Goal: Complete application form: Complete application form

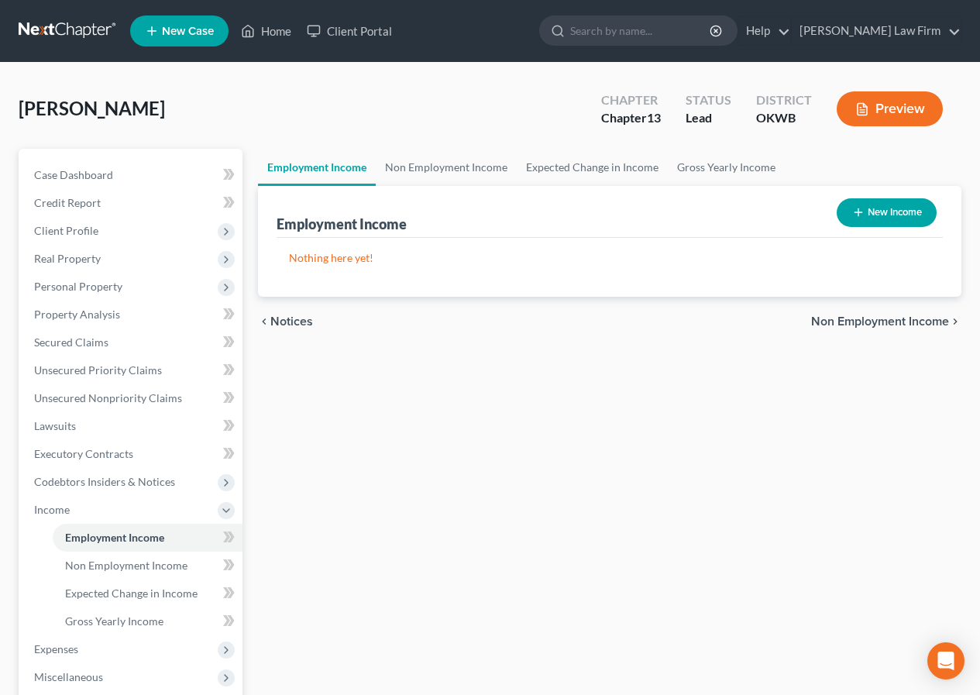
click at [888, 211] on button "New Income" at bounding box center [887, 212] width 100 height 29
select select "0"
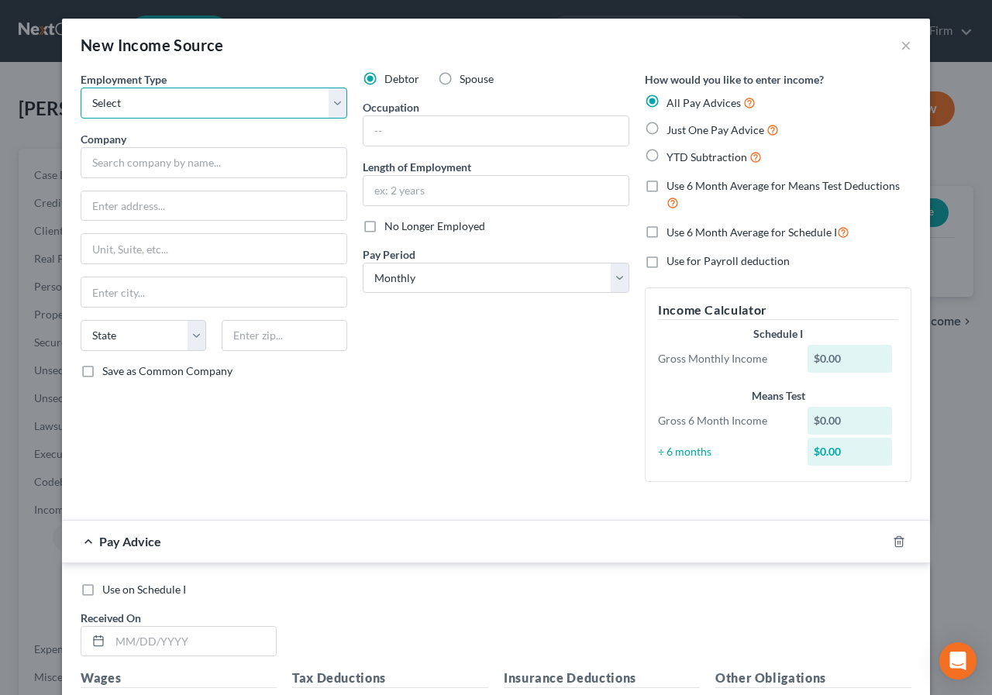
click at [331, 102] on select "Select Full or [DEMOGRAPHIC_DATA] Employment Self Employment" at bounding box center [214, 103] width 267 height 31
select select "0"
click at [81, 88] on select "Select Full or [DEMOGRAPHIC_DATA] Employment Self Employment" at bounding box center [214, 103] width 267 height 31
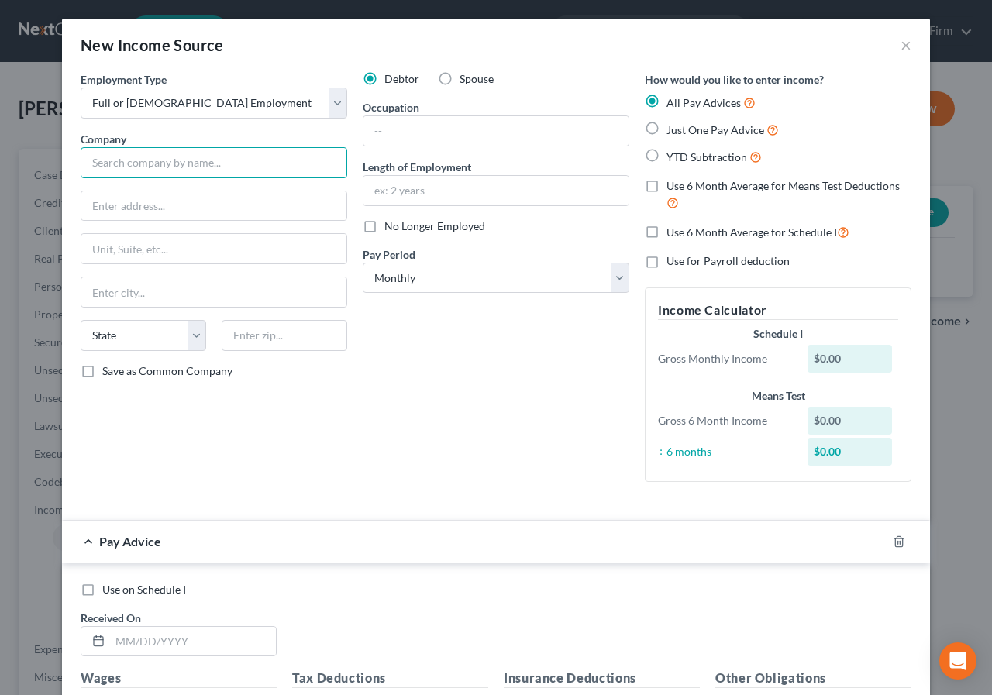
click at [87, 162] on input "text" at bounding box center [214, 162] width 267 height 31
type input "HCSC/Blue Cross Blue Shield"
type input "[STREET_ADDRESS]"
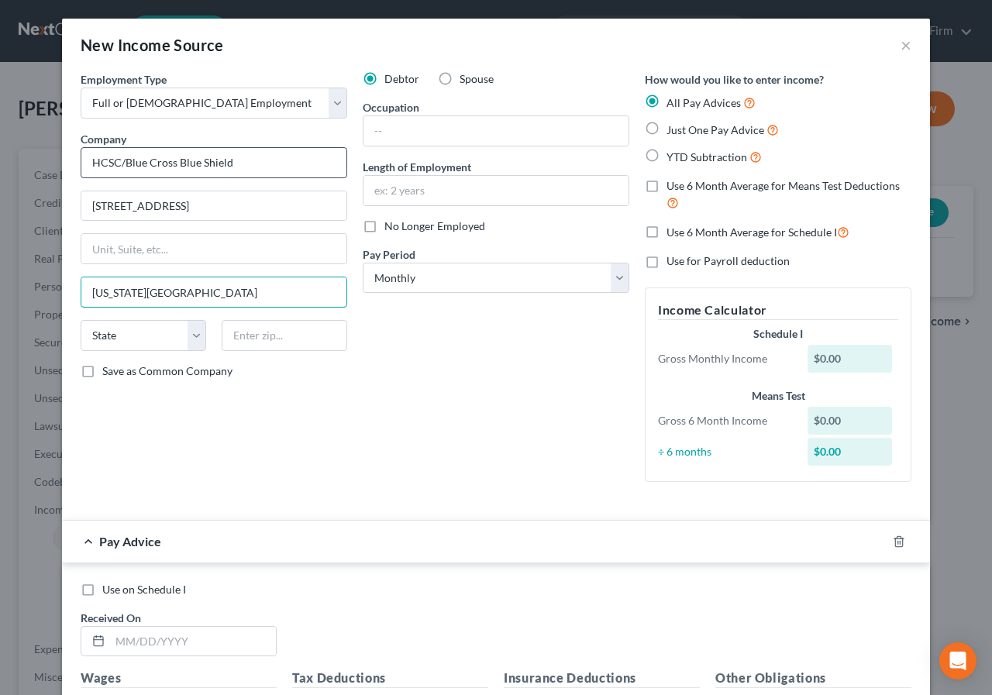
type input "[US_STATE][GEOGRAPHIC_DATA]"
select select "37"
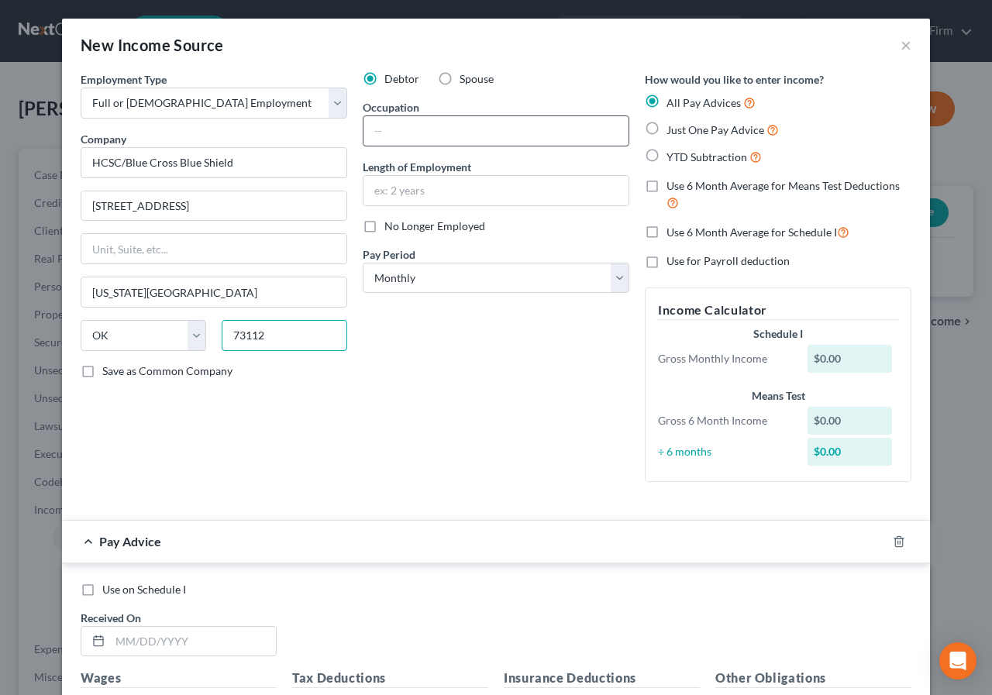
type input "73112"
click at [363, 129] on input "text" at bounding box center [495, 130] width 265 height 29
type input "Producer Advocate"
type input "2 years"
click at [666, 133] on label "Just One Pay Advice" at bounding box center [722, 130] width 112 height 18
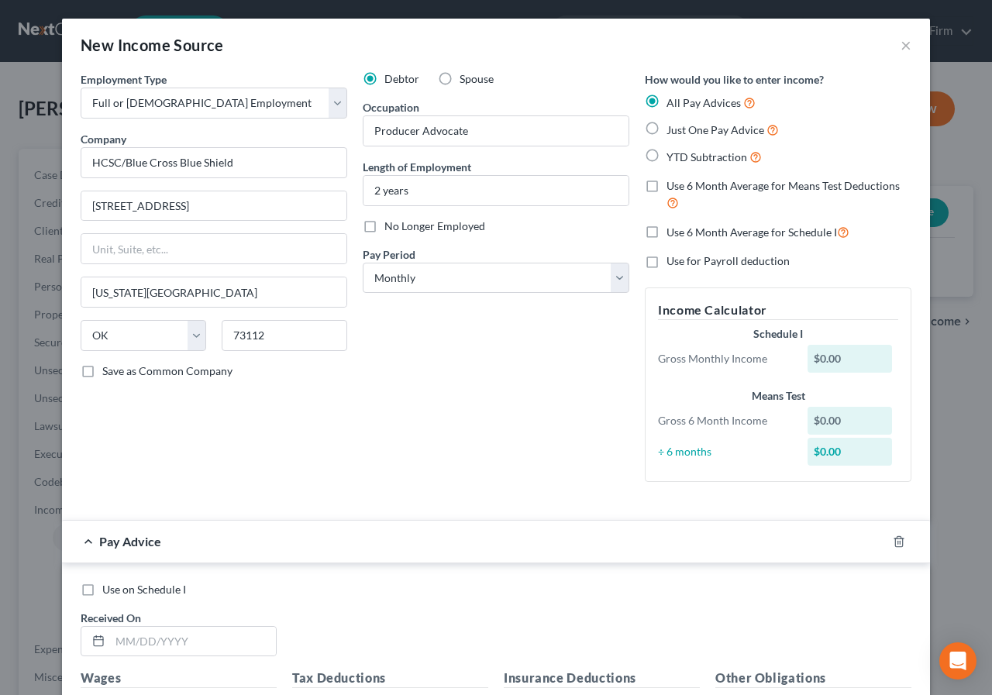
click at [673, 131] on input "Just One Pay Advice" at bounding box center [678, 126] width 10 height 10
radio input "true"
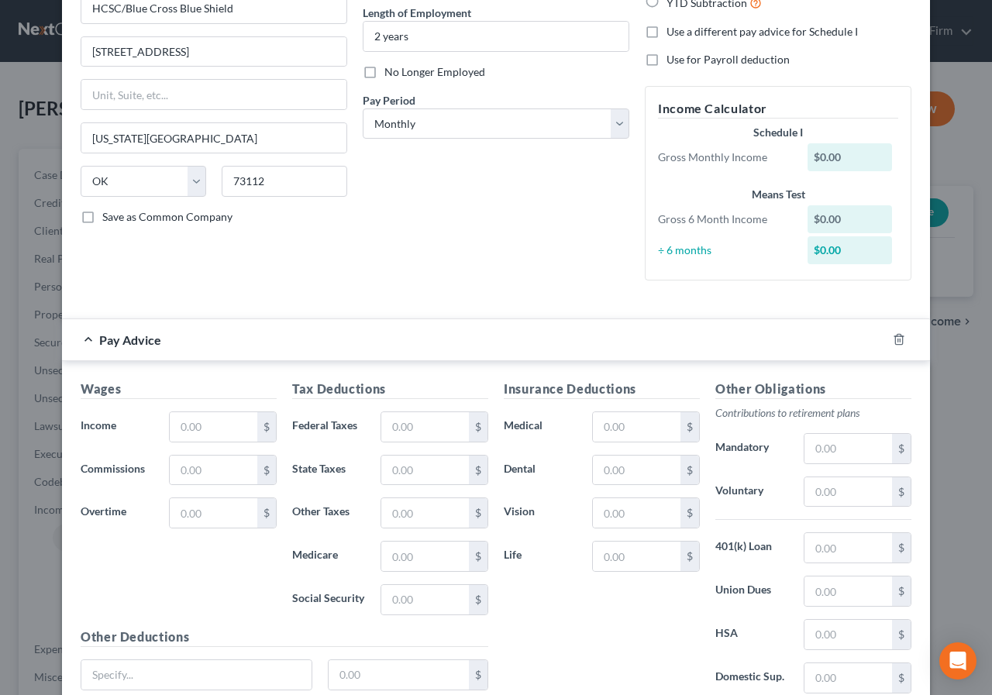
scroll to position [155, 0]
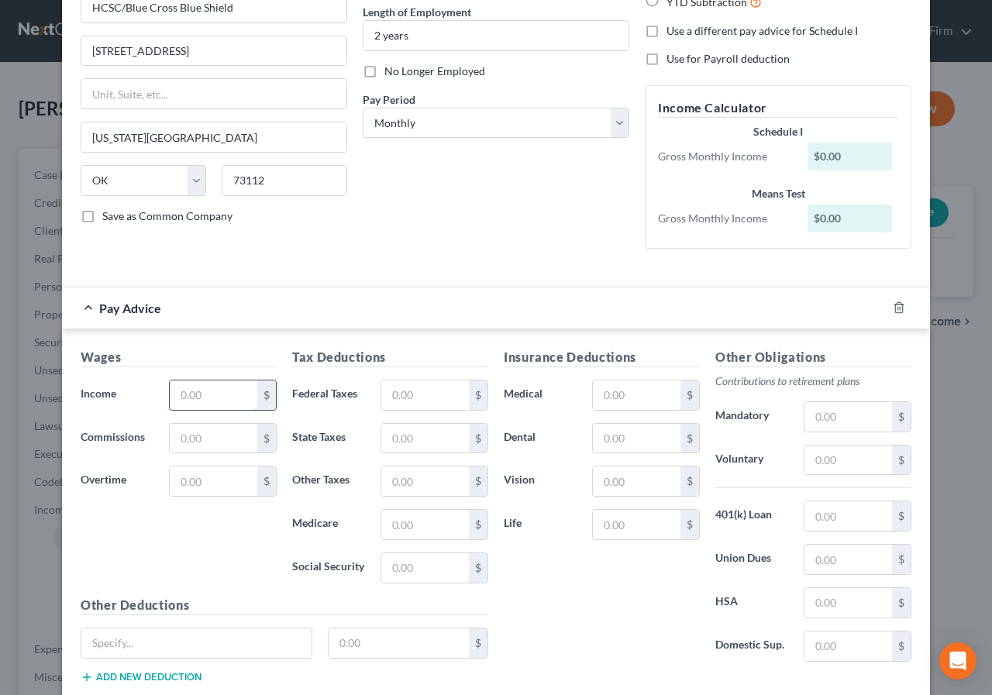
click at [180, 395] on input "text" at bounding box center [214, 395] width 88 height 29
type input "2,310.25"
type input "115.54"
type input "63.33"
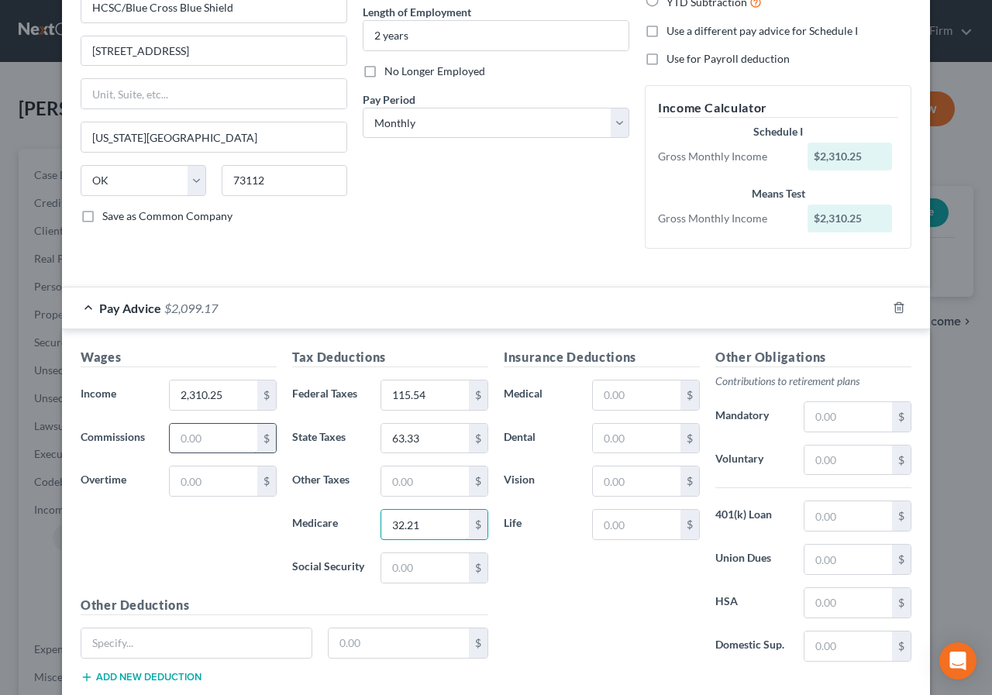
type input "32.21"
type input "137.75"
type input "Legal Insurance"
type input "21.24"
type input "63.70"
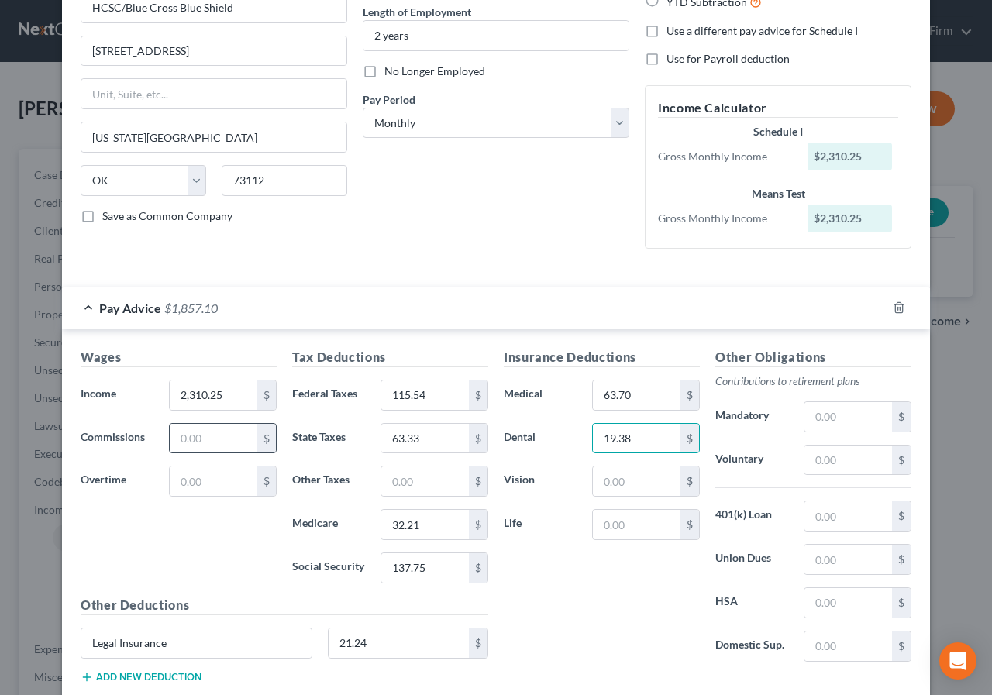
type input "19.38"
type input "5.34"
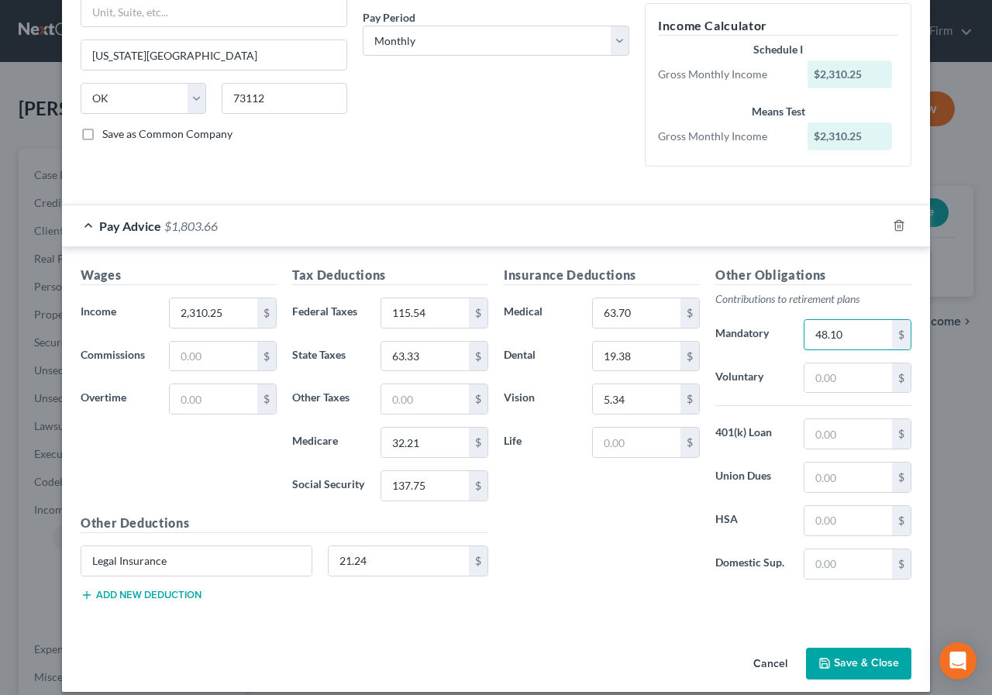
scroll to position [253, 0]
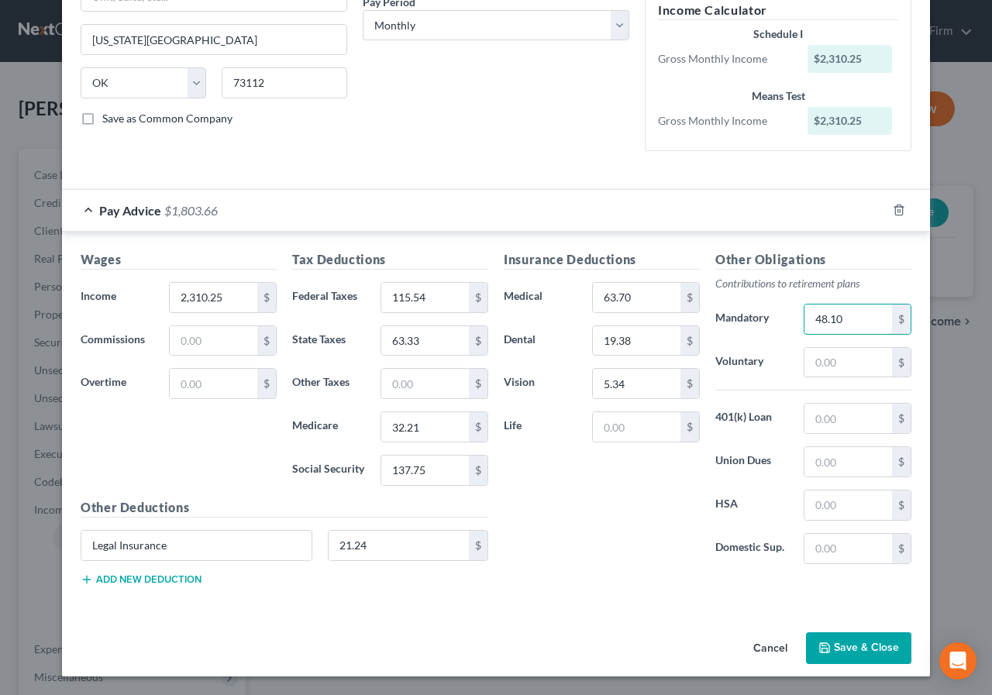
type input "48.10"
click at [841, 649] on button "Save & Close" at bounding box center [858, 648] width 105 height 33
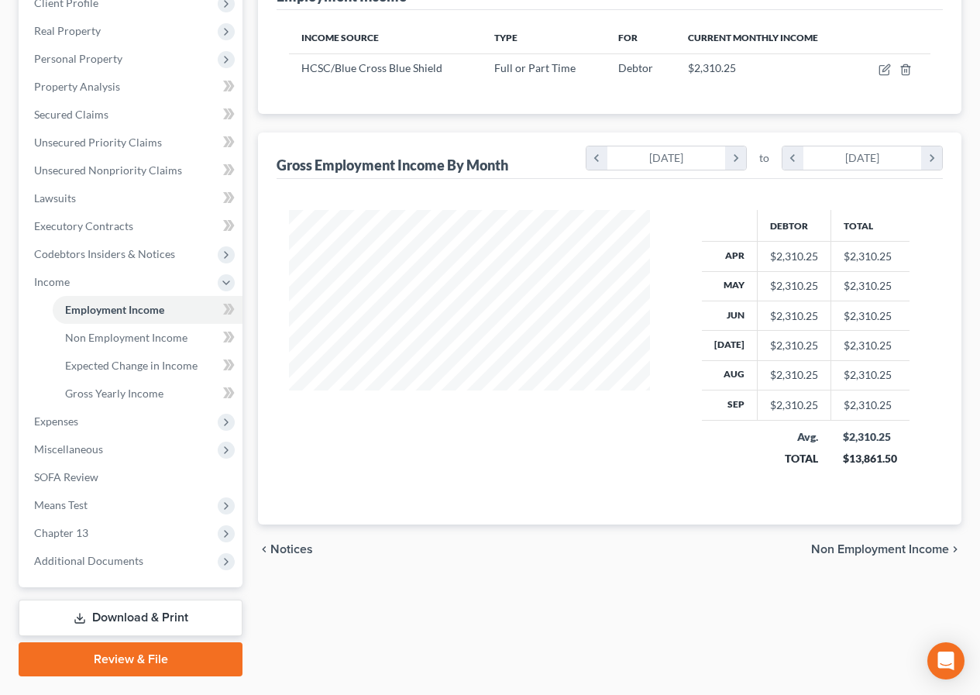
scroll to position [232, 0]
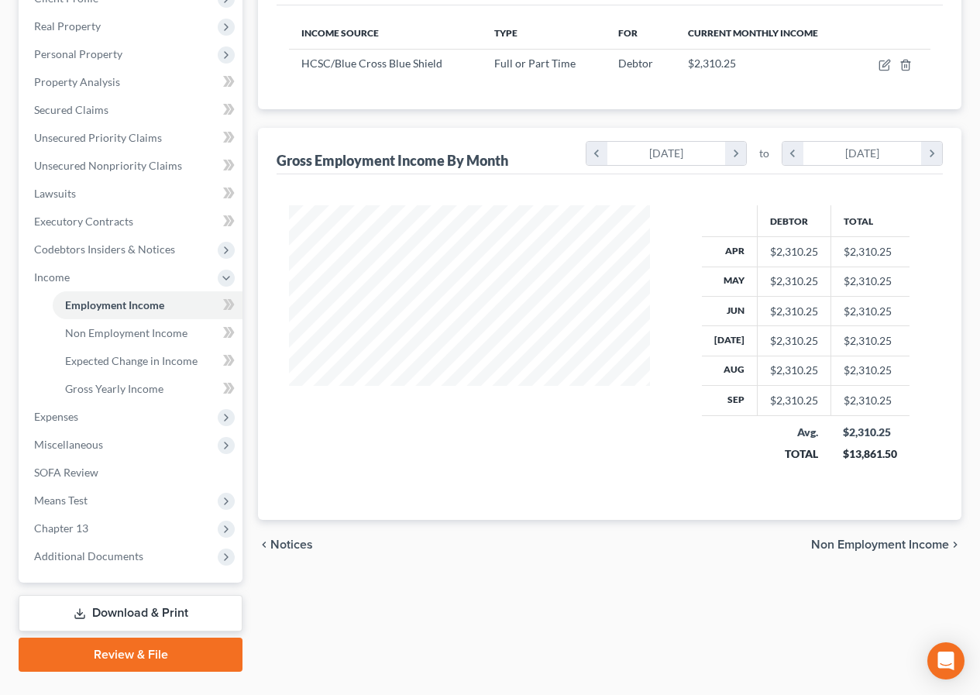
click at [859, 541] on span "Non Employment Income" at bounding box center [880, 545] width 138 height 12
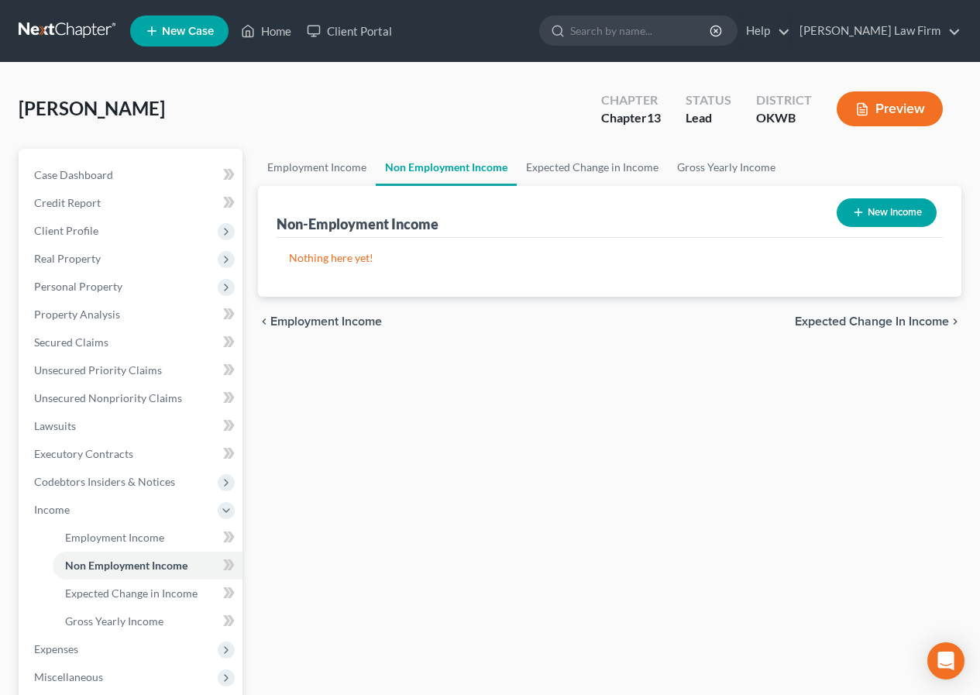
click at [873, 320] on span "Expected Change in Income" at bounding box center [872, 321] width 154 height 12
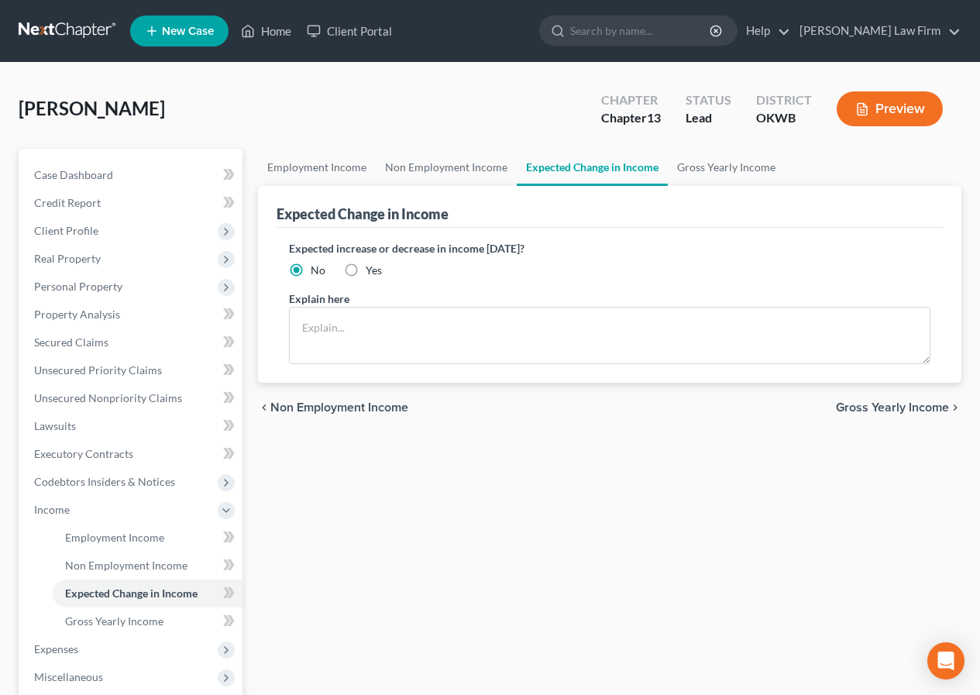
click at [885, 405] on span "Gross Yearly Income" at bounding box center [892, 407] width 113 height 12
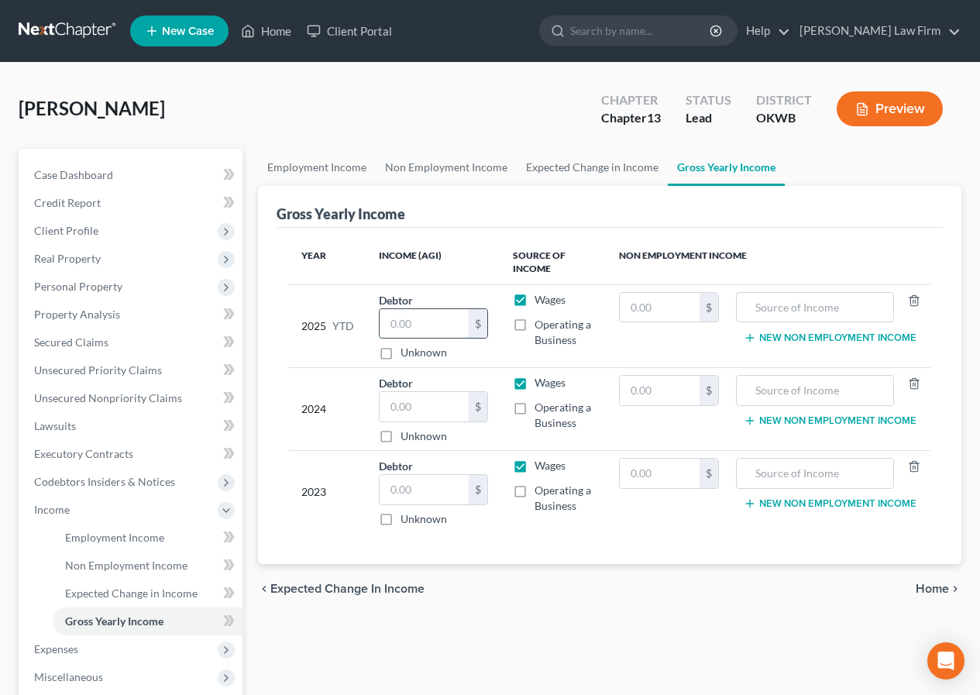
click at [391, 325] on input "text" at bounding box center [424, 323] width 88 height 29
type input "28,710.30"
click at [394, 405] on input "text" at bounding box center [424, 406] width 88 height 29
click at [449, 619] on div "Employment Income Non Employment Income Expected Change in Income Gross Yearly …" at bounding box center [609, 527] width 719 height 756
click at [390, 403] on input "text" at bounding box center [424, 406] width 88 height 29
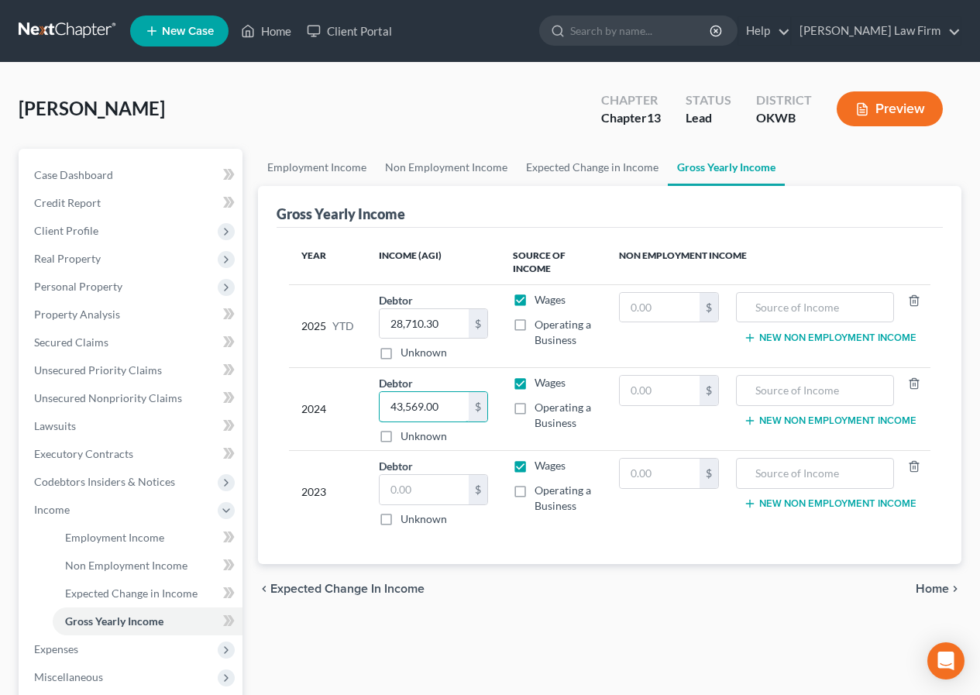
type input "43,569.00"
click at [378, 494] on td "Debtor $ Unknown Balance Undetermined $ Unknown" at bounding box center [433, 492] width 133 height 83
click at [389, 489] on input "text" at bounding box center [424, 489] width 88 height 29
type input "31,089.00"
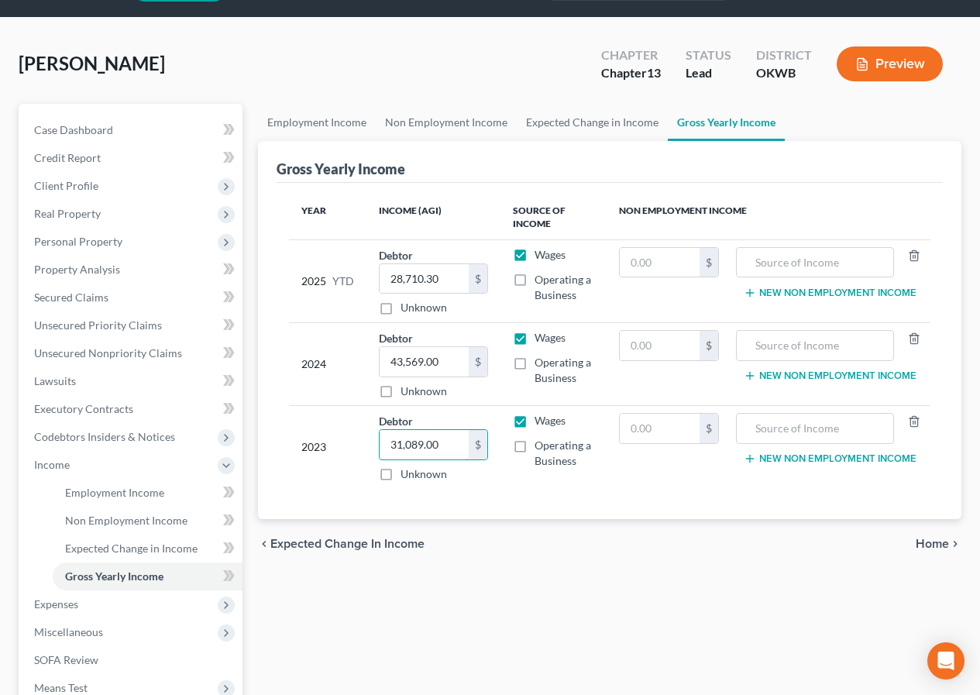
scroll to position [77, 0]
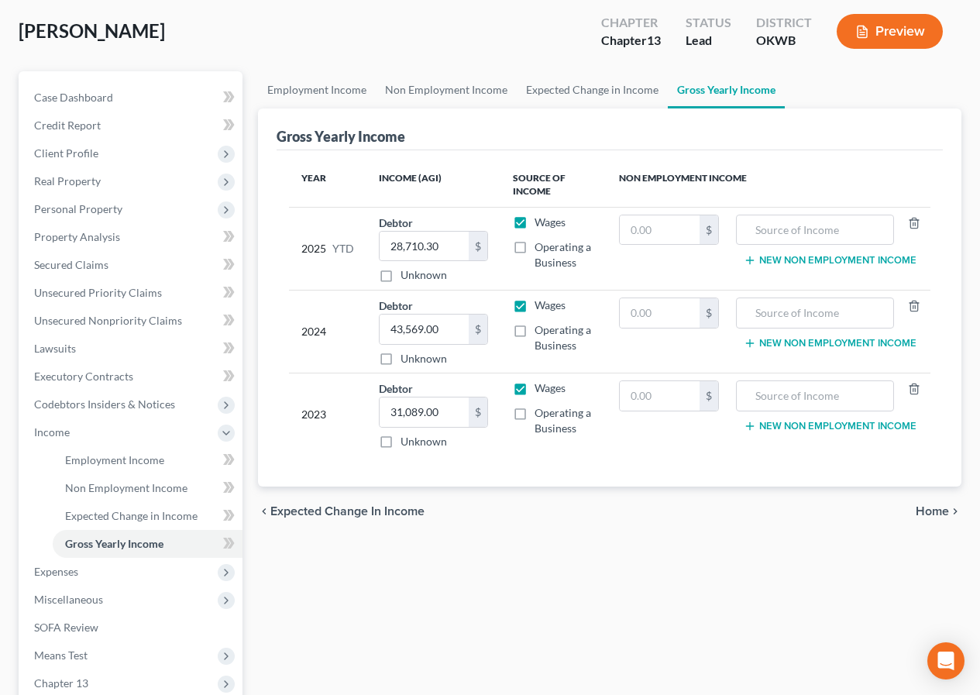
click at [927, 508] on span "Home" at bounding box center [932, 511] width 33 height 12
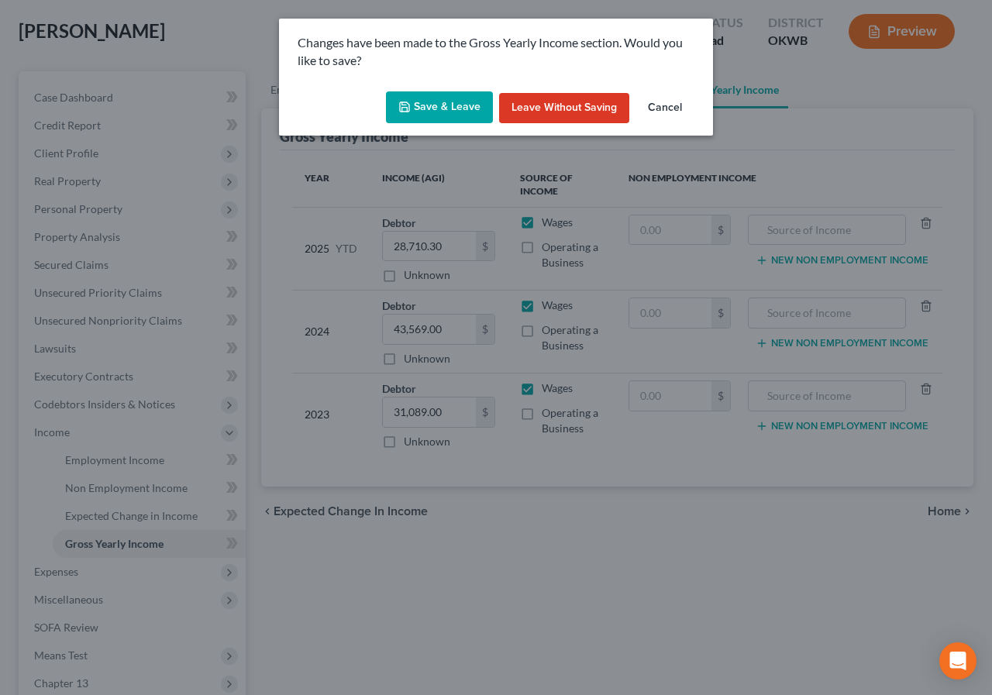
click at [454, 102] on button "Save & Leave" at bounding box center [439, 107] width 107 height 33
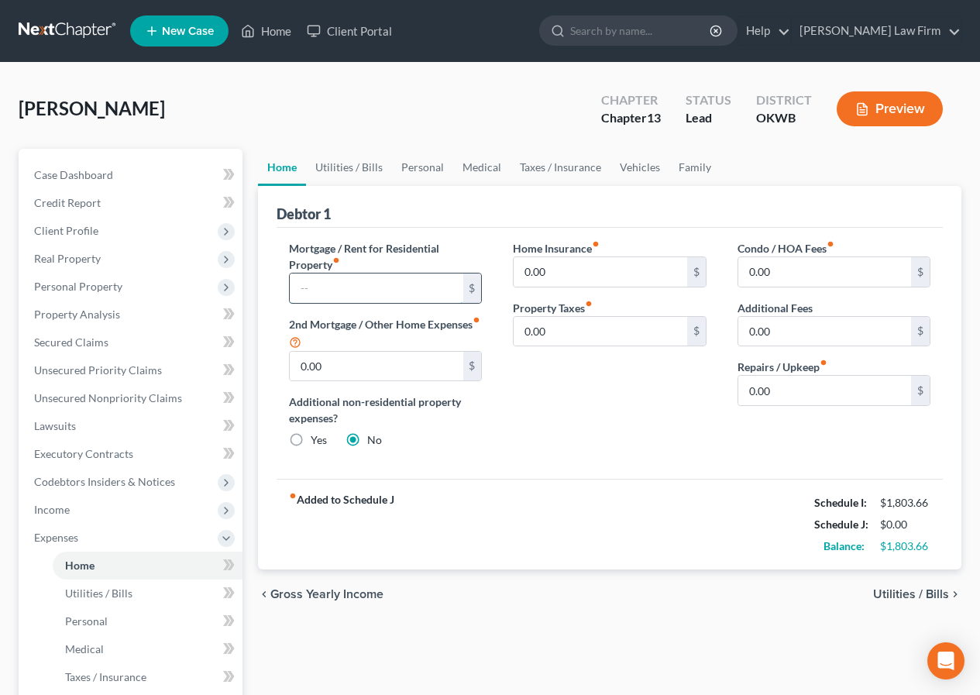
click at [300, 287] on input "text" at bounding box center [376, 288] width 173 height 29
type input "1,182.51"
click at [748, 393] on input "0.00" at bounding box center [825, 390] width 173 height 29
type input "50.00"
click at [894, 596] on span "Utilities / Bills" at bounding box center [911, 594] width 76 height 12
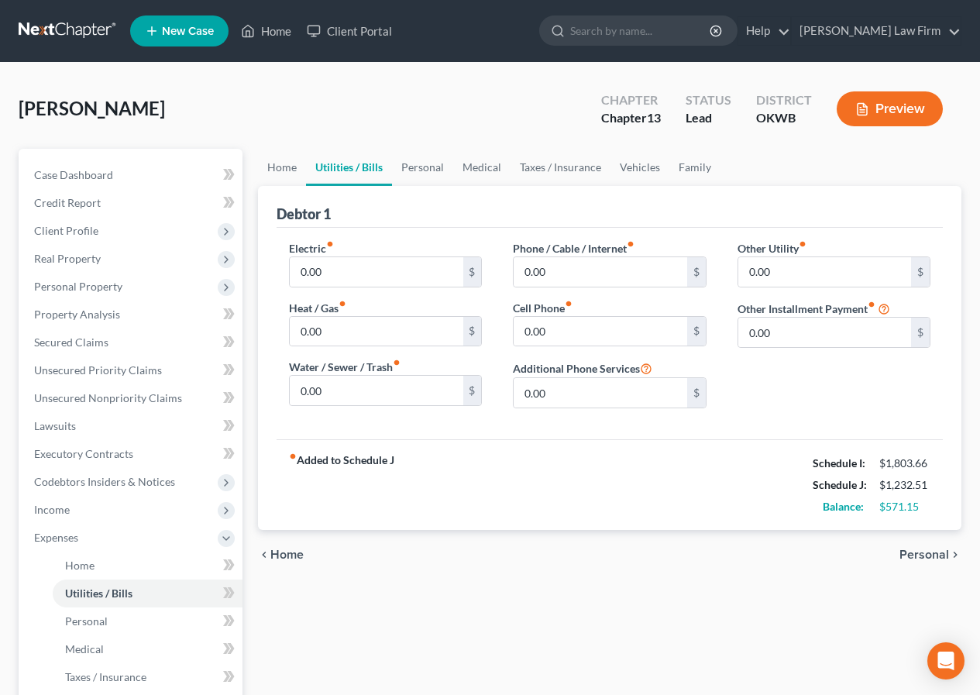
click at [281, 554] on span "Home" at bounding box center [286, 555] width 33 height 12
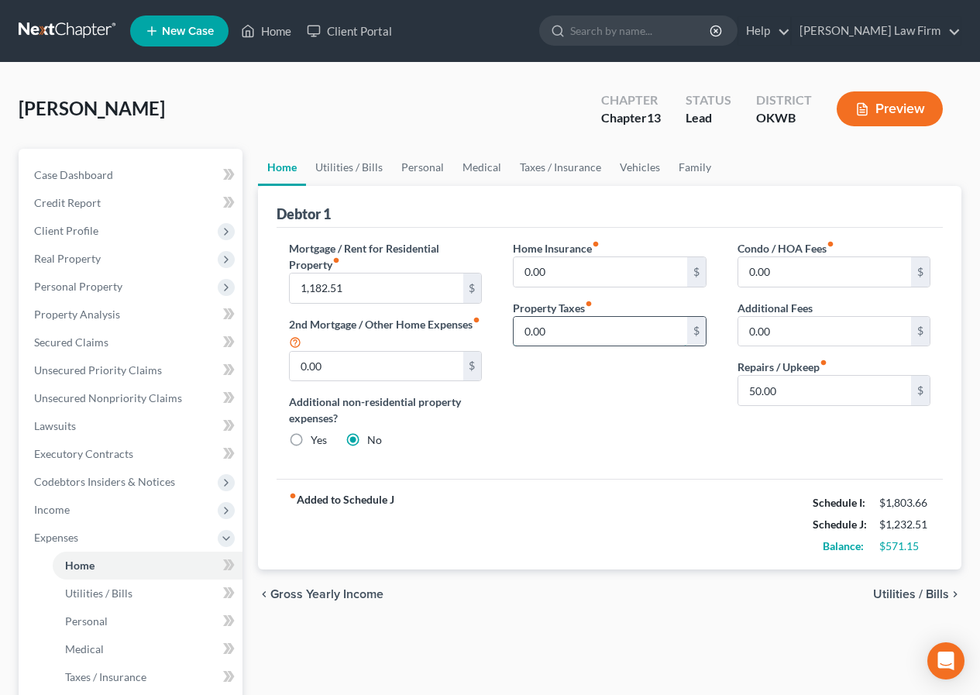
click at [524, 325] on input "0.00" at bounding box center [600, 331] width 173 height 29
type input "124.16"
click at [900, 589] on span "Utilities / Bills" at bounding box center [911, 594] width 76 height 12
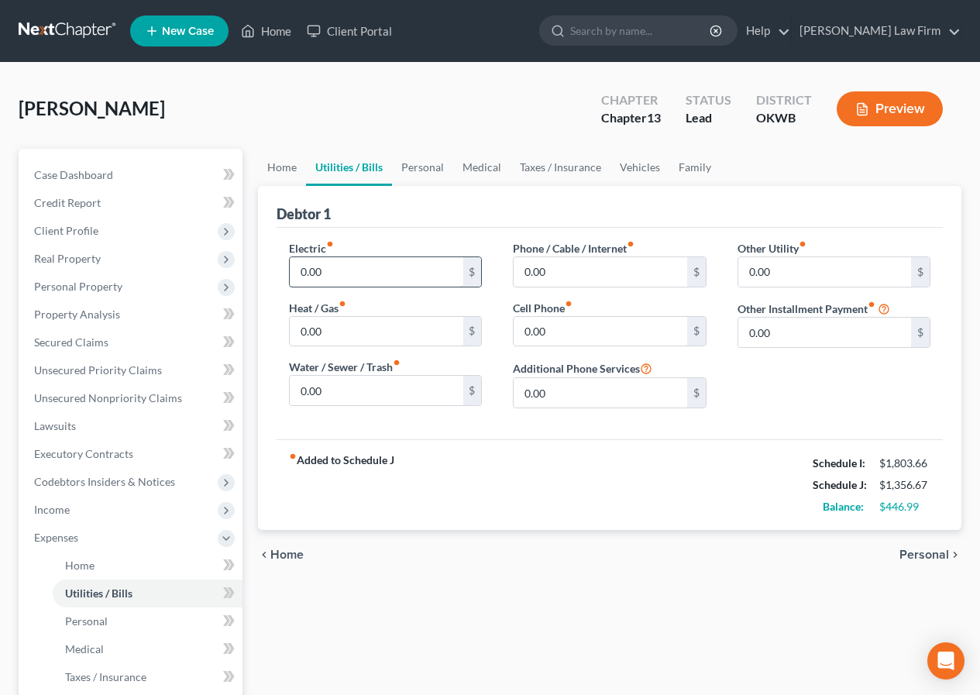
click at [297, 274] on input "0.00" at bounding box center [376, 271] width 173 height 29
type input "165.00"
type input "65.00"
type input "98.00"
type input "265.00"
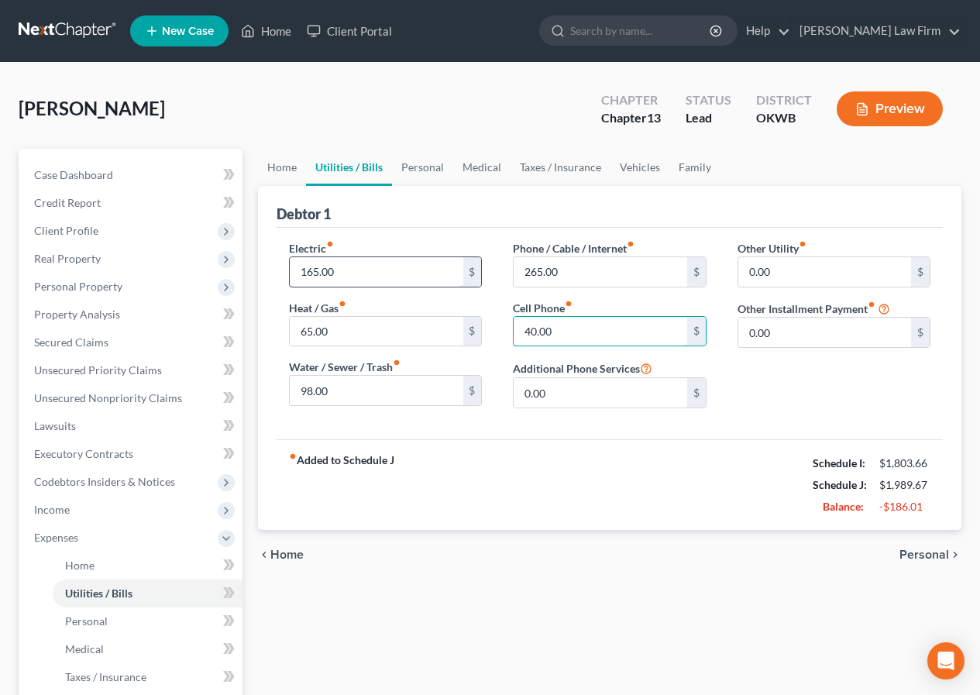
type input "40.00"
click at [914, 553] on span "Personal" at bounding box center [925, 555] width 50 height 12
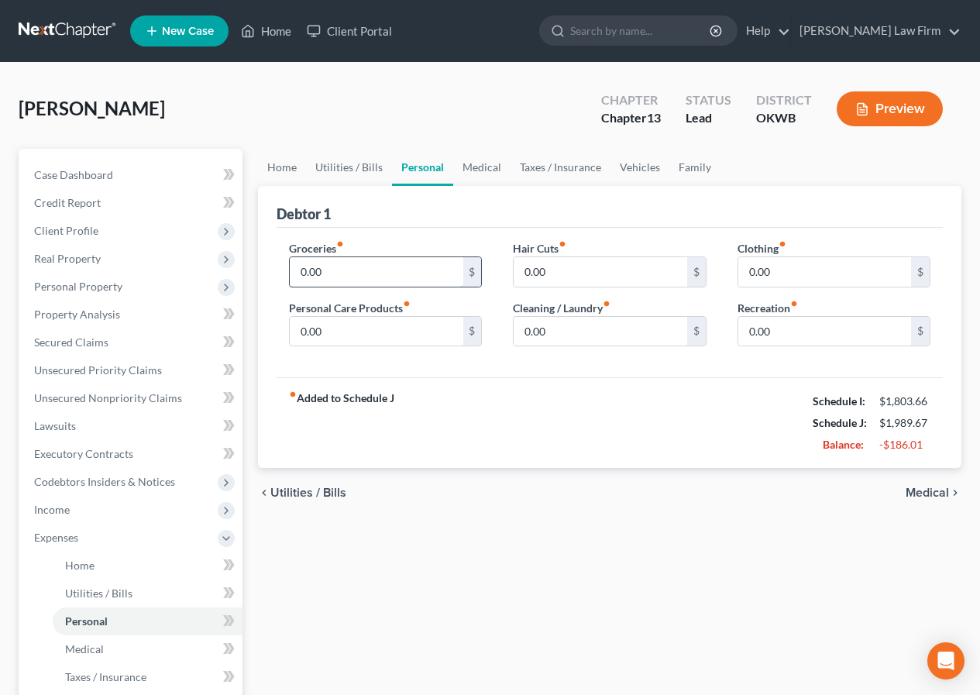
click at [299, 267] on input "0.00" at bounding box center [376, 271] width 173 height 29
type input "600.00"
type input "25.00"
type input "20.00"
type input "15.00"
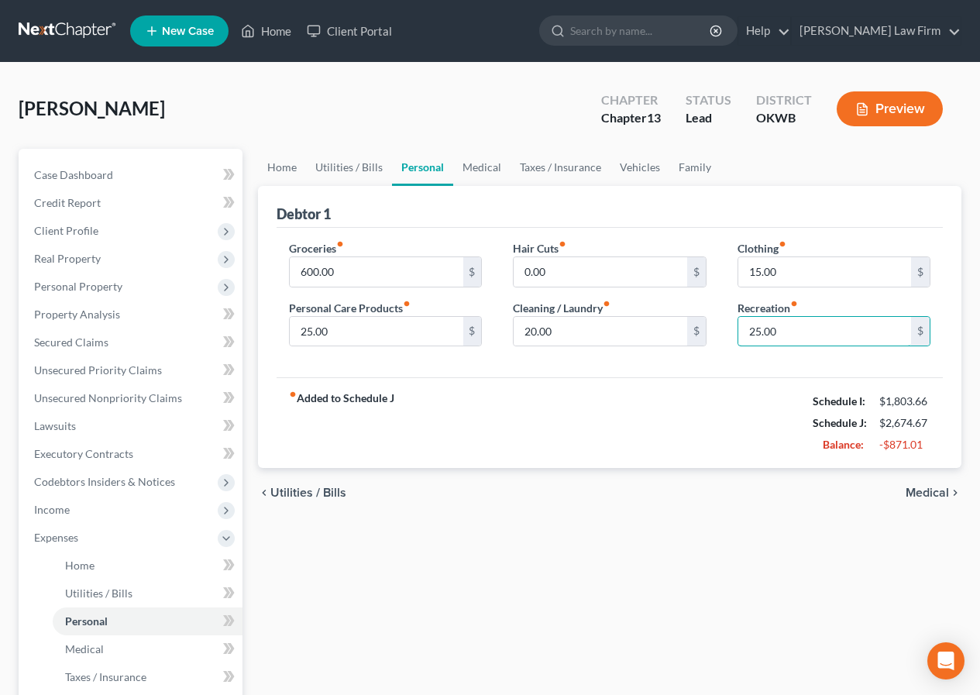
type input "25.00"
click at [919, 493] on span "Medical" at bounding box center [927, 493] width 43 height 12
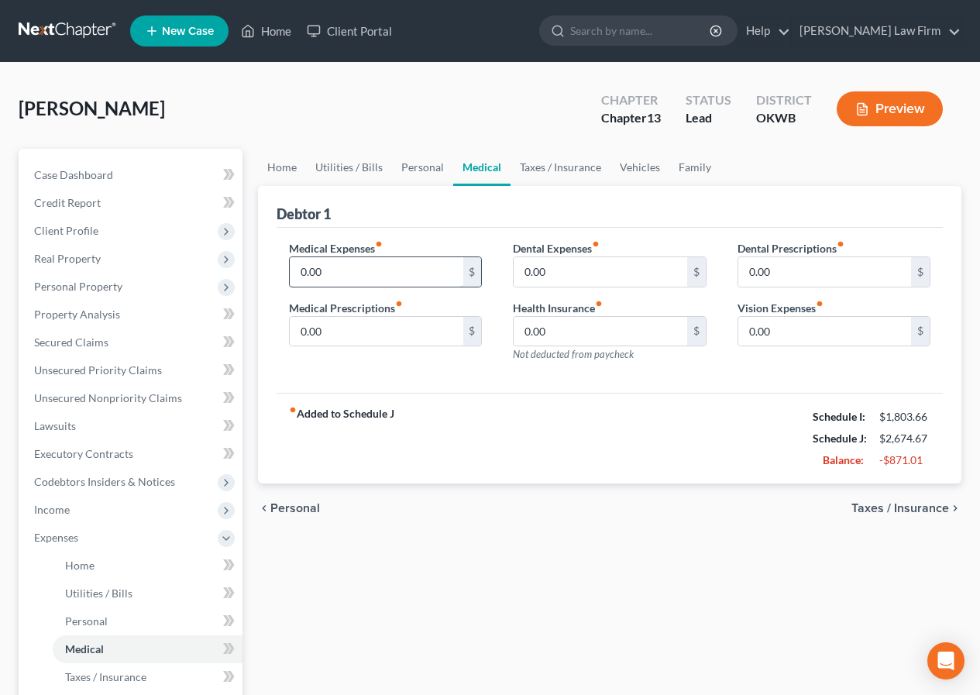
click at [304, 267] on input "0.00" at bounding box center [376, 271] width 173 height 29
type input "50.00"
type input "85.00"
click at [905, 509] on span "Taxes / Insurance" at bounding box center [901, 508] width 98 height 12
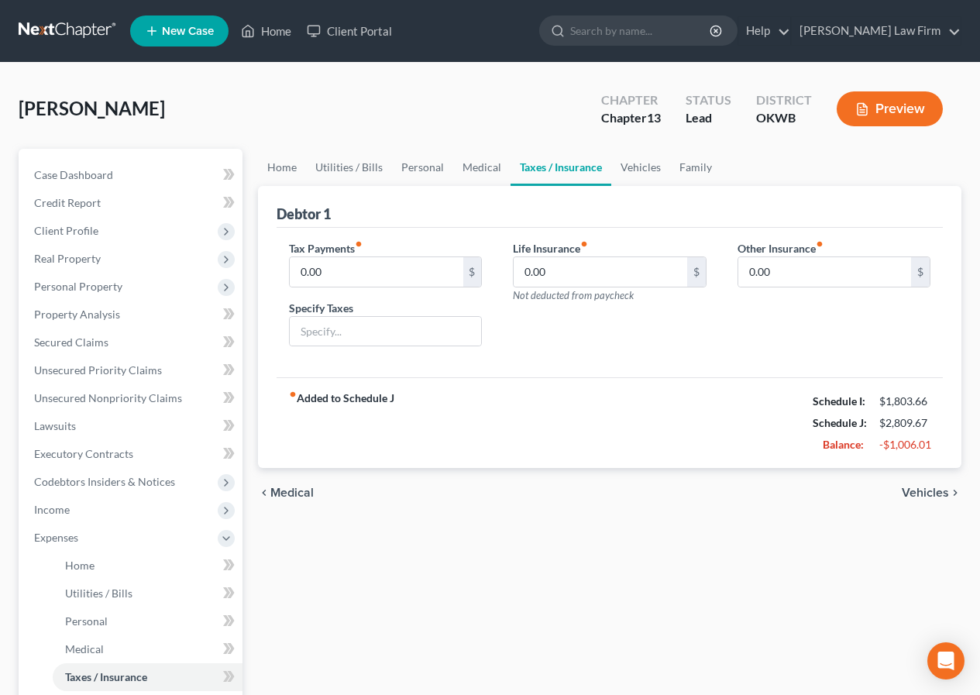
click at [925, 489] on span "Vehicles" at bounding box center [925, 493] width 47 height 12
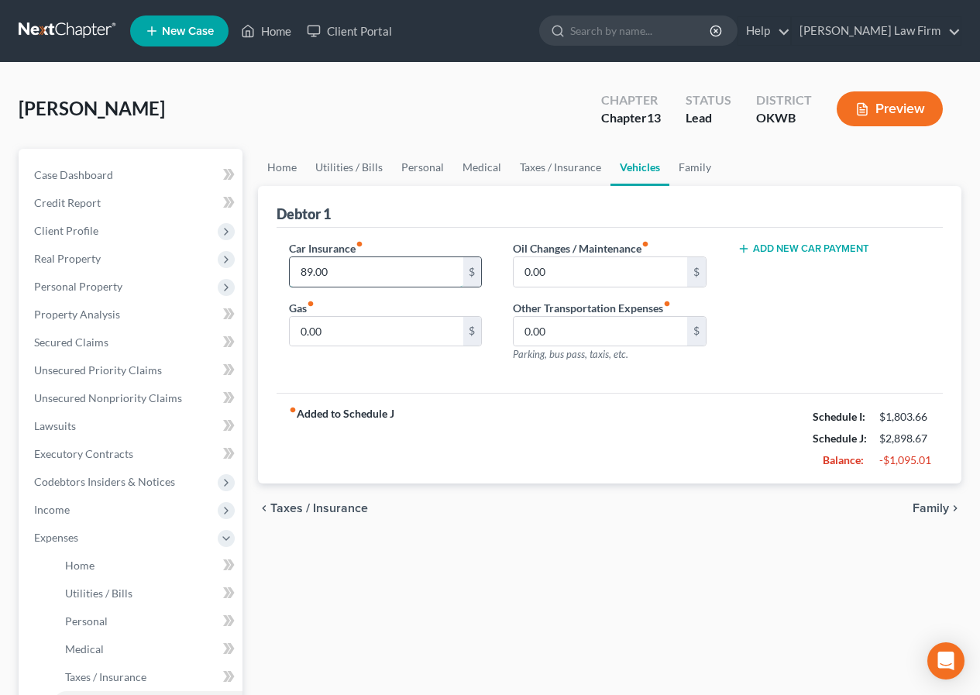
type input "89.00"
type input "100.00"
type input "25.00"
click at [927, 509] on span "Family" at bounding box center [931, 508] width 36 height 12
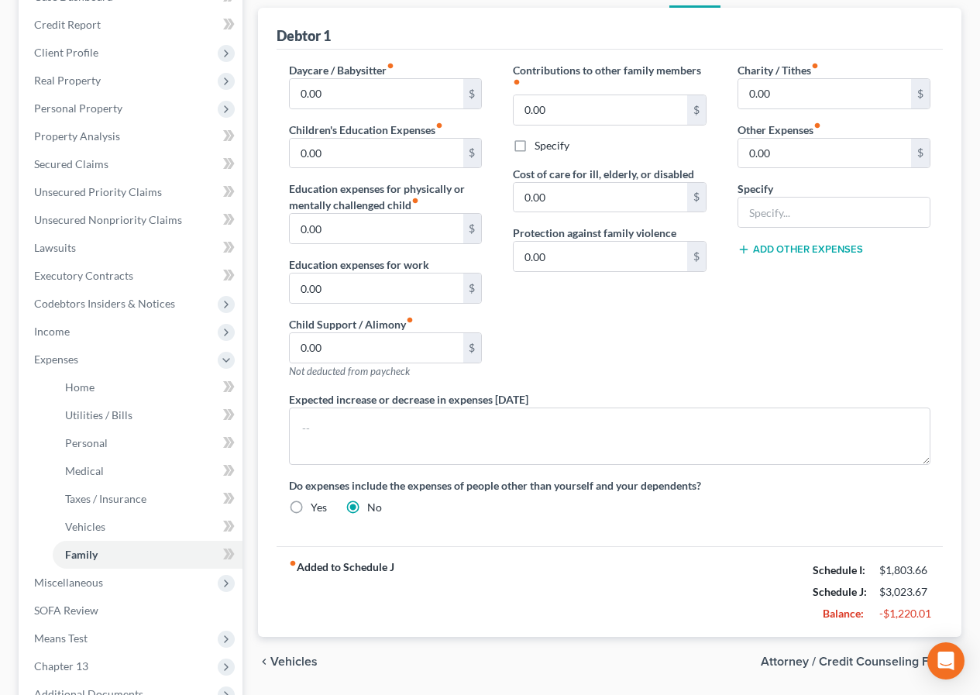
scroll to position [232, 0]
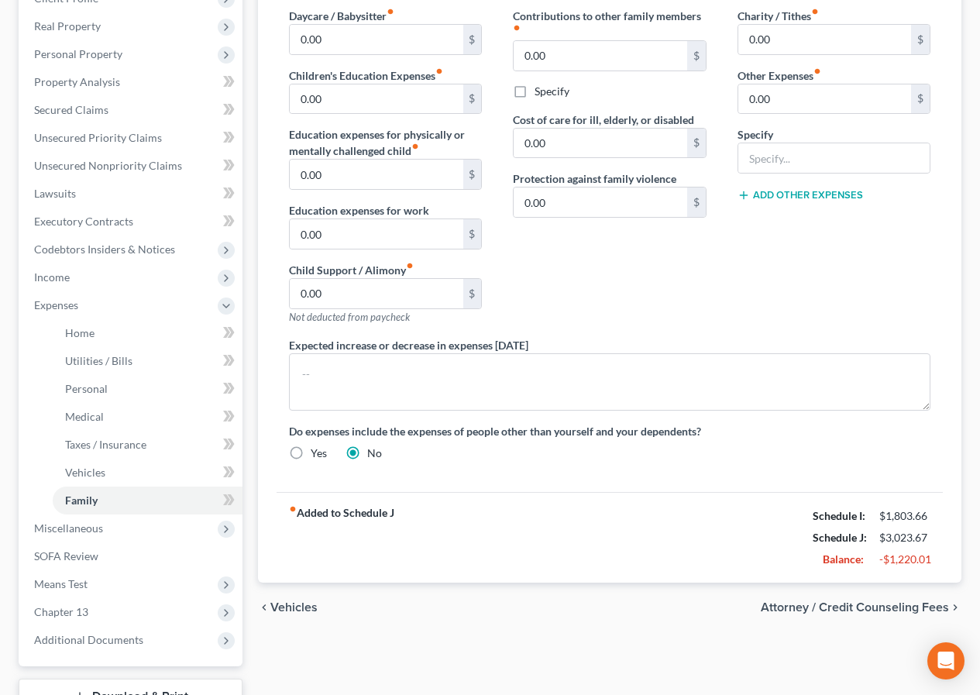
click at [289, 601] on span "Vehicles" at bounding box center [293, 607] width 47 height 12
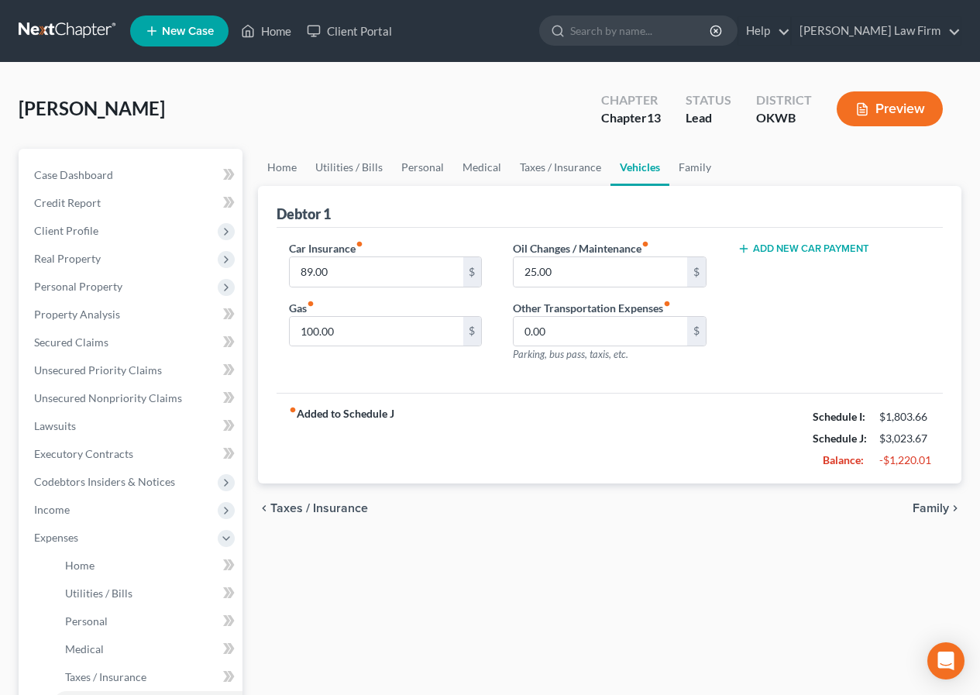
click at [314, 502] on span "Taxes / Insurance" at bounding box center [319, 508] width 98 height 12
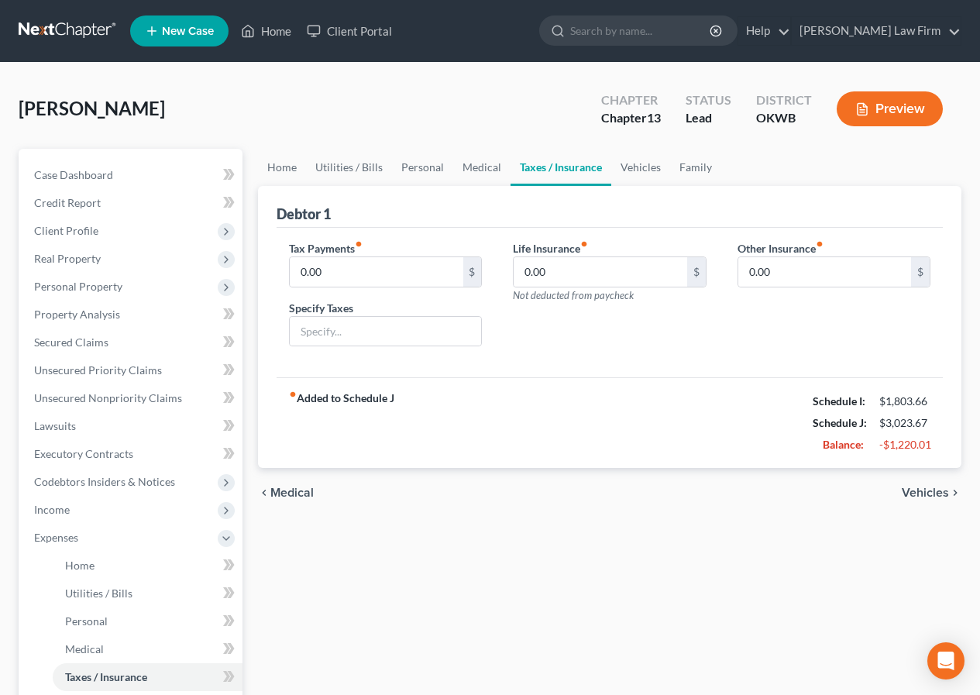
click at [296, 491] on span "Medical" at bounding box center [291, 493] width 43 height 12
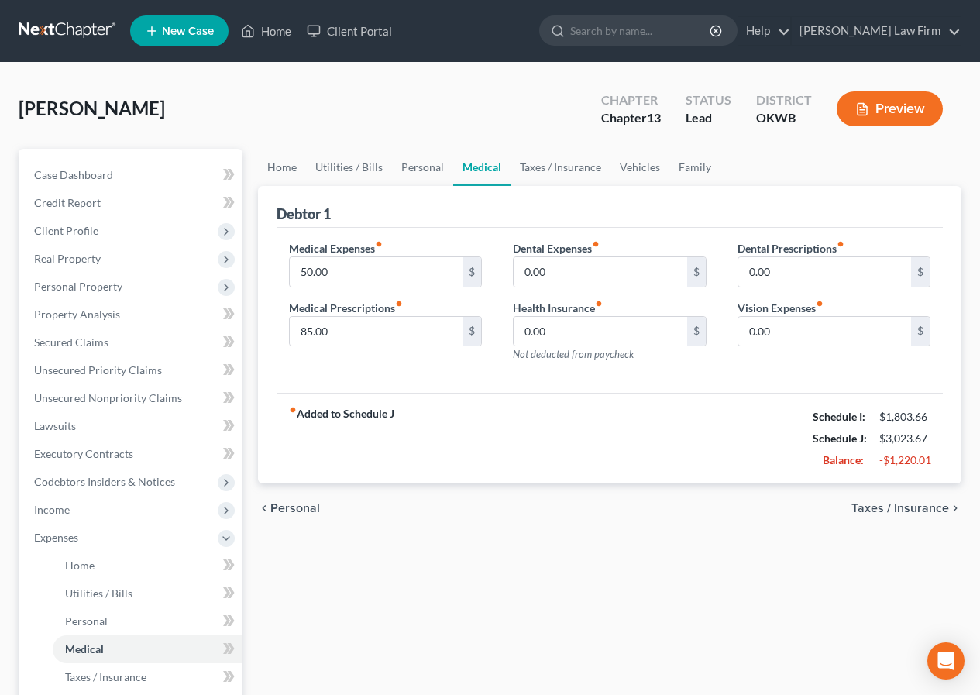
click at [294, 505] on span "Personal" at bounding box center [295, 508] width 50 height 12
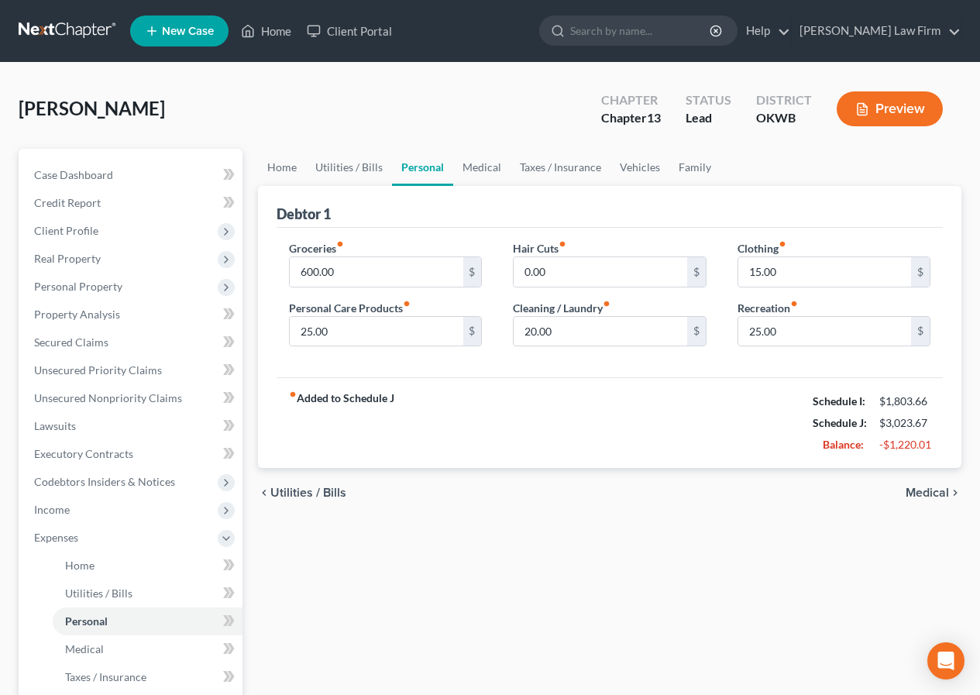
click at [294, 493] on span "Utilities / Bills" at bounding box center [308, 493] width 76 height 12
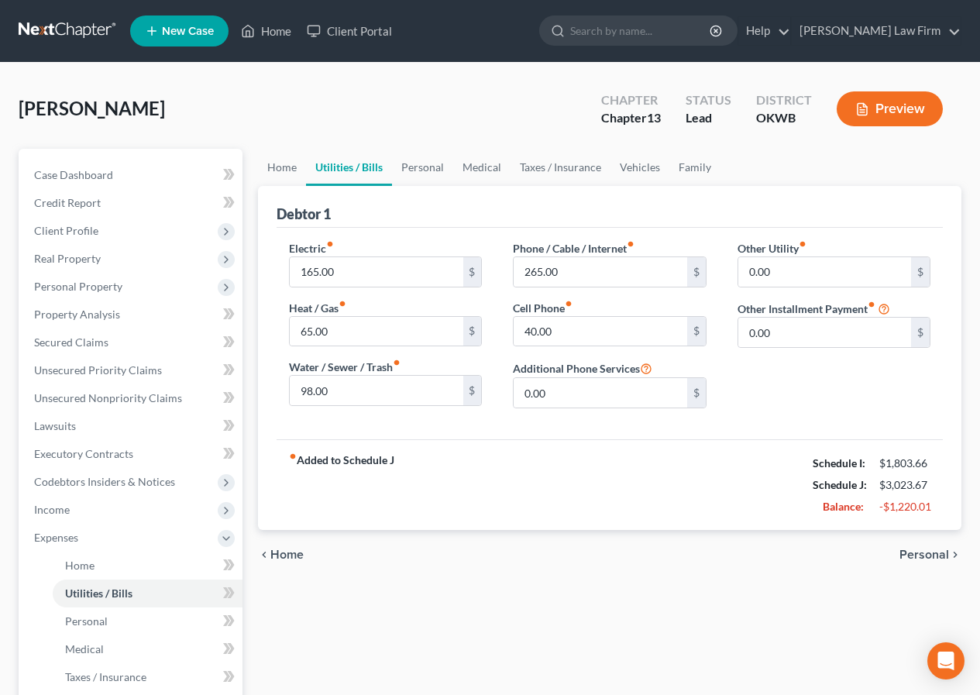
click at [283, 555] on span "Home" at bounding box center [286, 555] width 33 height 12
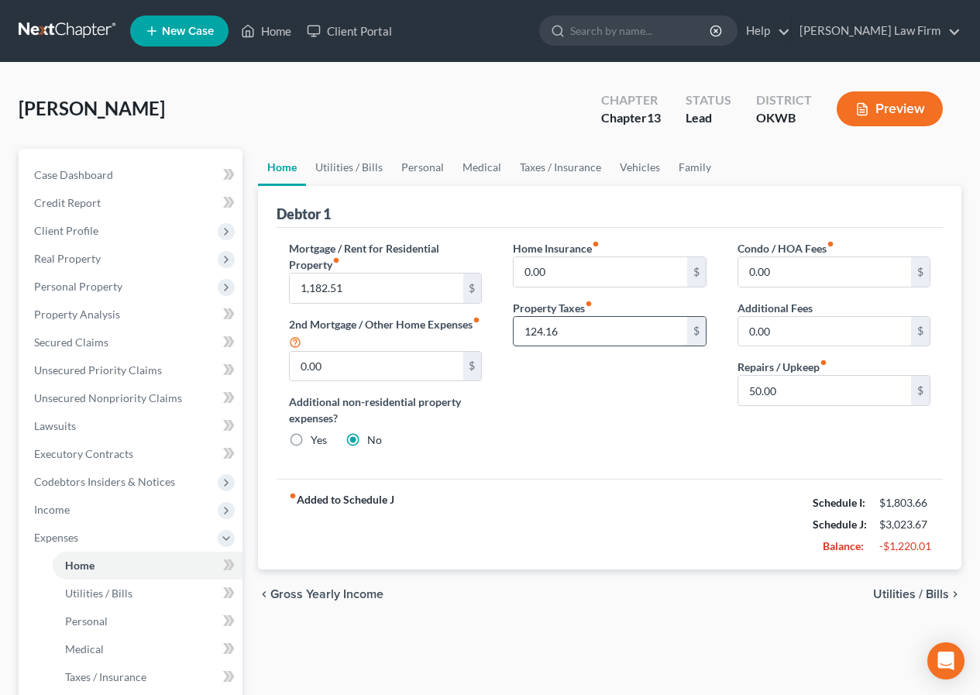
click at [561, 336] on input "124.16" at bounding box center [600, 331] width 173 height 29
click at [317, 595] on span "Gross Yearly Income" at bounding box center [326, 594] width 113 height 12
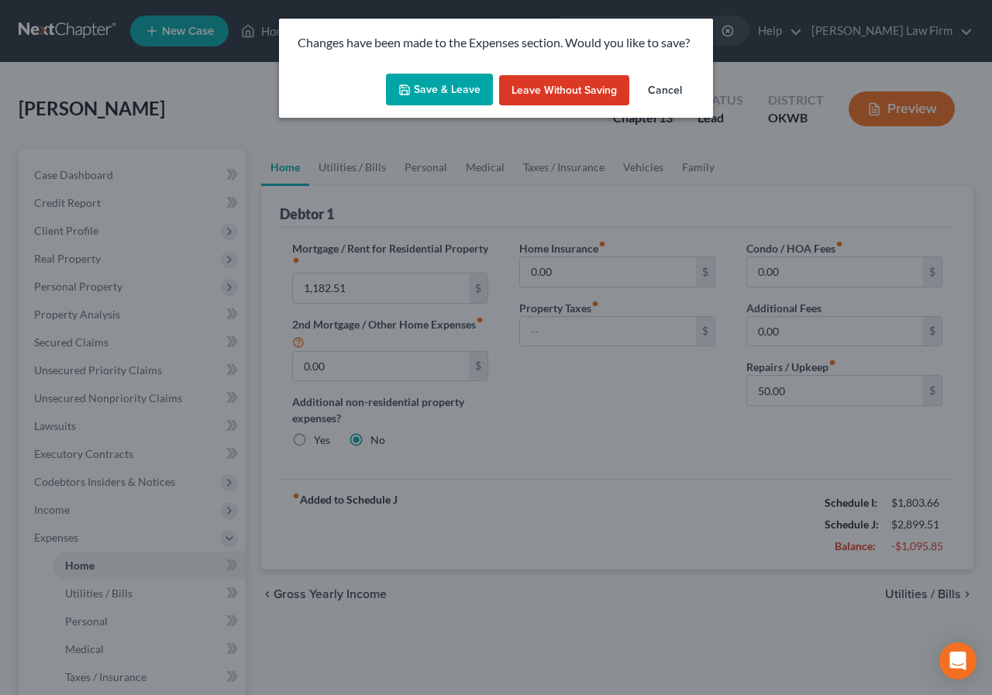
click at [449, 84] on button "Save & Leave" at bounding box center [439, 90] width 107 height 33
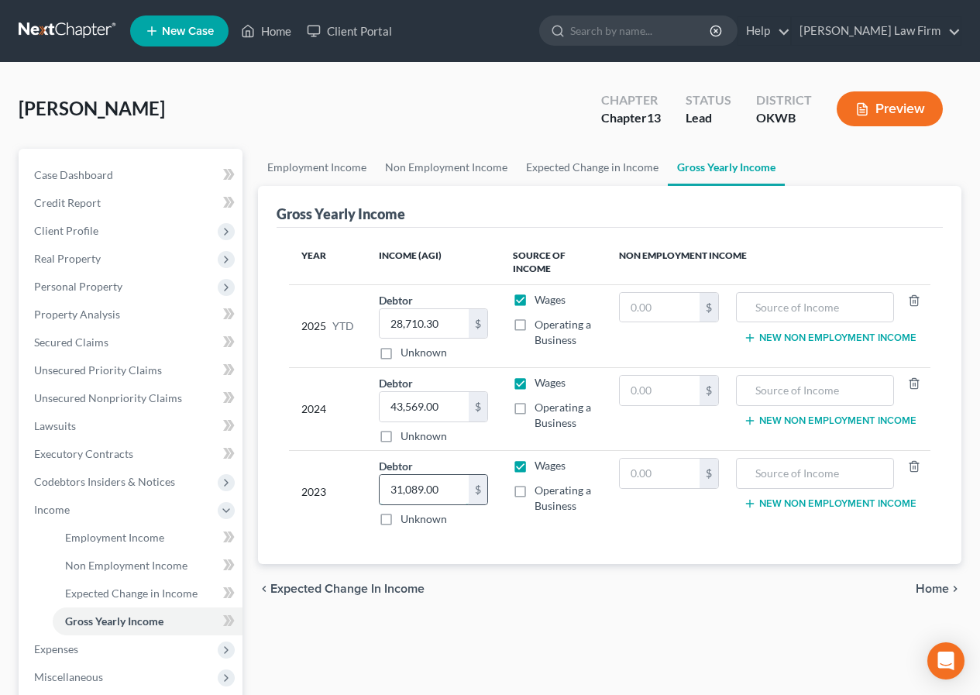
click at [453, 487] on input "31,089.00" at bounding box center [424, 489] width 88 height 29
type input "26,205.00"
click at [628, 474] on input "text" at bounding box center [660, 473] width 80 height 29
type input "4,884.00"
type input "unemployment"
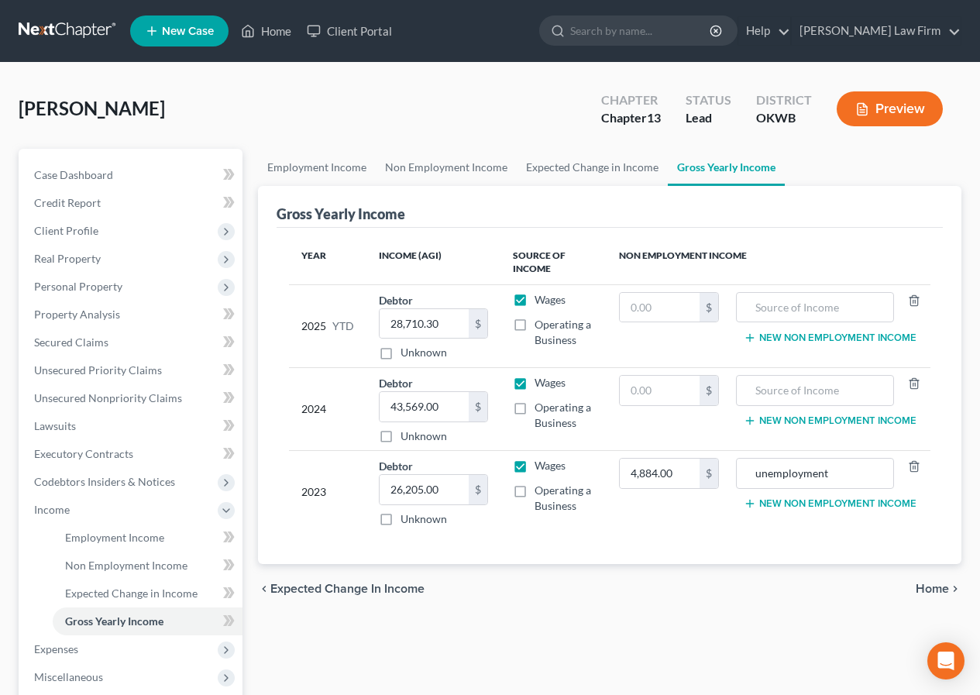
click at [934, 586] on span "Home" at bounding box center [932, 589] width 33 height 12
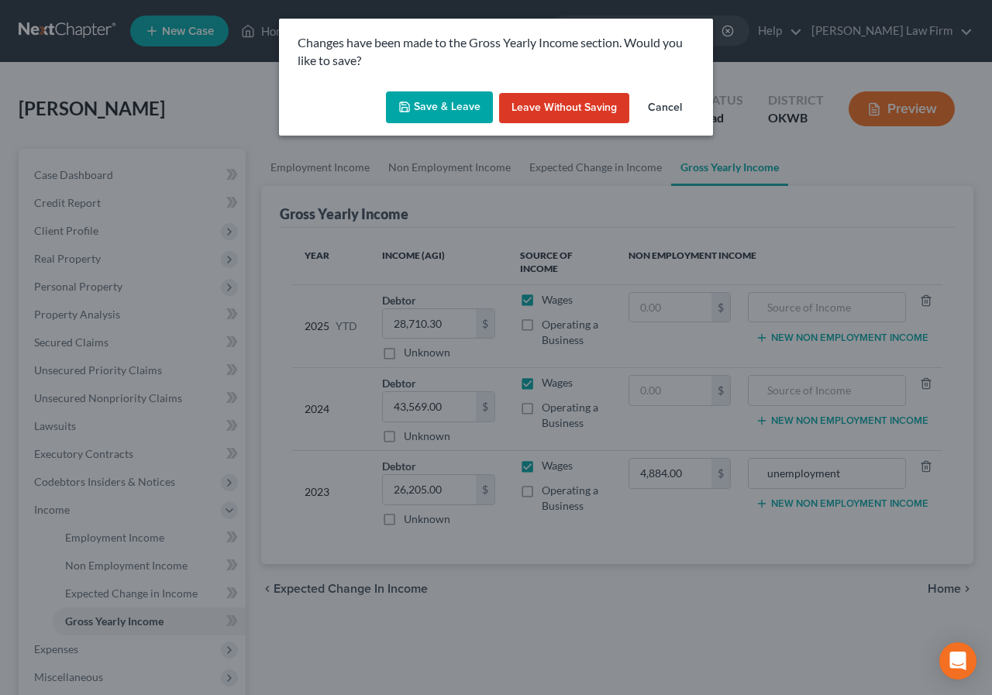
click at [436, 105] on button "Save & Leave" at bounding box center [439, 107] width 107 height 33
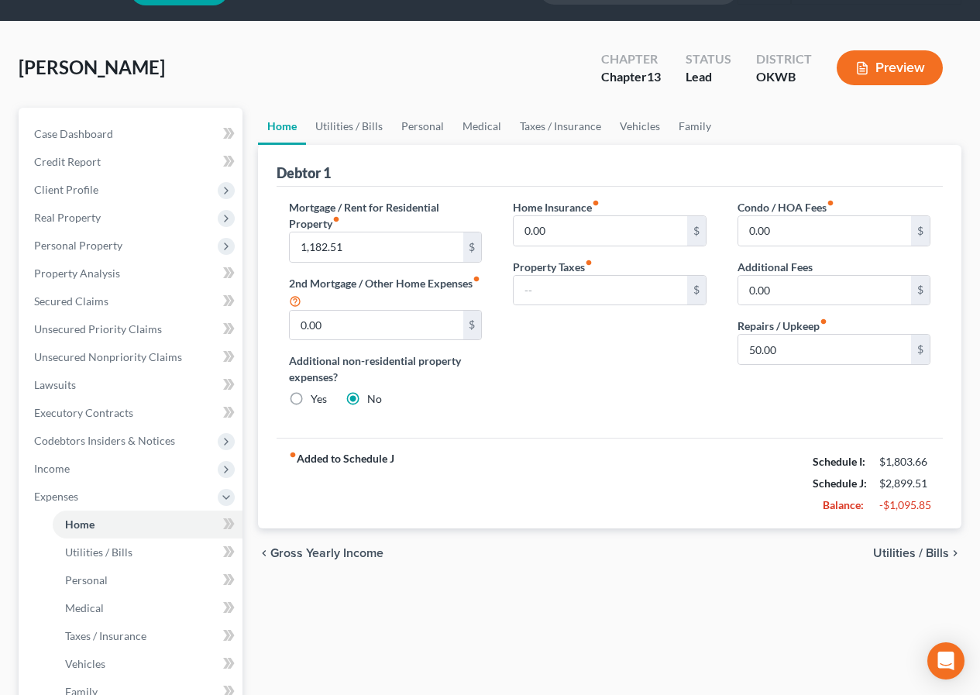
scroll to position [77, 0]
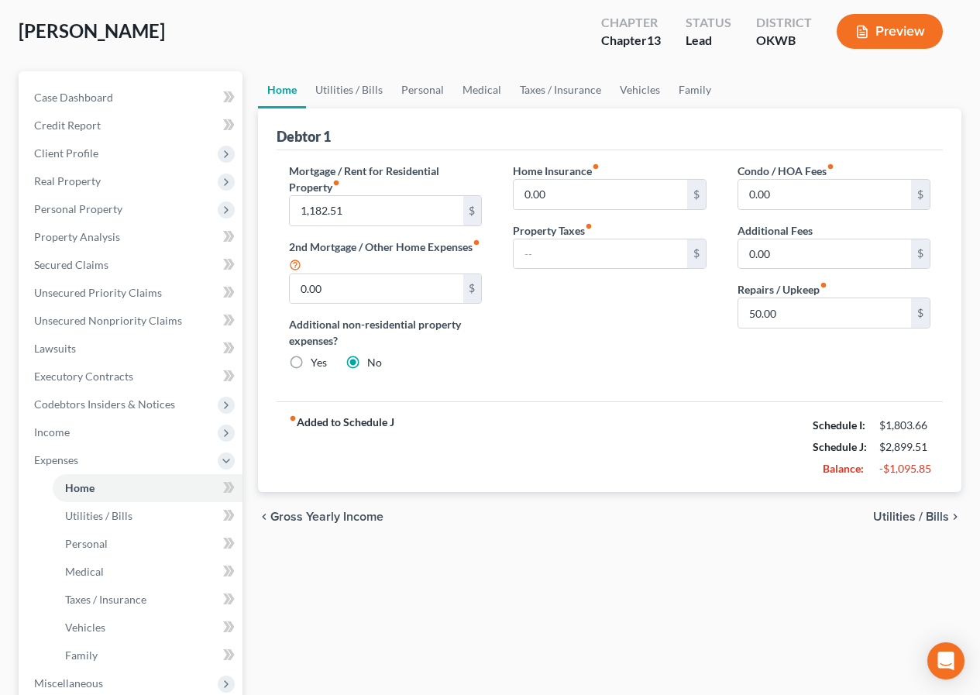
click at [900, 512] on span "Utilities / Bills" at bounding box center [911, 517] width 76 height 12
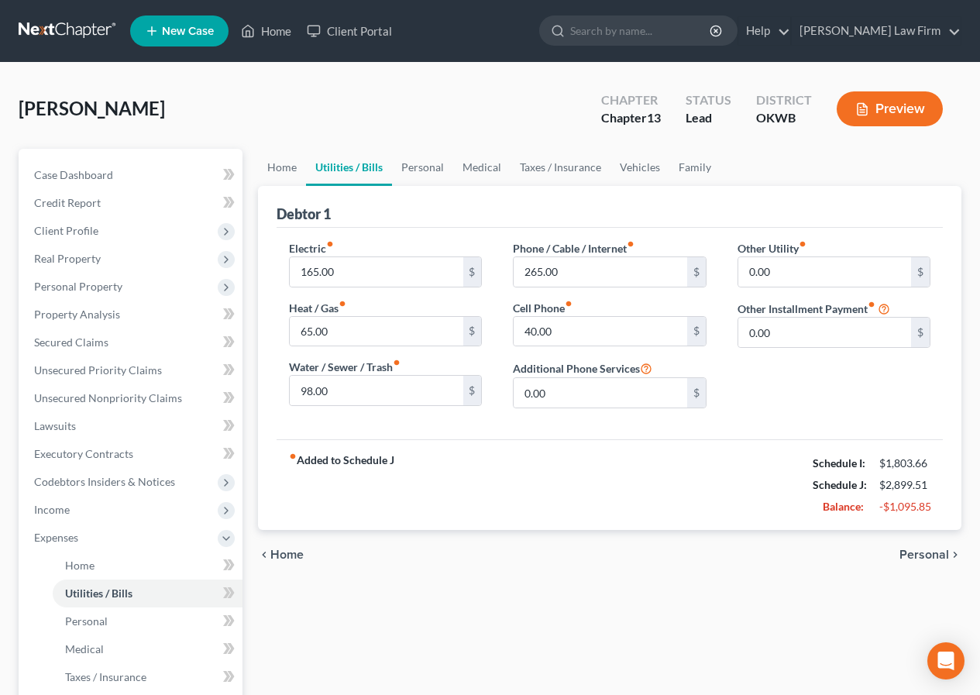
click at [911, 555] on span "Personal" at bounding box center [925, 555] width 50 height 12
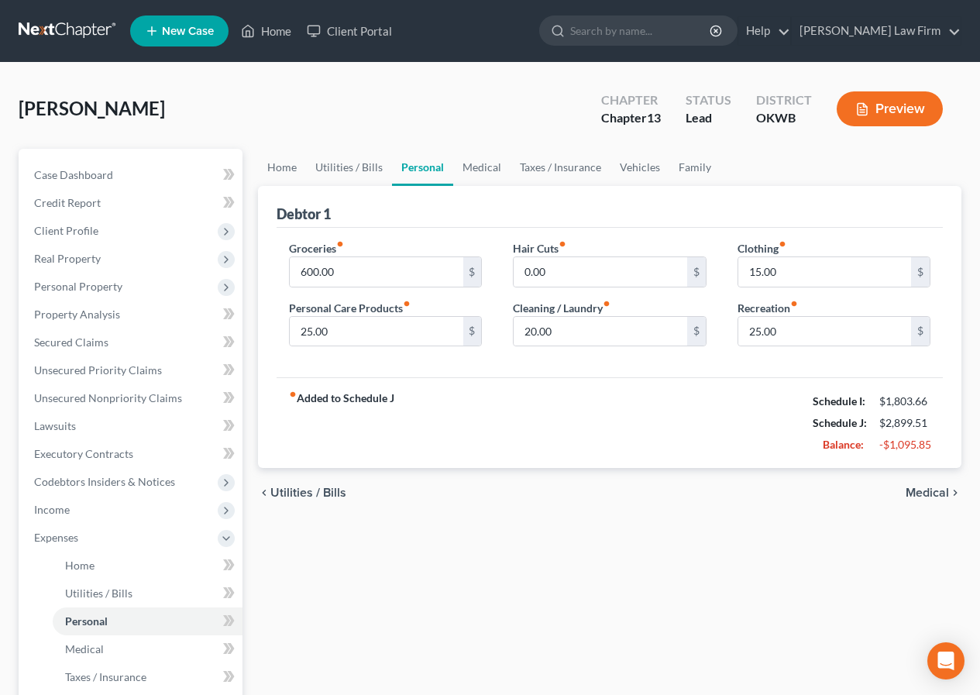
click at [918, 488] on span "Medical" at bounding box center [927, 493] width 43 height 12
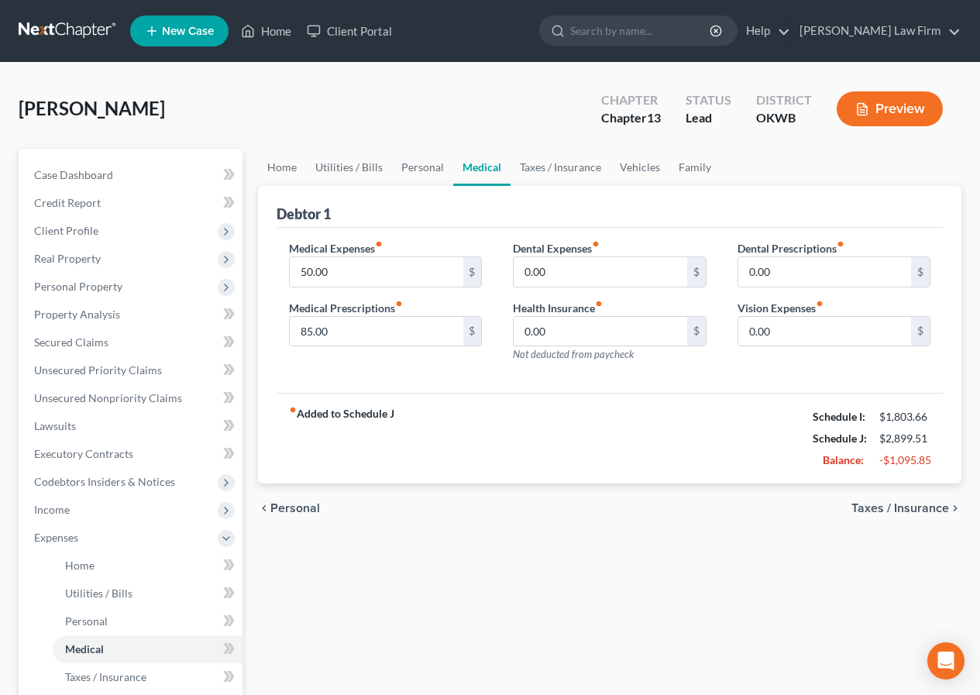
click at [298, 509] on span "Personal" at bounding box center [295, 508] width 50 height 12
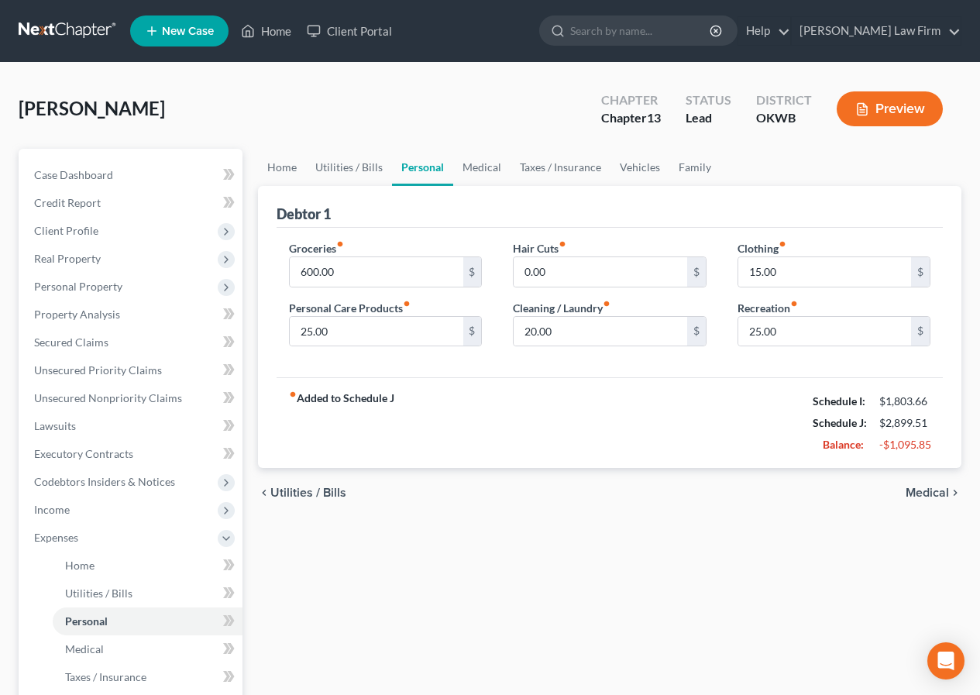
click at [298, 497] on span "Utilities / Bills" at bounding box center [308, 493] width 76 height 12
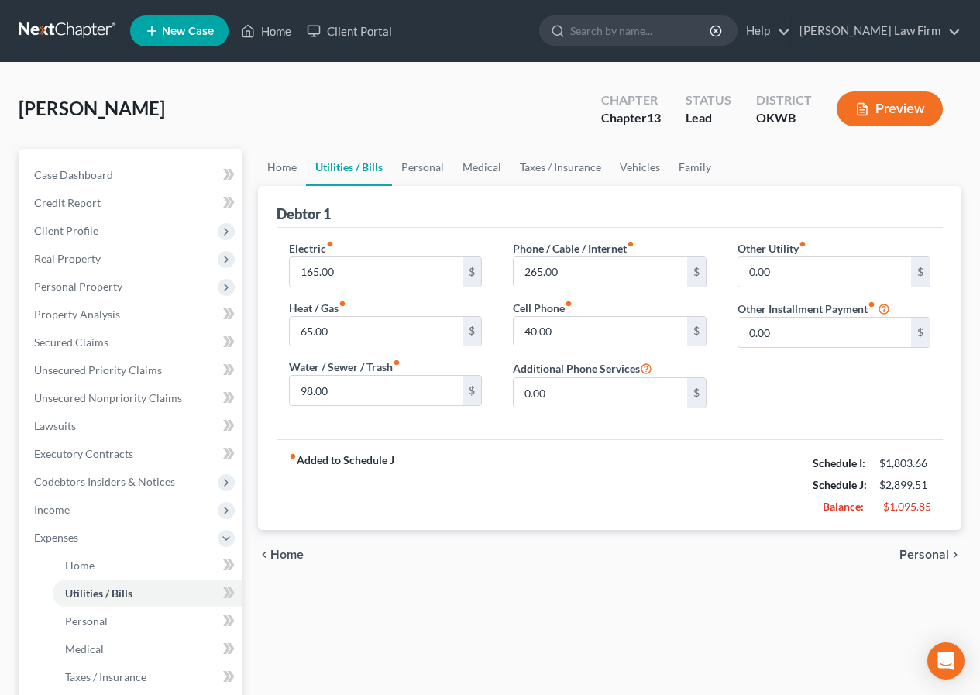
click at [282, 553] on span "Home" at bounding box center [286, 555] width 33 height 12
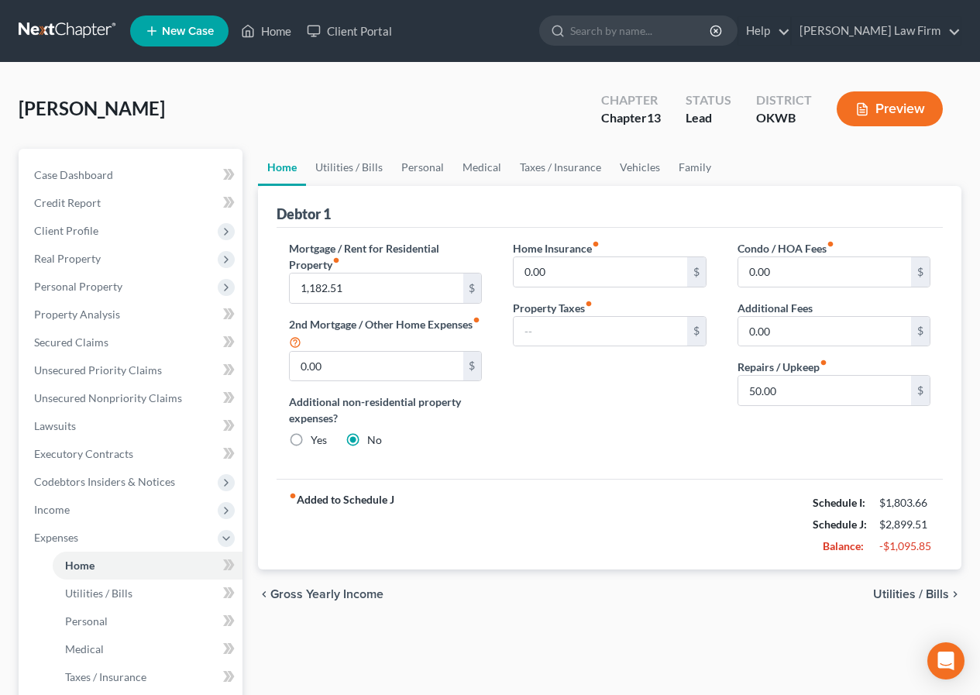
click at [279, 591] on span "Gross Yearly Income" at bounding box center [326, 594] width 113 height 12
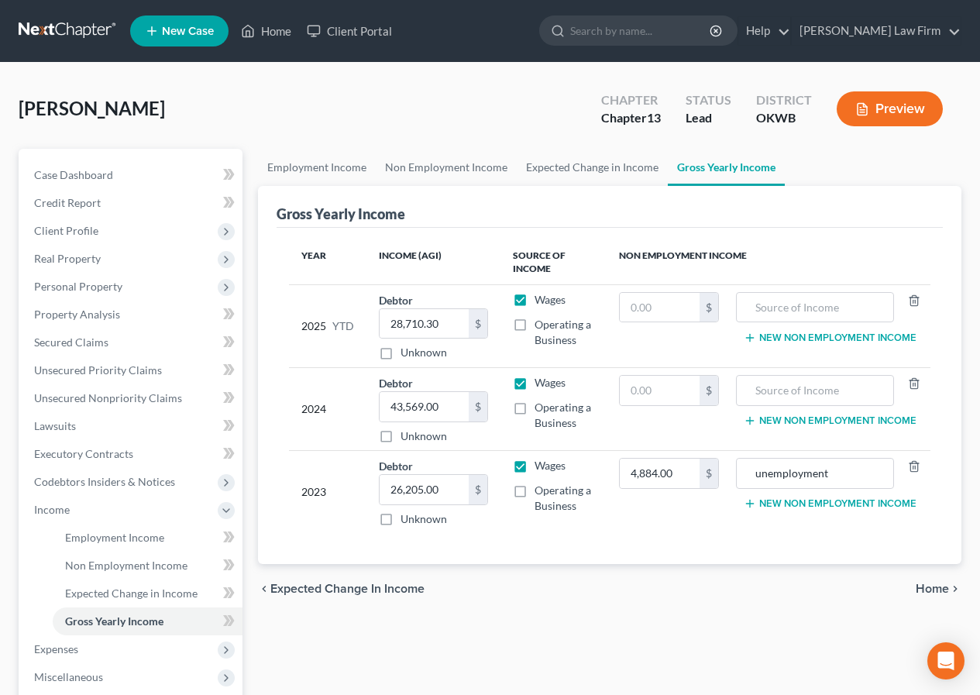
click at [923, 584] on span "Home" at bounding box center [932, 589] width 33 height 12
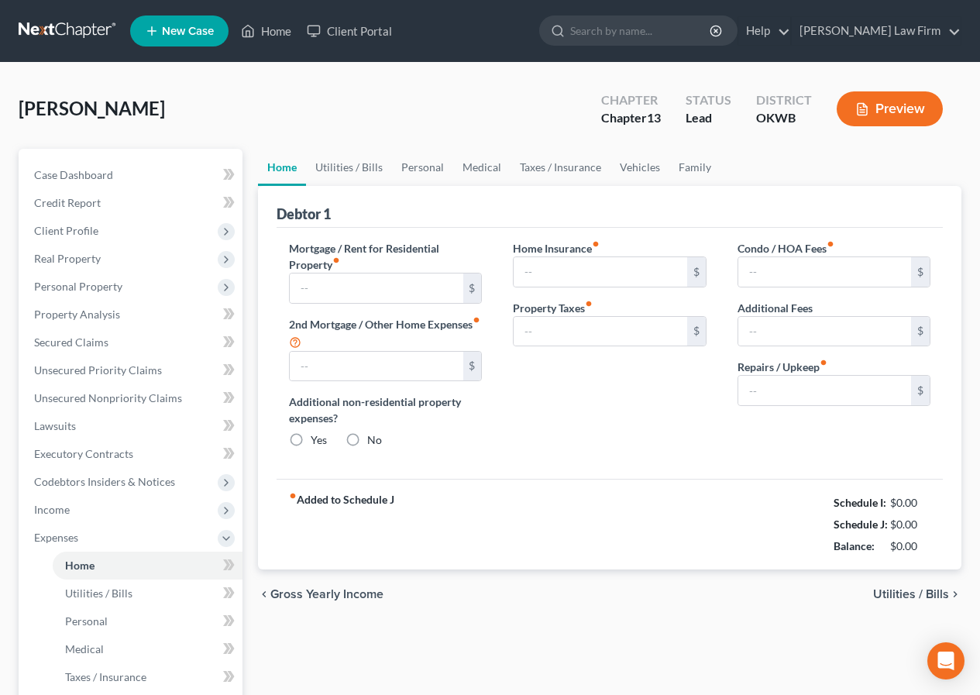
type input "1,182.51"
type input "0.00"
radio input "true"
type input "0.00"
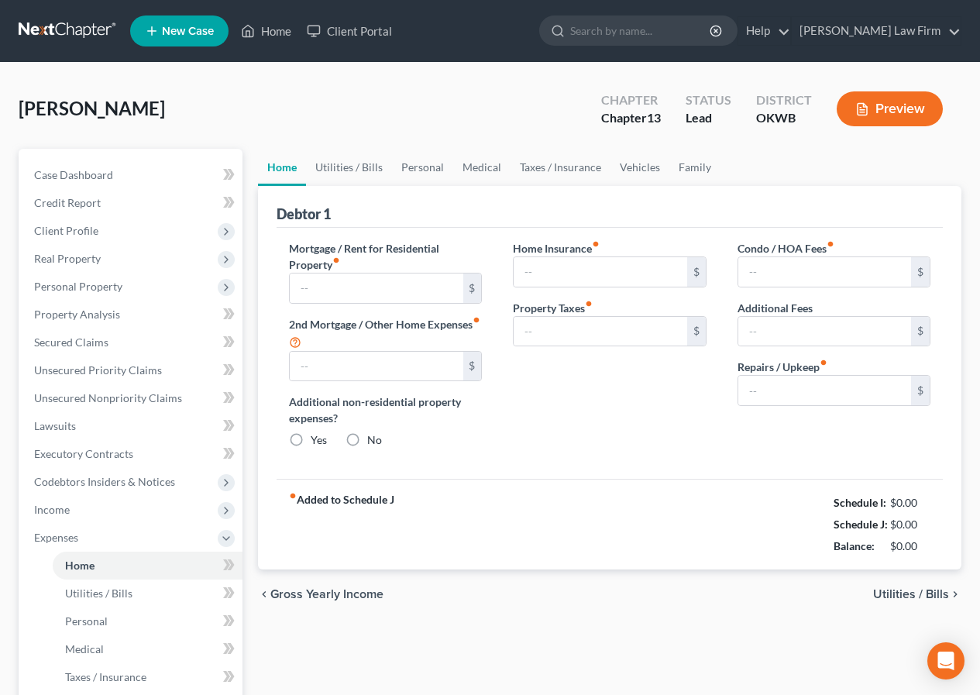
type input "0.00"
type input "50.00"
click at [890, 594] on span "Utilities / Bills" at bounding box center [911, 594] width 76 height 12
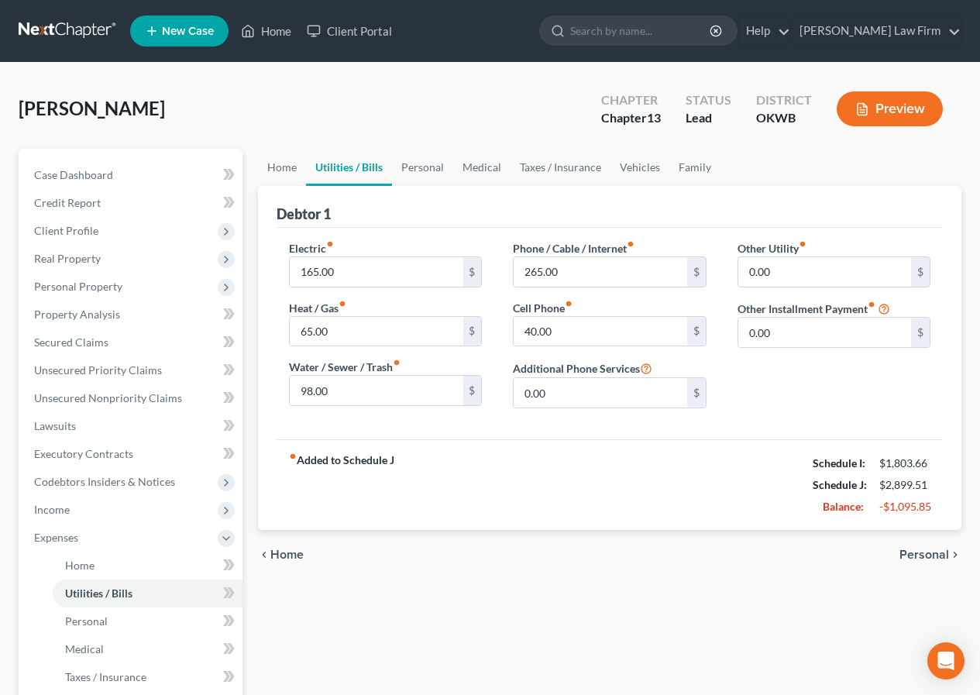
click at [911, 552] on span "Personal" at bounding box center [925, 555] width 50 height 12
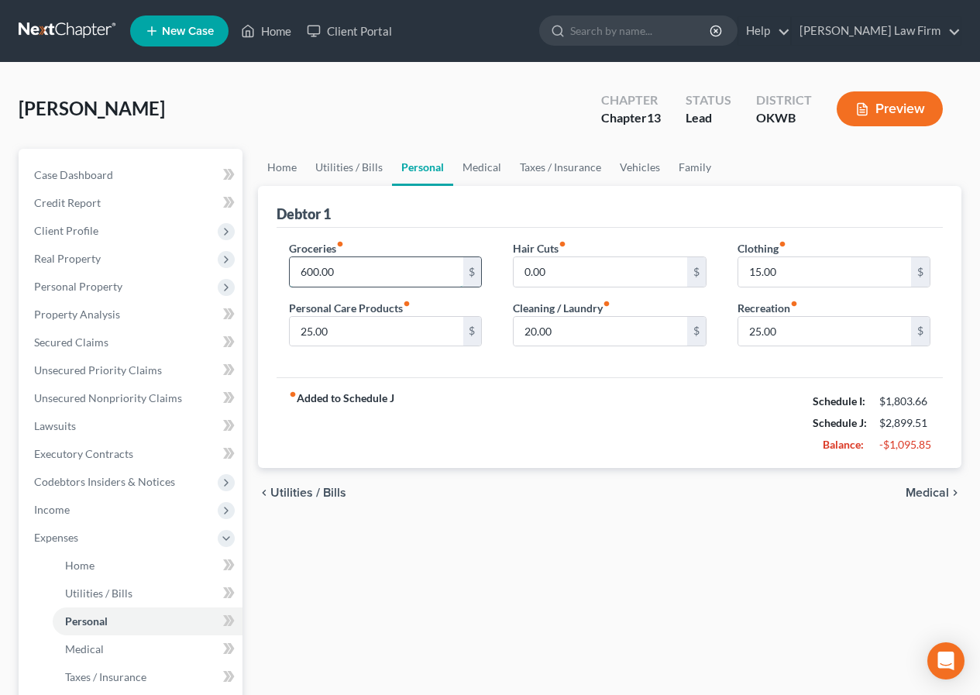
click at [301, 270] on input "600.00" at bounding box center [376, 271] width 173 height 29
click at [915, 490] on span "Medical" at bounding box center [927, 493] width 43 height 12
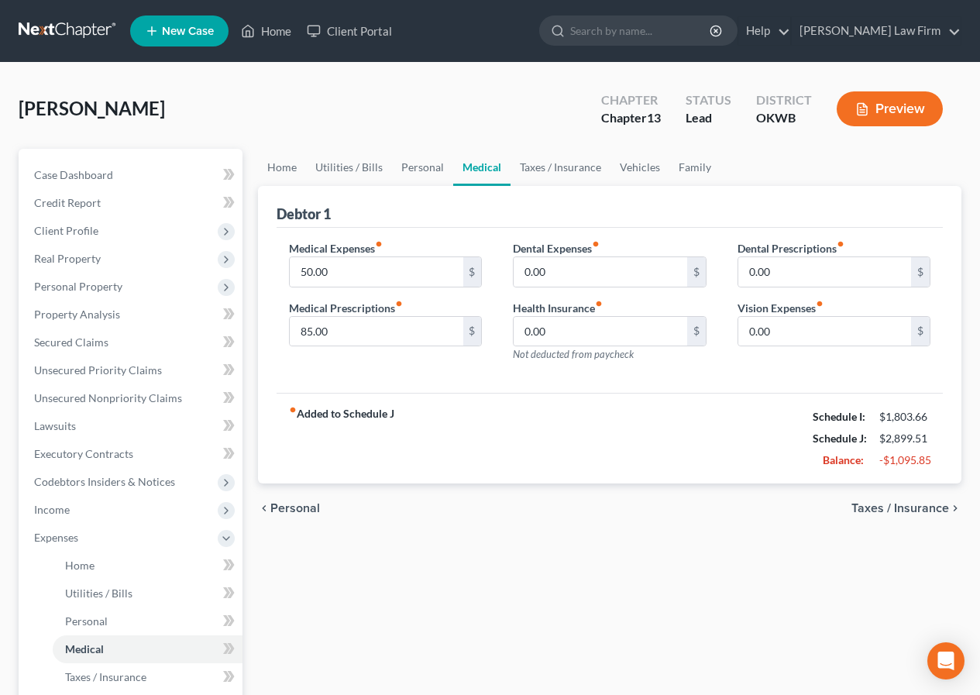
click at [914, 508] on span "Taxes / Insurance" at bounding box center [901, 508] width 98 height 12
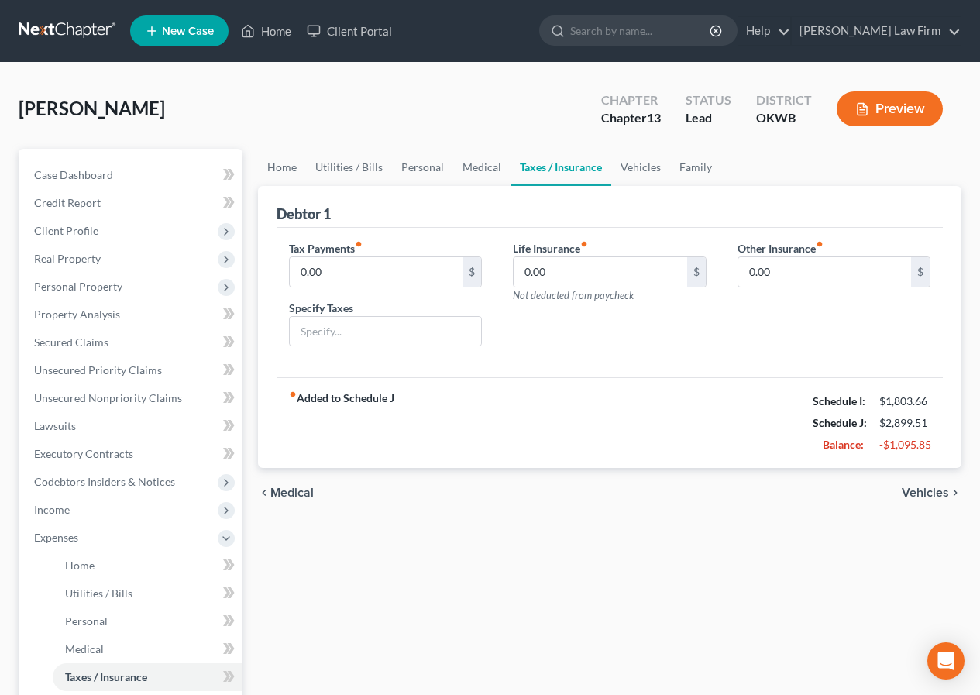
click at [921, 494] on span "Vehicles" at bounding box center [925, 493] width 47 height 12
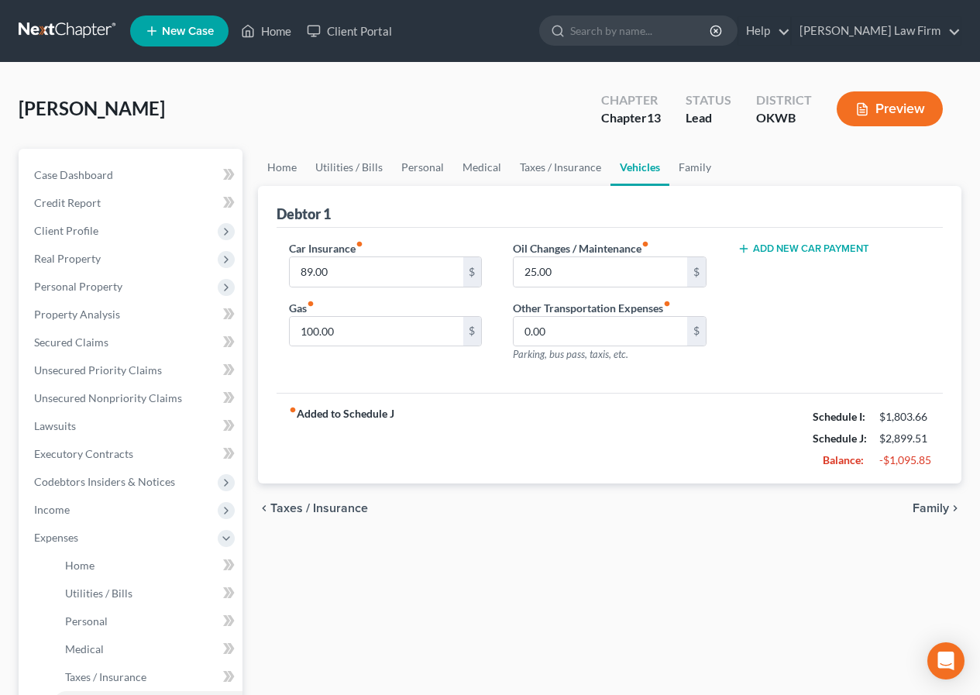
click at [930, 504] on span "Family" at bounding box center [931, 508] width 36 height 12
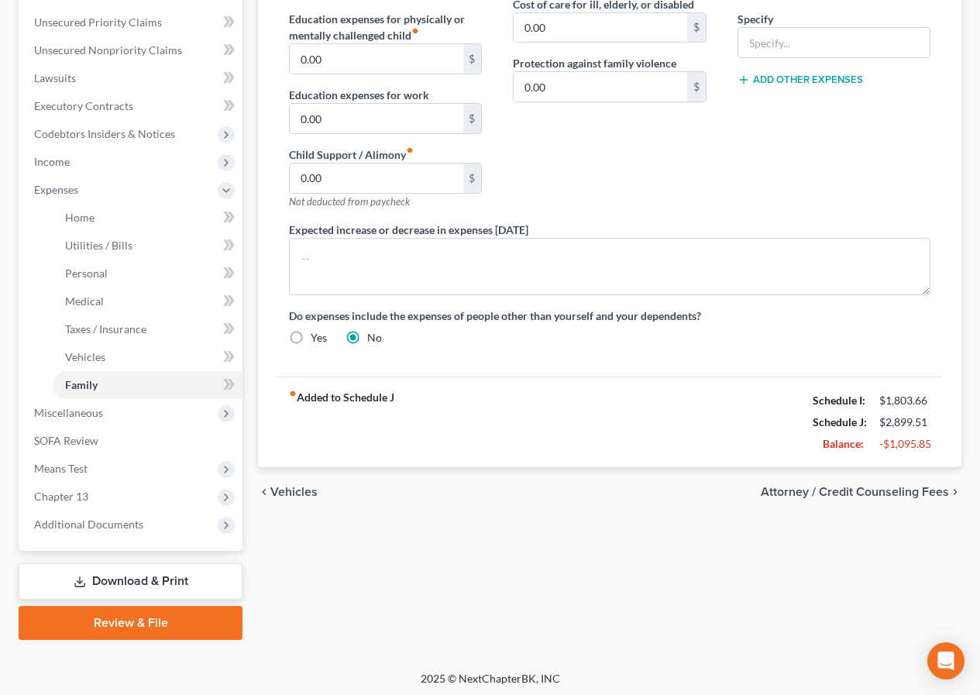
scroll to position [352, 0]
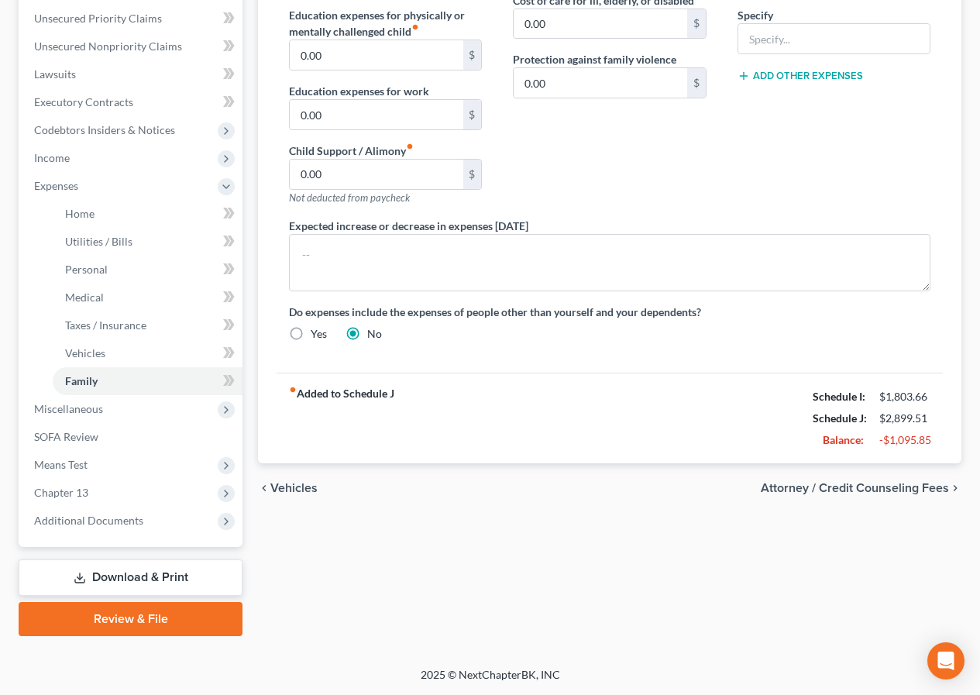
click at [899, 487] on span "Attorney / Credit Counseling Fees" at bounding box center [855, 488] width 188 height 12
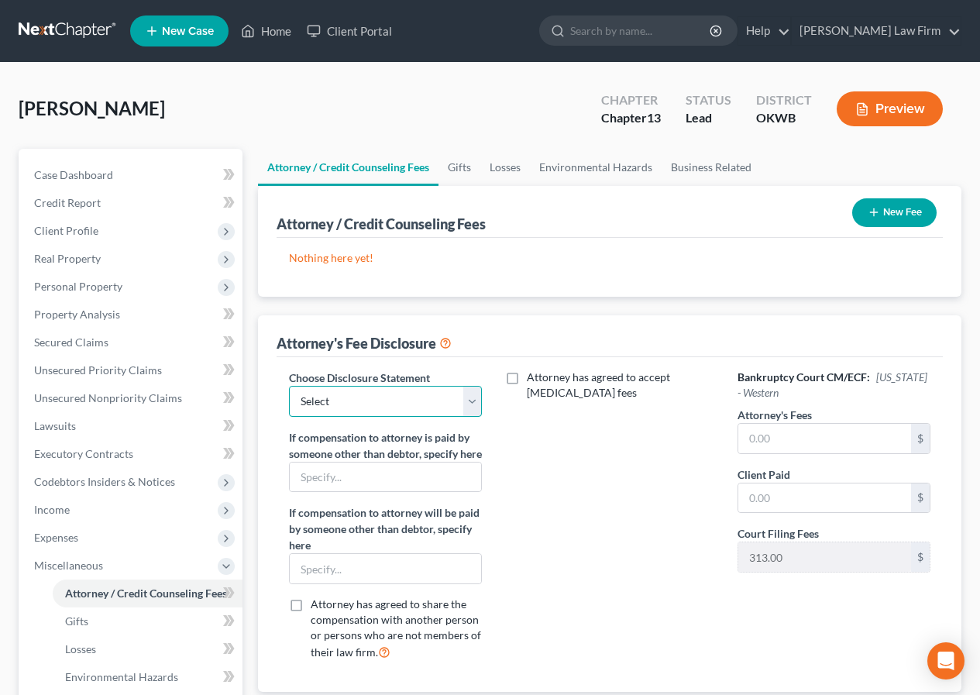
click at [470, 400] on select "Select Attorney fee disclosures" at bounding box center [385, 401] width 193 height 31
select select "0"
click at [289, 386] on select "Select Attorney fee disclosures" at bounding box center [385, 401] width 193 height 31
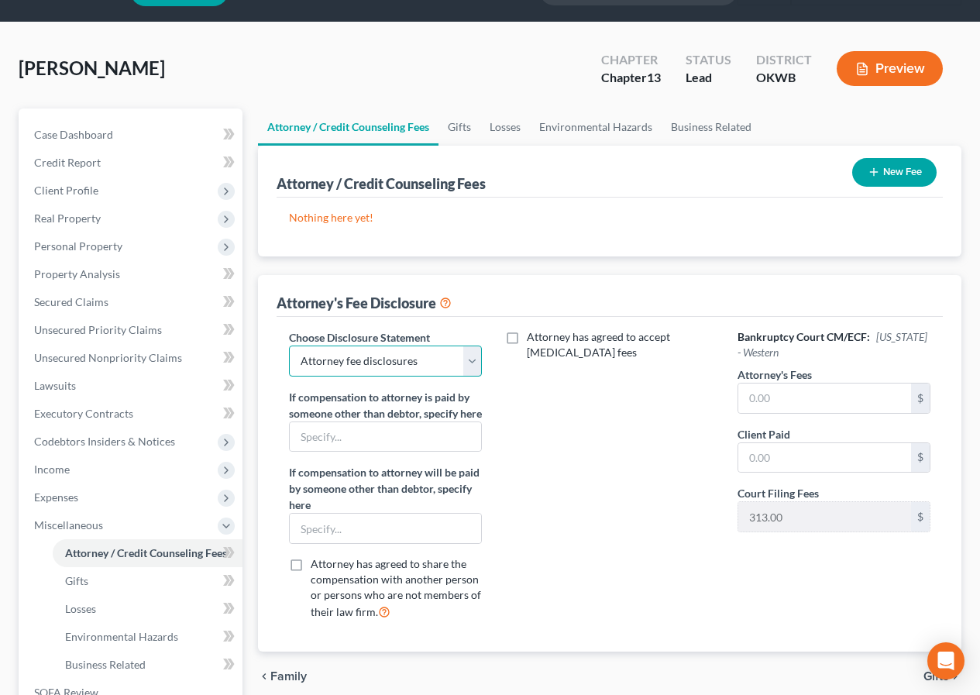
scroll to position [77, 0]
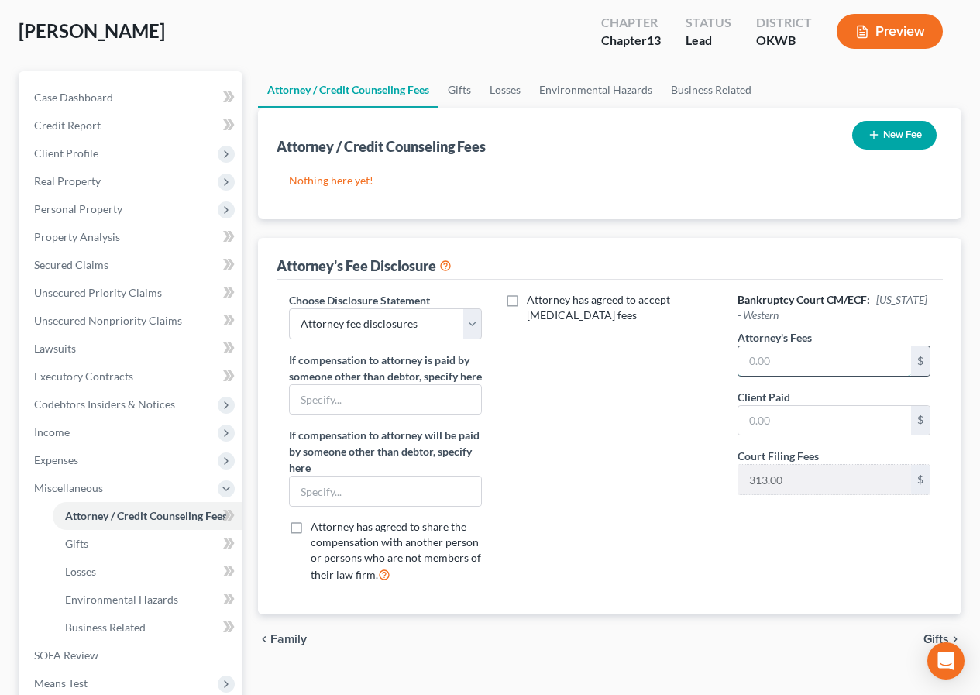
click at [744, 360] on input "text" at bounding box center [825, 360] width 173 height 29
type input "1,500.00"
click at [893, 130] on button "New Fee" at bounding box center [894, 135] width 84 height 29
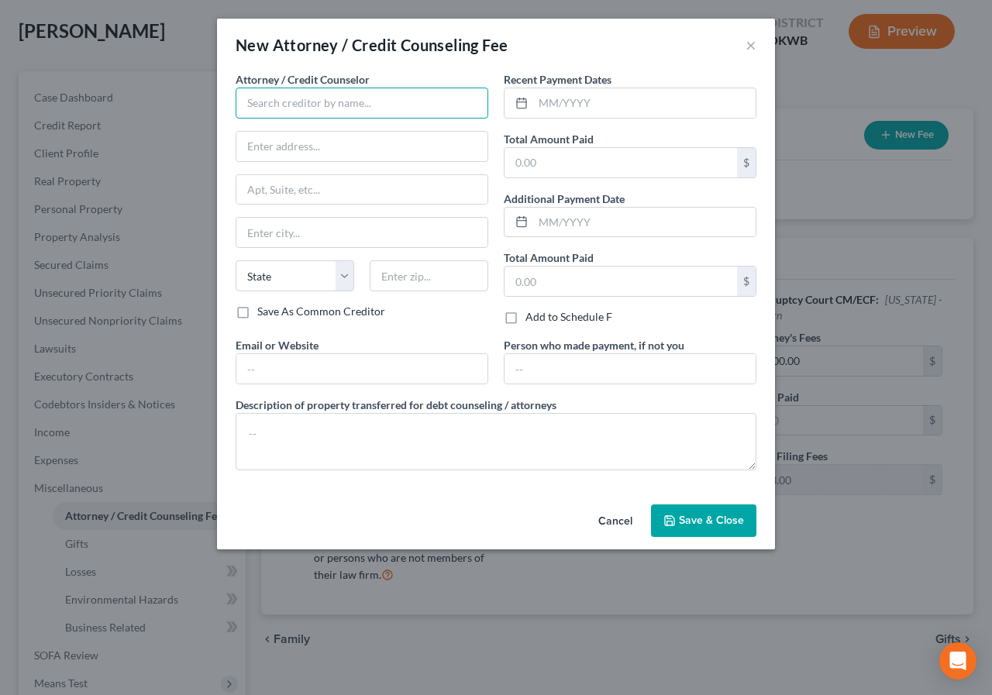
click at [248, 108] on input "text" at bounding box center [362, 103] width 253 height 31
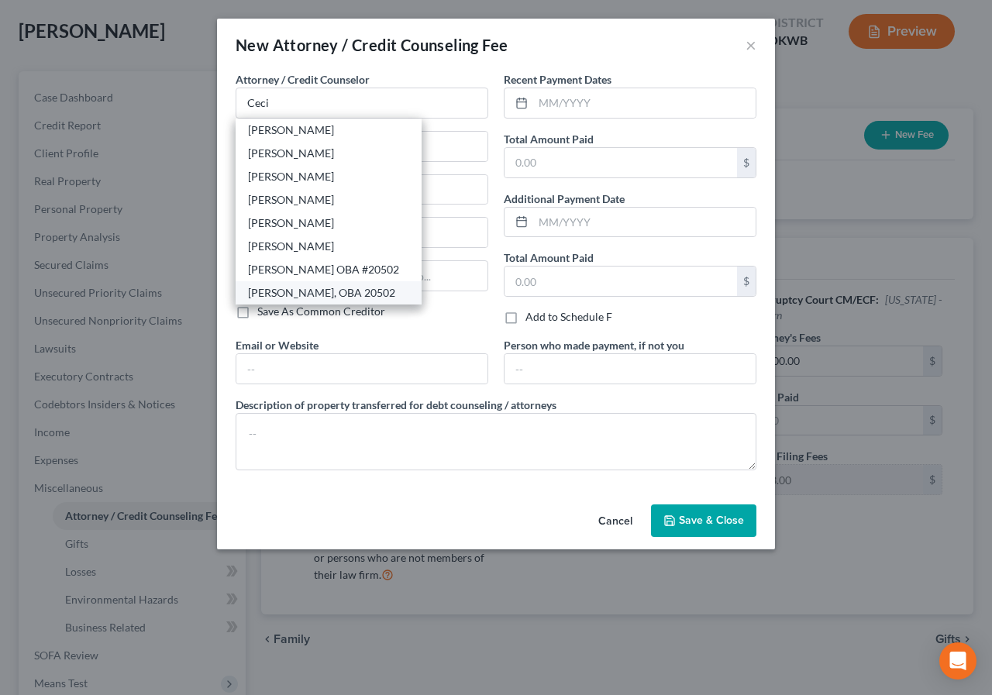
click at [353, 291] on div "[PERSON_NAME], OBA 20502" at bounding box center [328, 292] width 161 height 15
type input "[PERSON_NAME], OBA 20502"
type input "[PERSON_NAME] Law Firm"
type input "[STREET_ADDRESS]"
type input "[PERSON_NAME]"
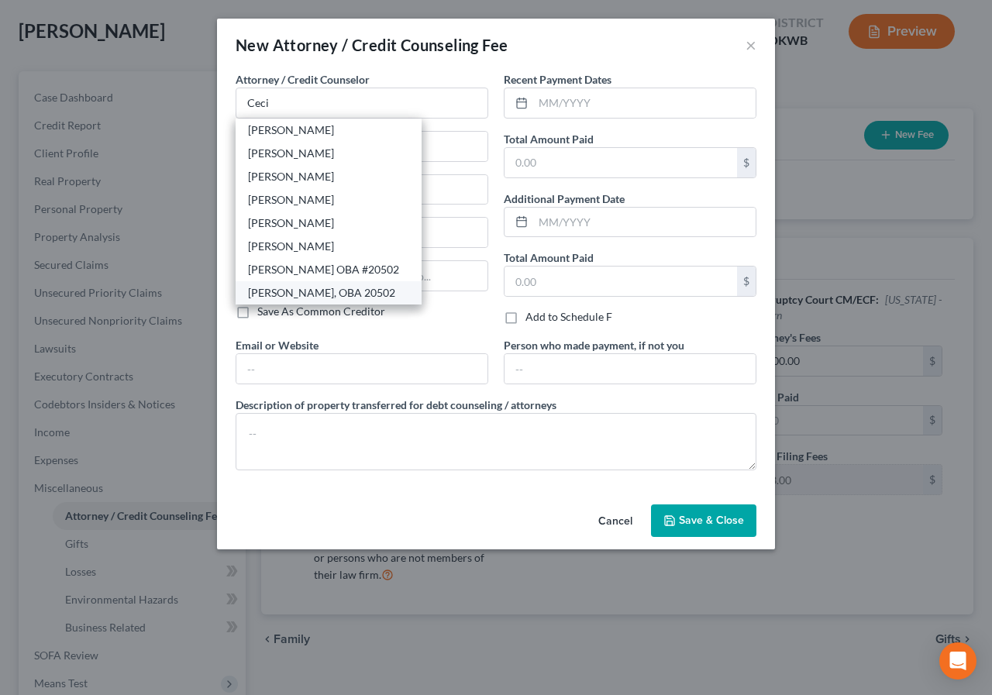
select select "37"
type input "73034"
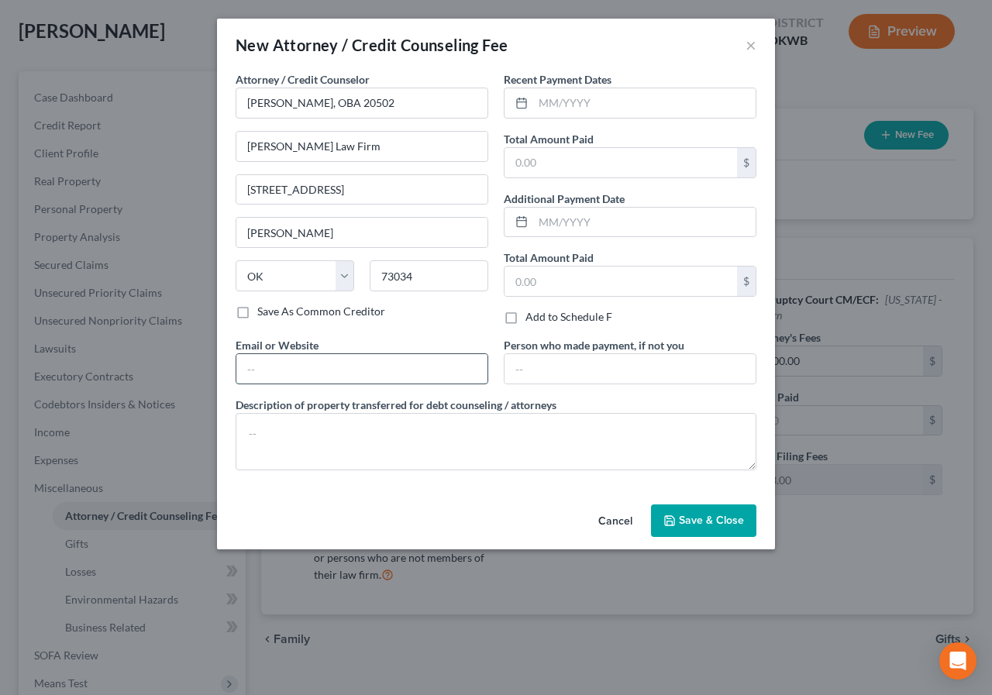
click at [248, 365] on input "text" at bounding box center [361, 368] width 251 height 29
type input "[EMAIL_ADDRESS][DOMAIN_NAME]"
type input "[STREET_ADDRESS]"
type input "73034-3990"
drag, startPoint x: 408, startPoint y: 367, endPoint x: 208, endPoint y: 373, distance: 200.8
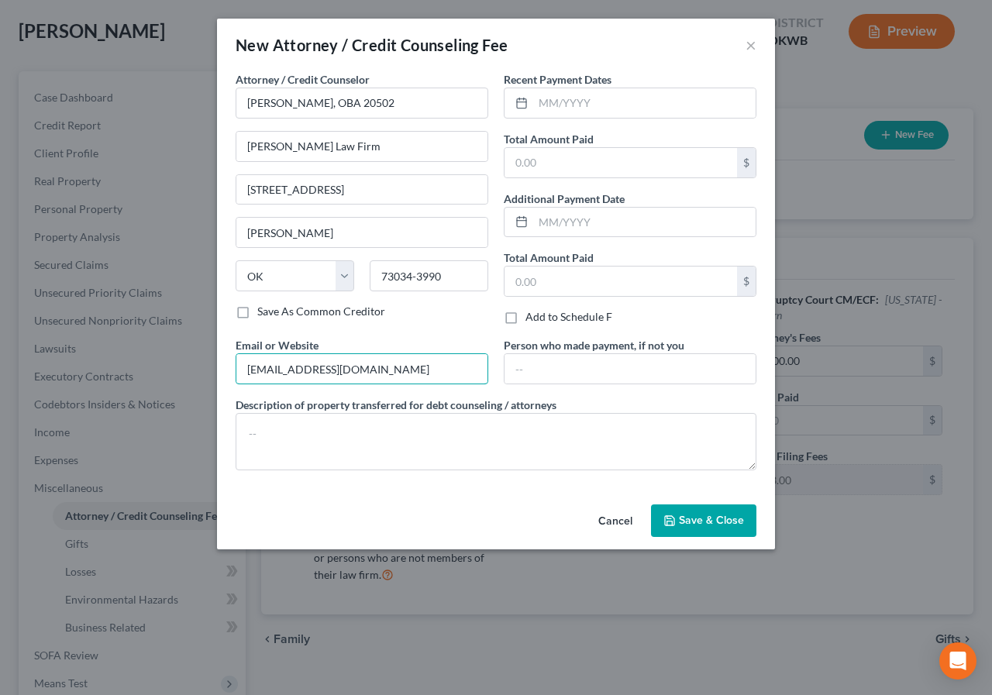
click at [208, 373] on div "New Attorney / Credit Counseling Fee × Attorney / Credit Counselor * [PERSON_NA…" at bounding box center [496, 347] width 992 height 695
type input "[DOMAIN_NAME]"
click at [535, 95] on input "text" at bounding box center [644, 102] width 222 height 29
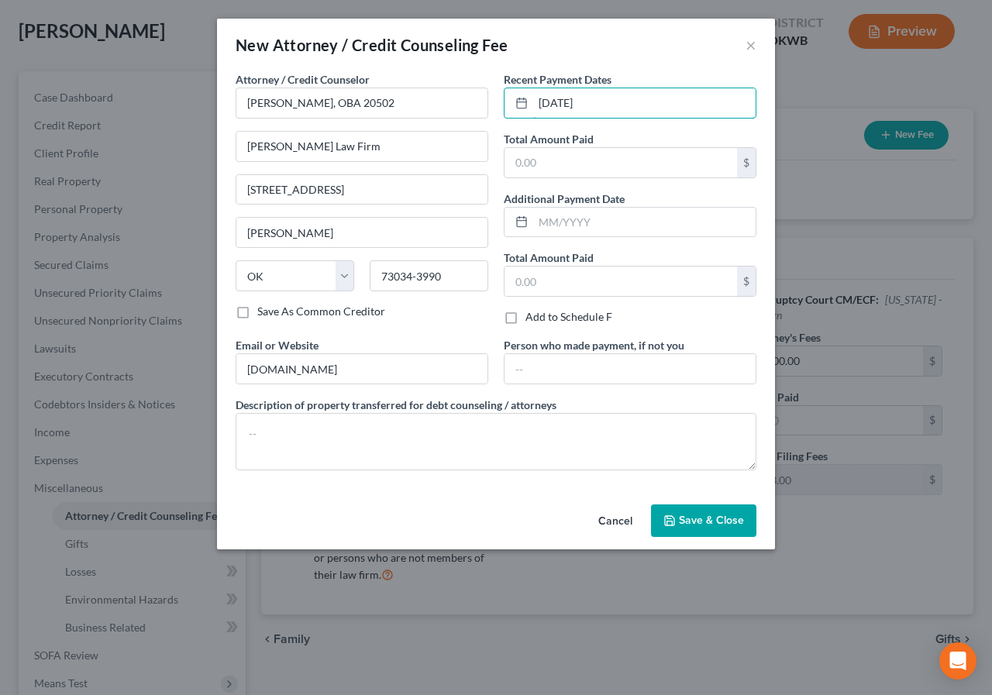
type input "[DATE]"
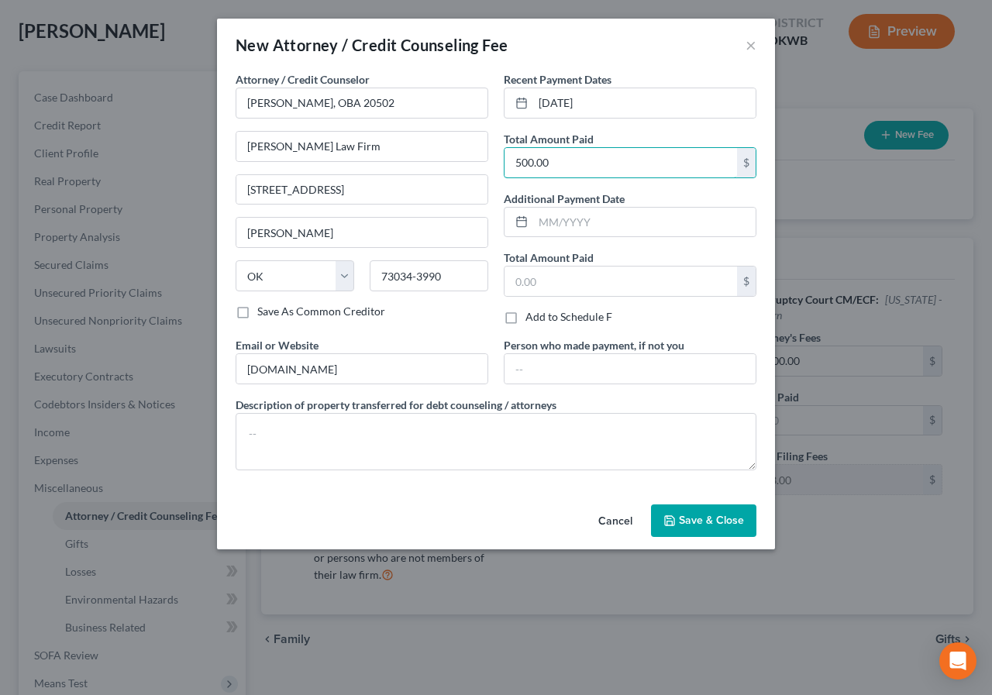
type input "500.00"
click at [682, 517] on span "Save & Close" at bounding box center [711, 520] width 65 height 13
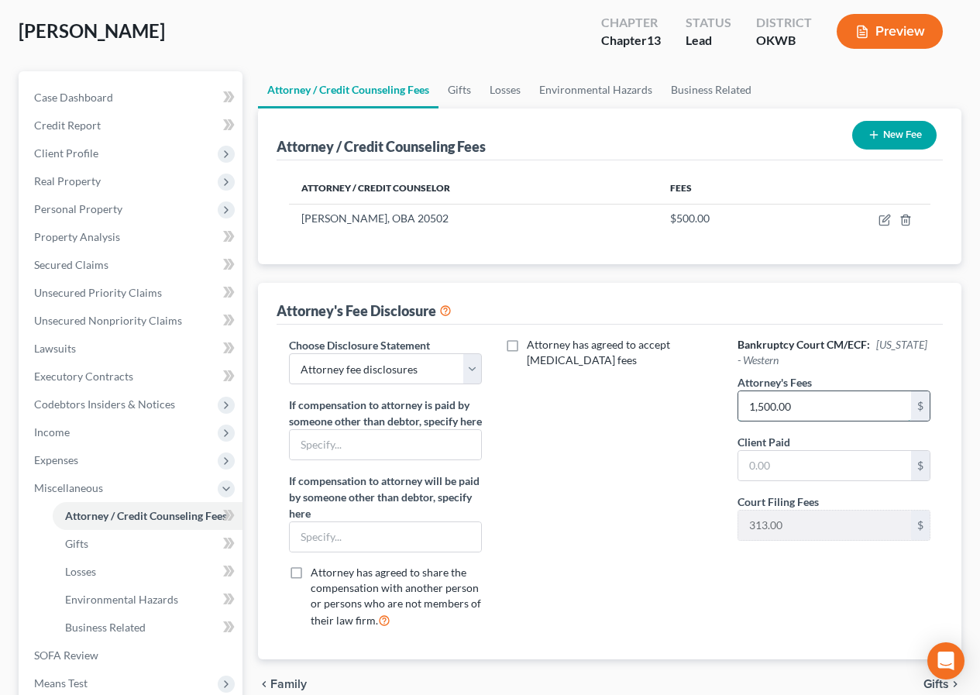
click at [749, 404] on input "1,500.00" at bounding box center [825, 405] width 173 height 29
click at [748, 411] on input "1,500.00" at bounding box center [825, 405] width 173 height 29
click at [749, 460] on input "text" at bounding box center [825, 465] width 173 height 29
type input "500.00"
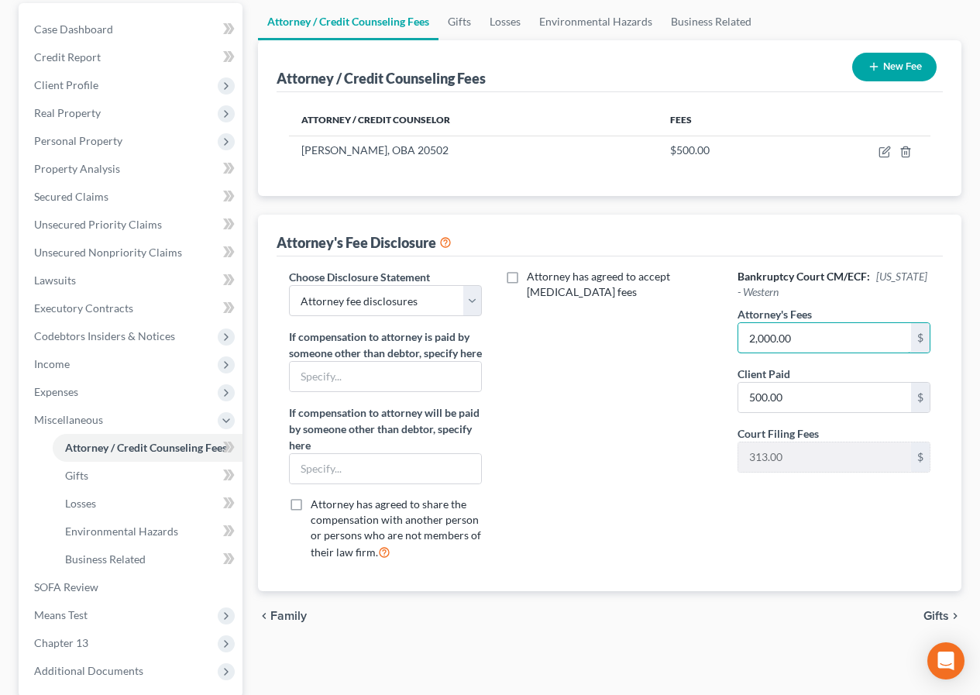
scroll to position [296, 0]
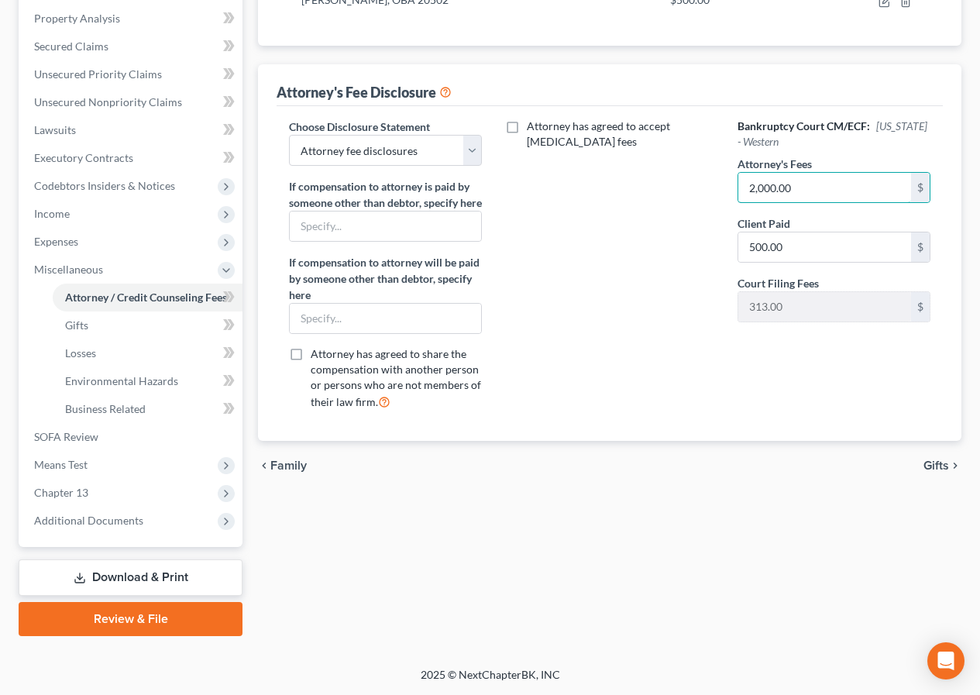
type input "2,000.00"
click at [937, 472] on span "Gifts" at bounding box center [937, 466] width 26 height 12
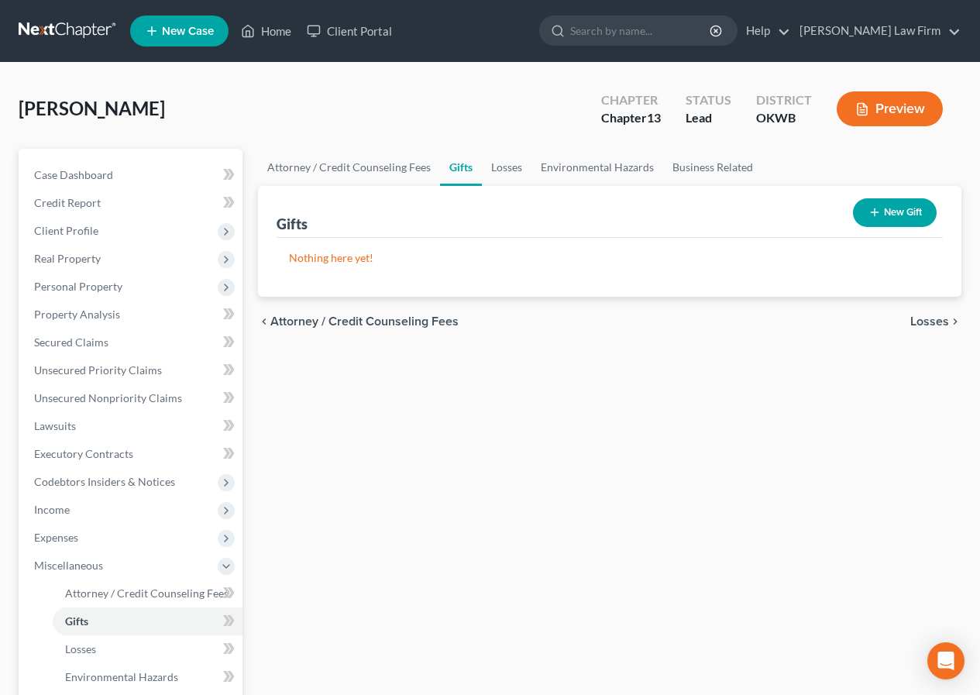
click at [938, 319] on span "Losses" at bounding box center [930, 321] width 39 height 12
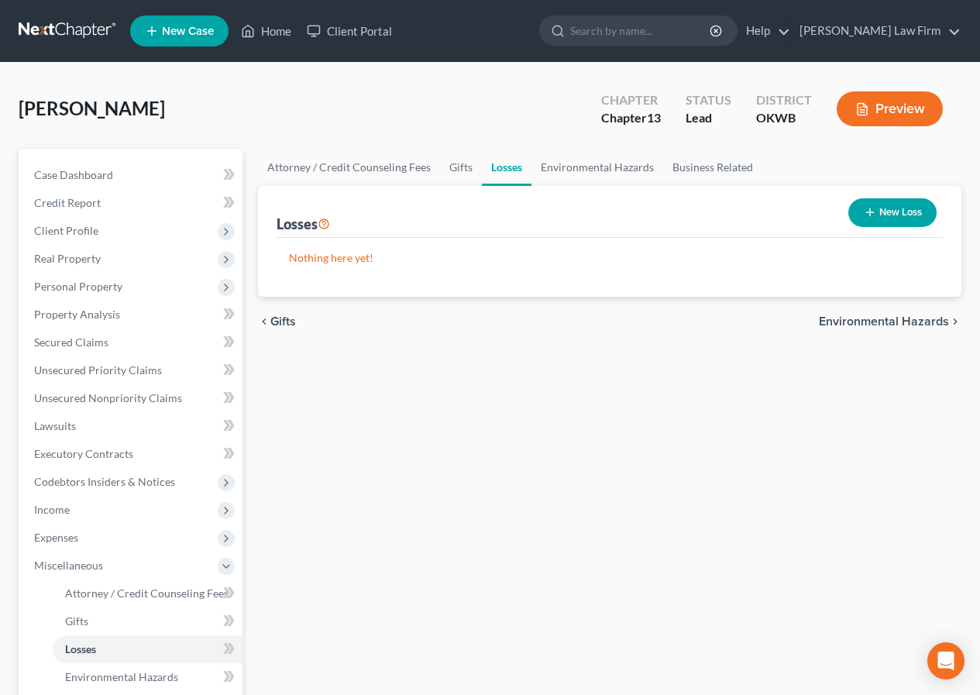
click at [917, 318] on span "Environmental Hazards" at bounding box center [884, 321] width 130 height 12
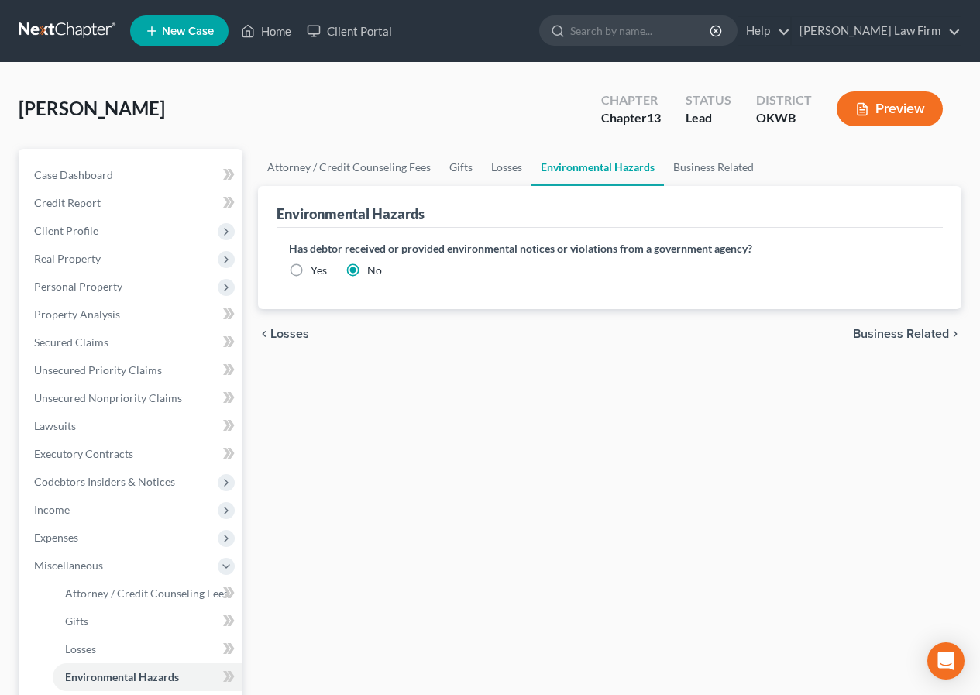
click at [900, 332] on span "Business Related" at bounding box center [901, 334] width 96 height 12
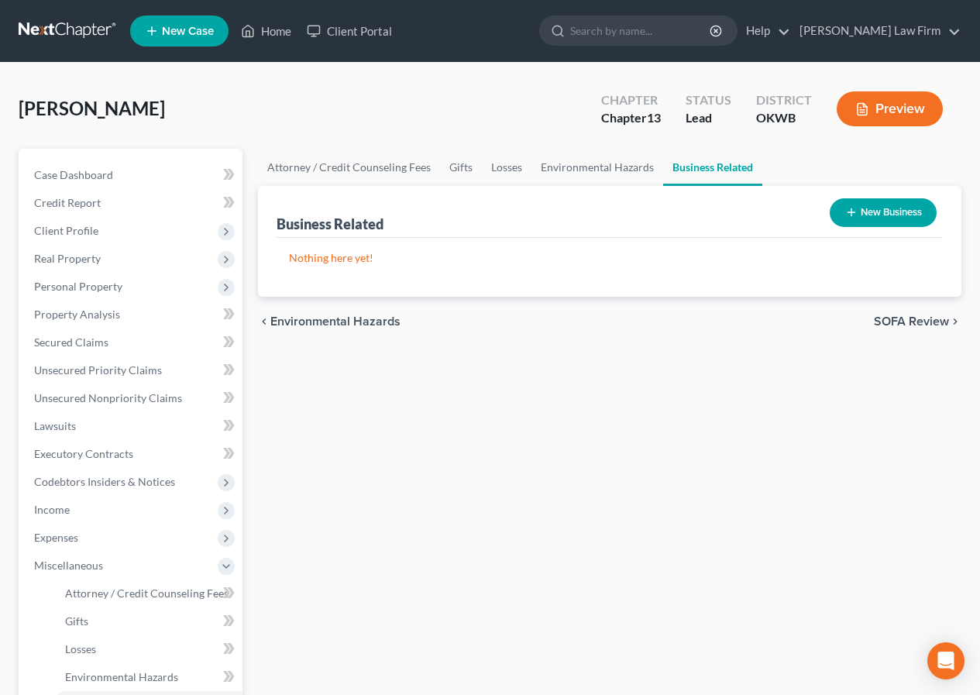
click at [901, 321] on span "SOFA Review" at bounding box center [911, 321] width 75 height 12
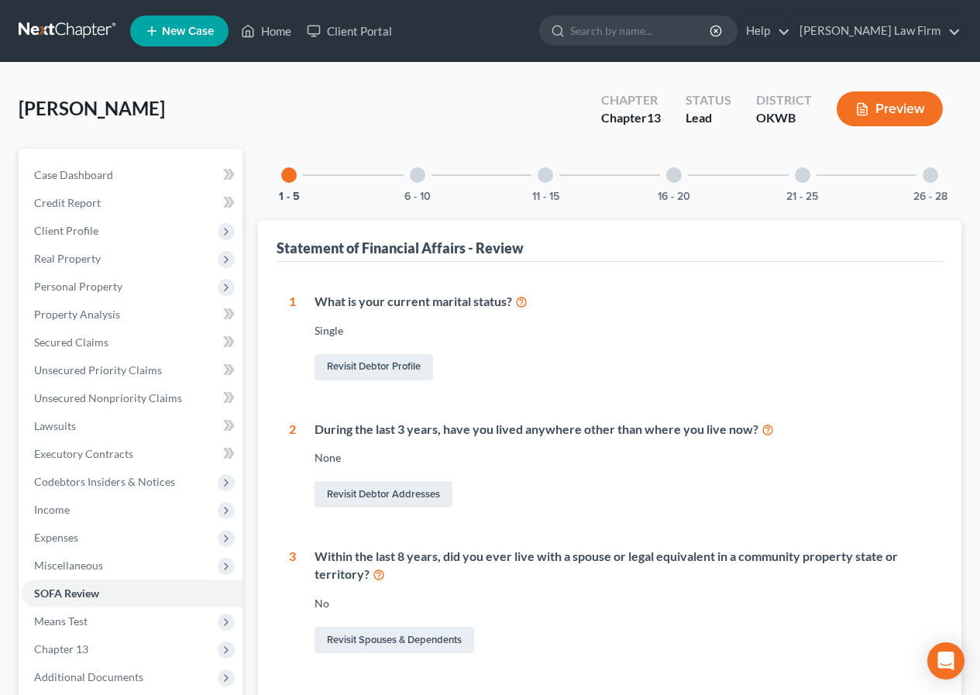
click at [421, 174] on div at bounding box center [417, 174] width 15 height 15
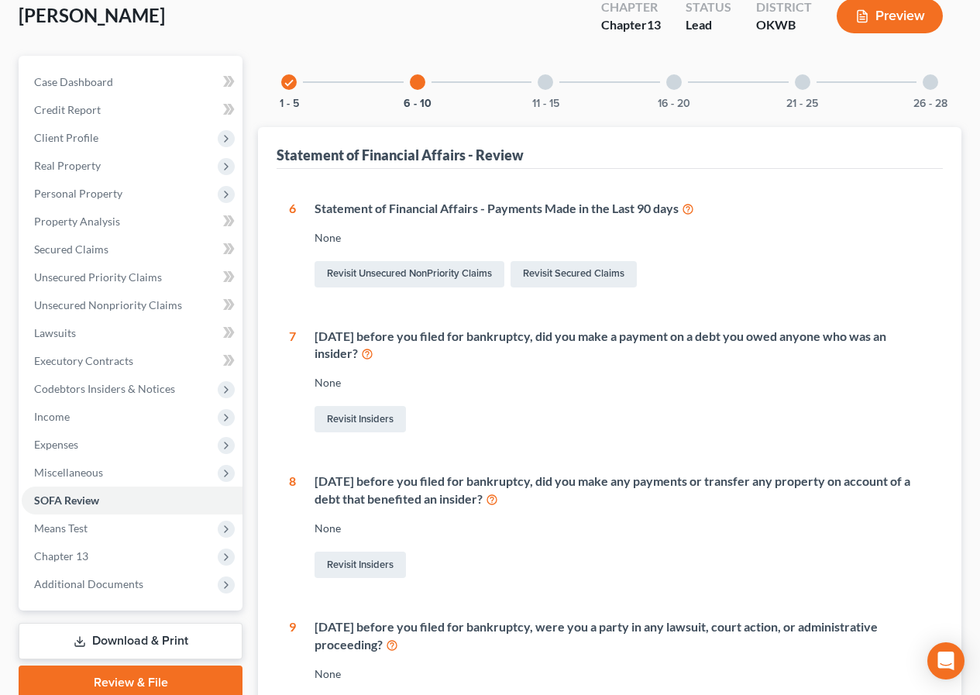
scroll to position [77, 0]
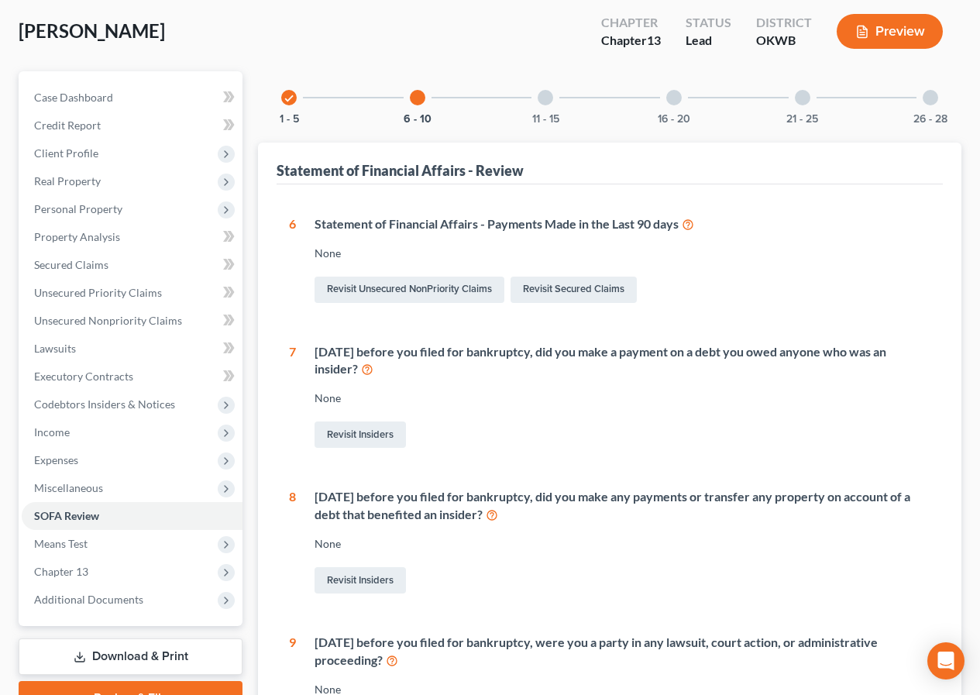
click at [543, 102] on div at bounding box center [545, 97] width 15 height 15
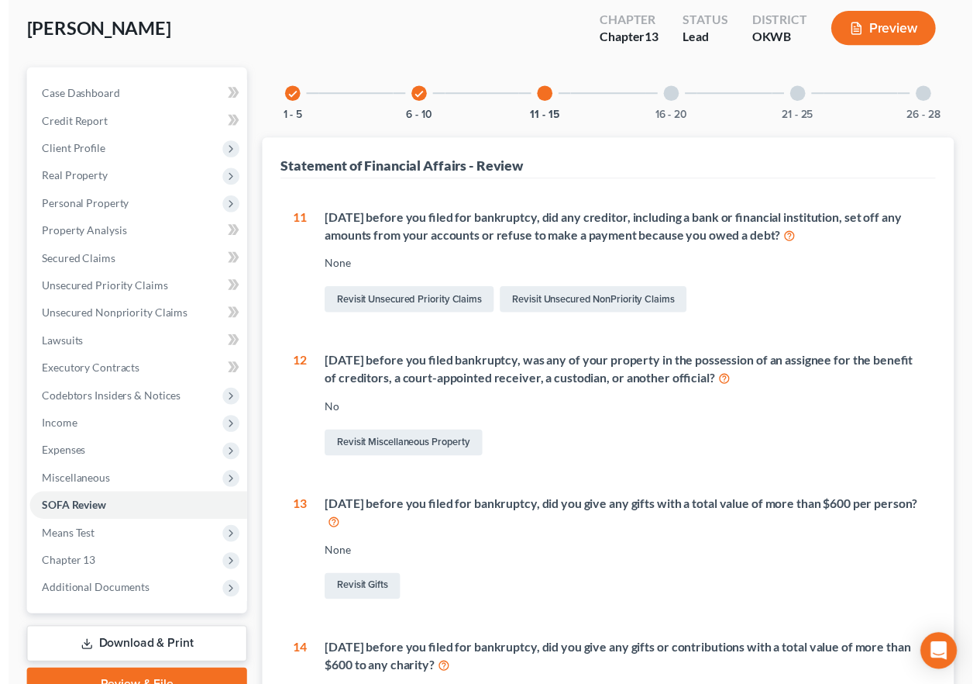
scroll to position [0, 0]
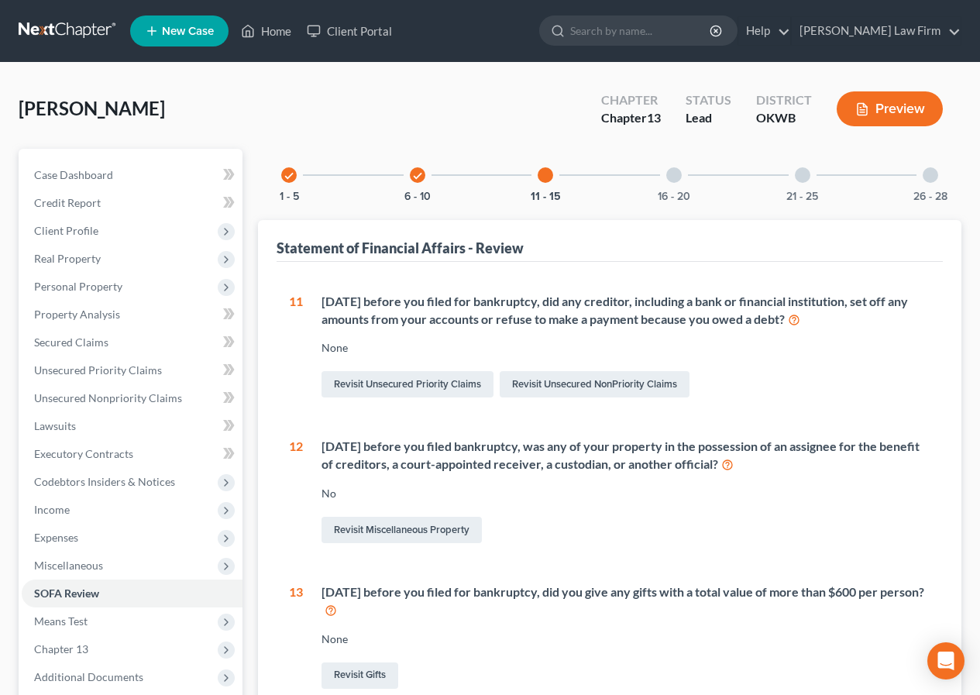
click at [670, 173] on div at bounding box center [673, 174] width 15 height 15
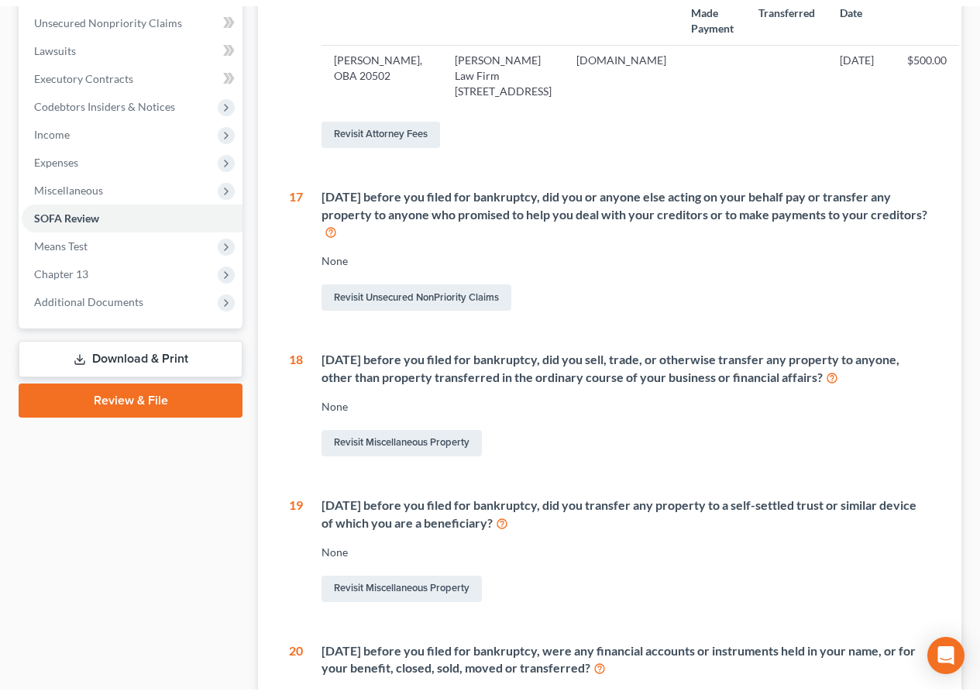
scroll to position [155, 0]
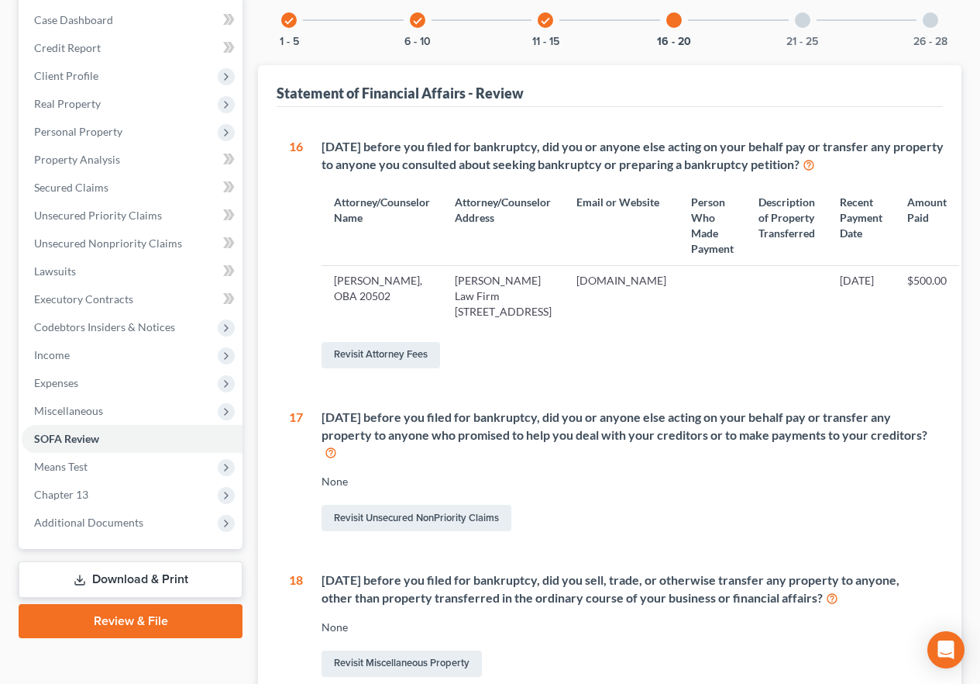
click at [797, 19] on div at bounding box center [802, 19] width 15 height 15
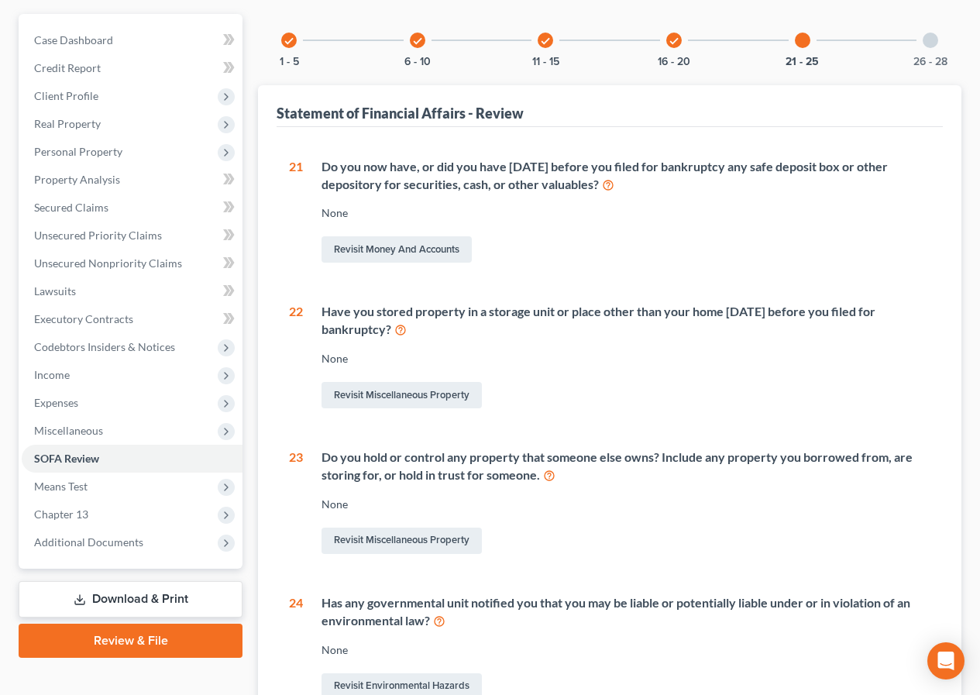
scroll to position [124, 0]
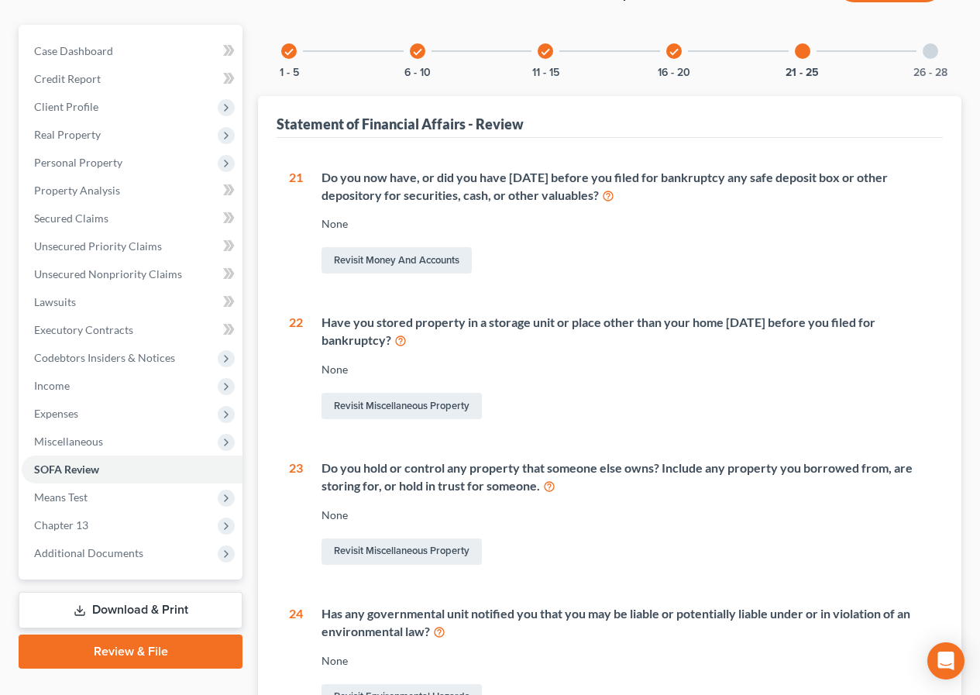
click at [934, 50] on div at bounding box center [930, 50] width 15 height 15
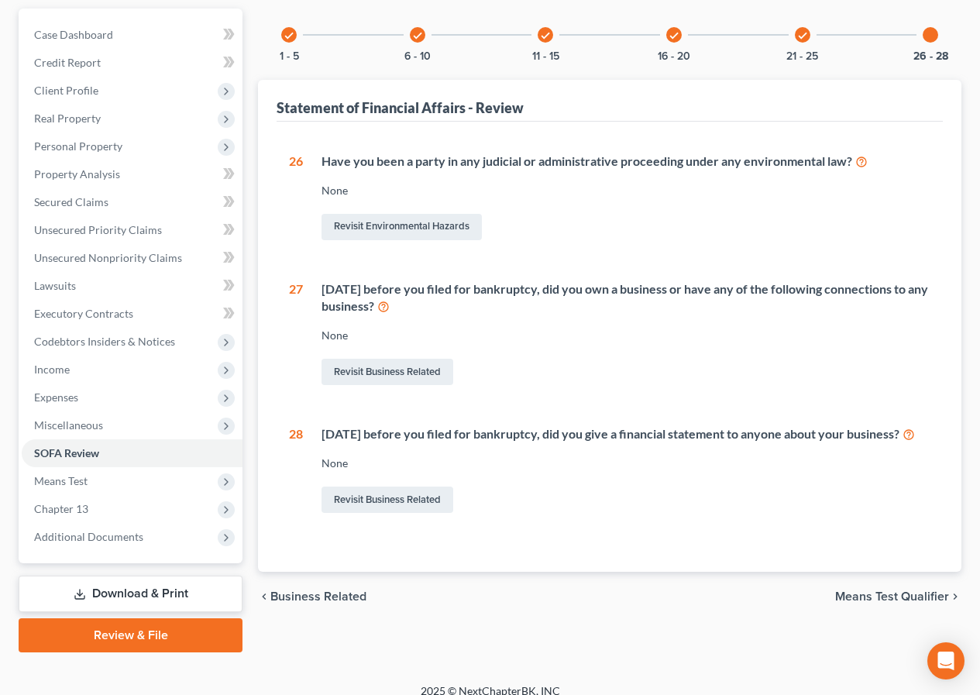
scroll to position [157, 0]
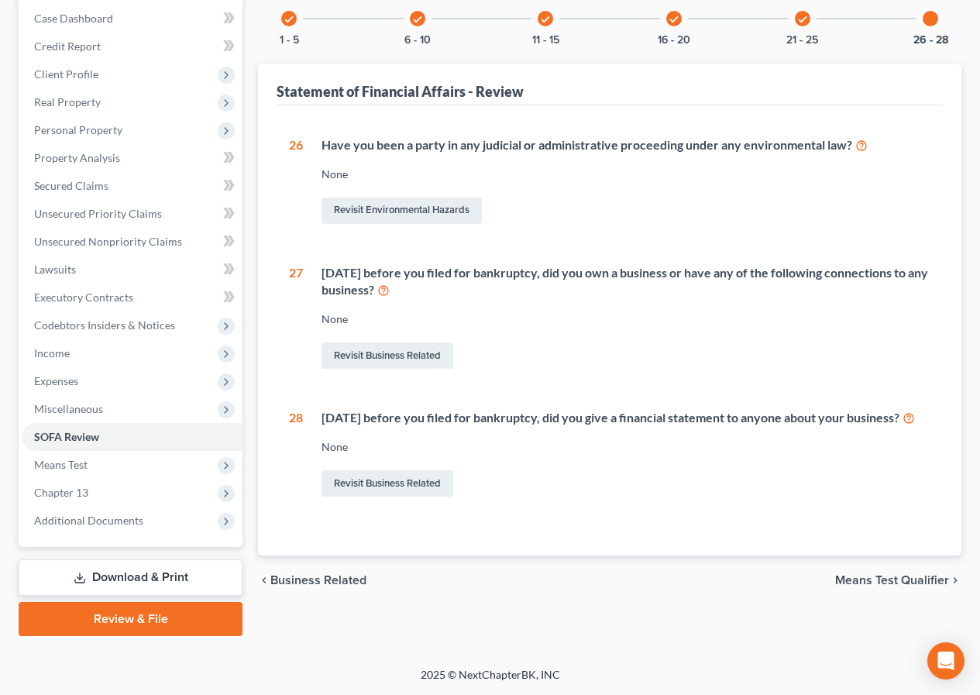
click at [854, 587] on span "Means Test Qualifier" at bounding box center [892, 580] width 114 height 12
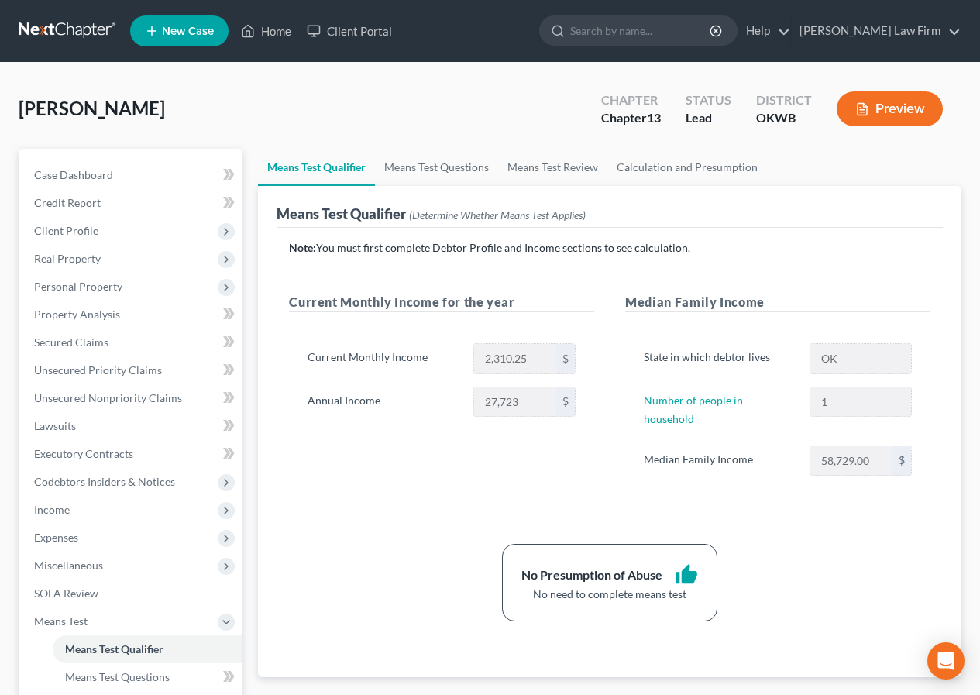
click at [181, 30] on span "New Case" at bounding box center [188, 32] width 52 height 12
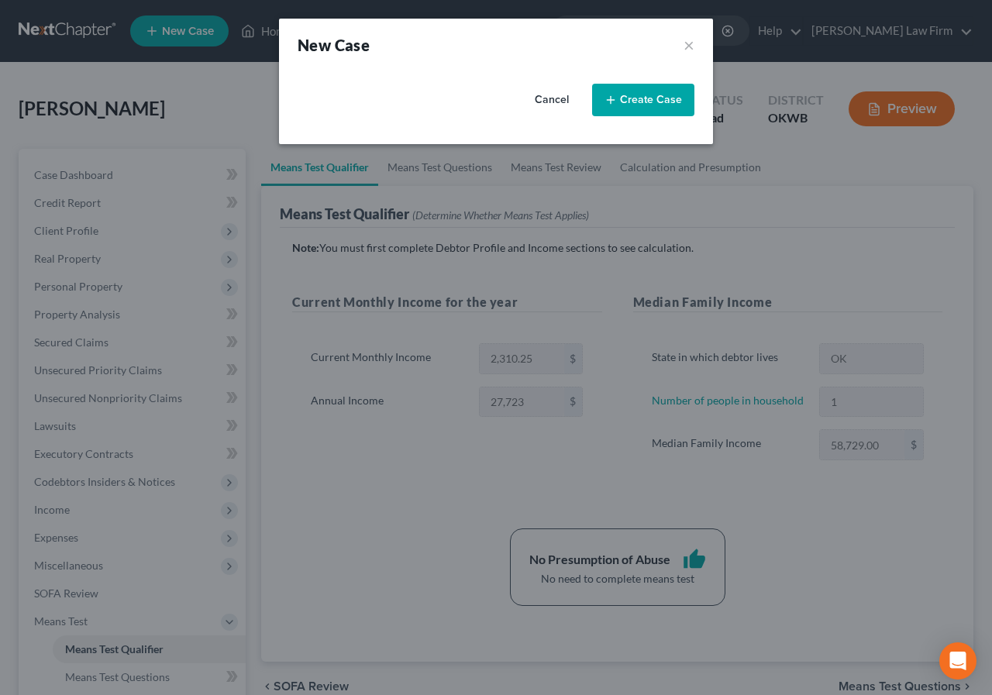
select select "65"
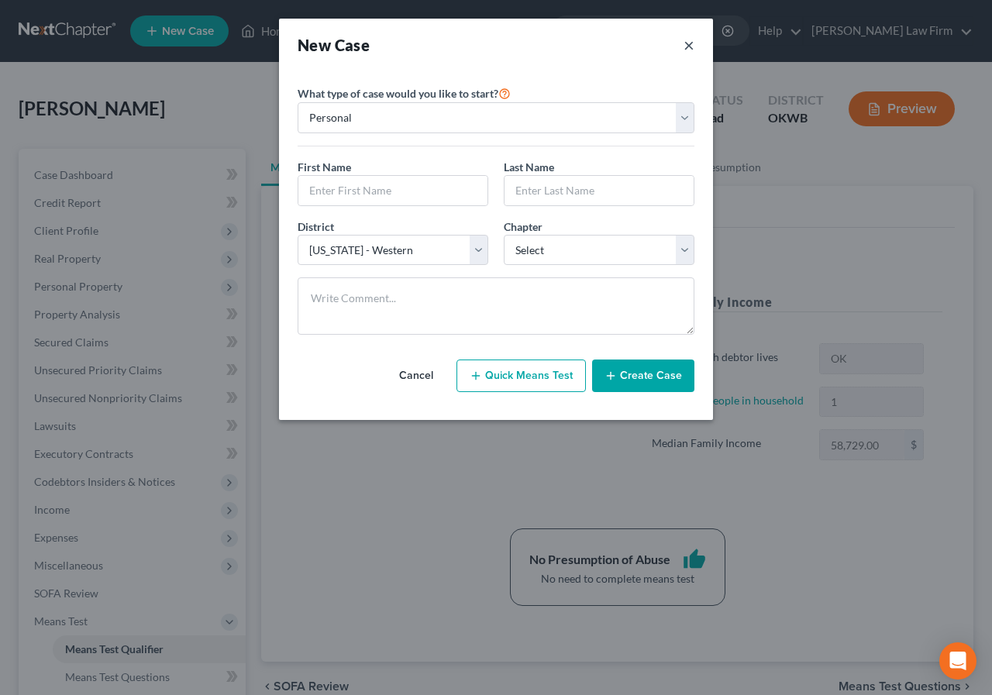
click at [688, 43] on button "×" at bounding box center [689, 45] width 11 height 22
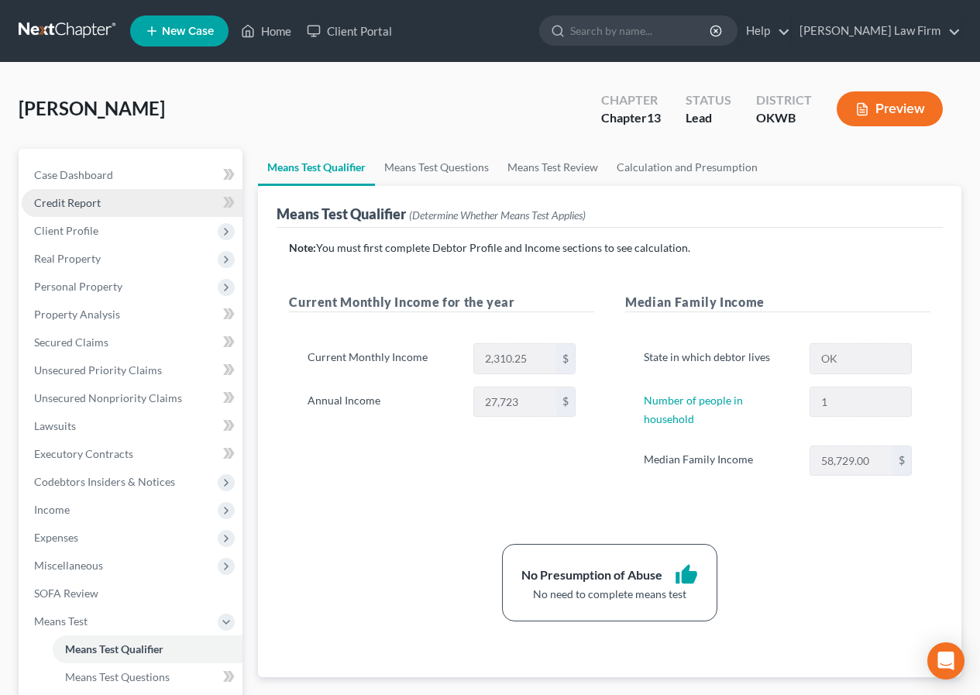
click at [97, 212] on link "Credit Report" at bounding box center [132, 203] width 221 height 28
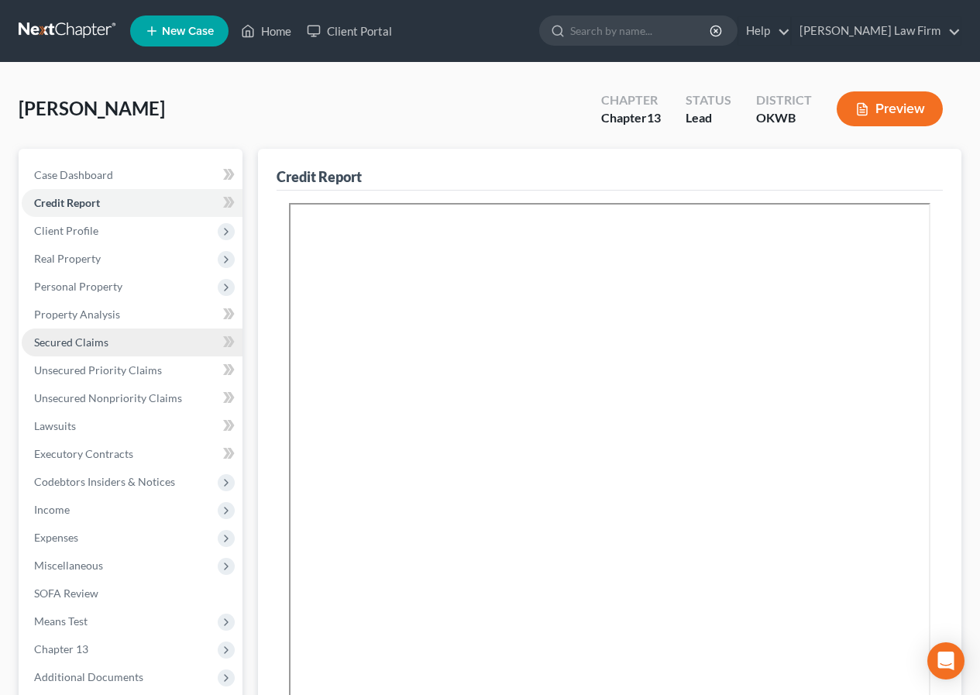
click at [97, 344] on span "Secured Claims" at bounding box center [71, 342] width 74 height 13
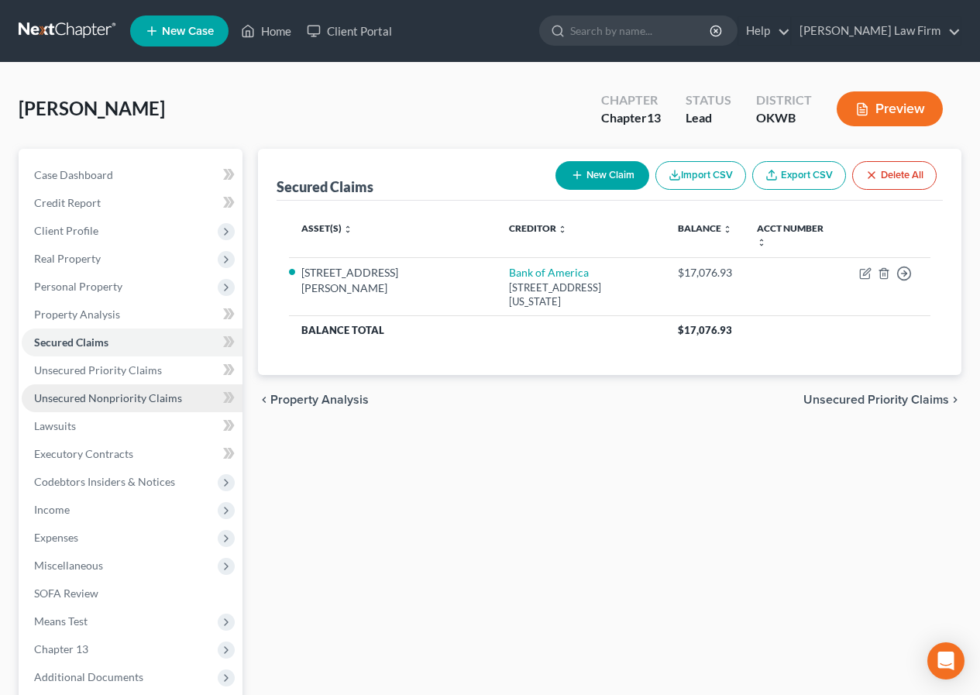
click at [98, 398] on span "Unsecured Nonpriority Claims" at bounding box center [108, 397] width 148 height 13
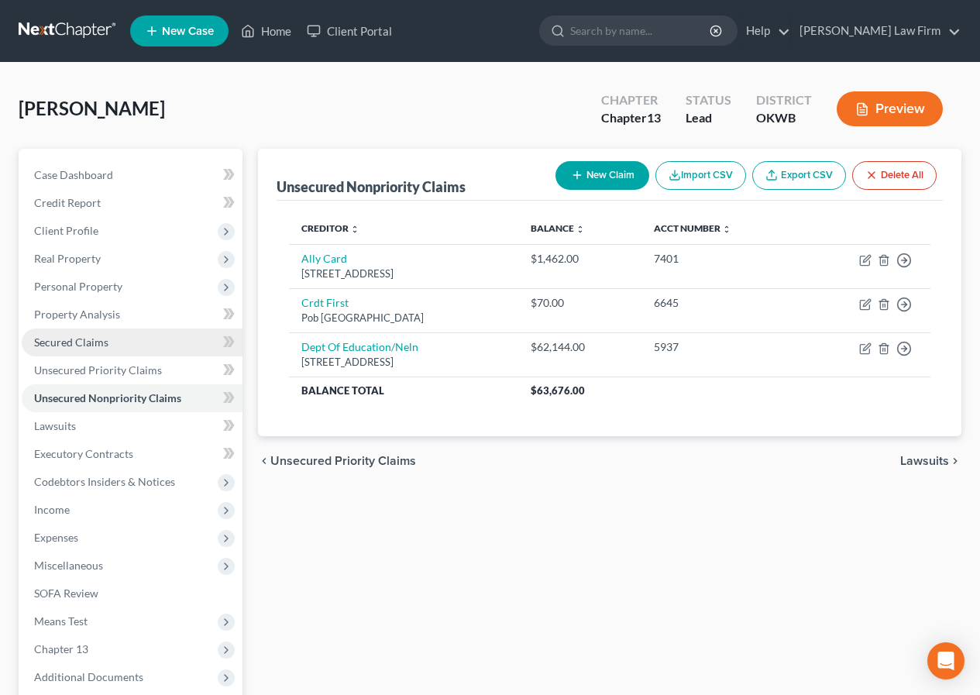
click at [75, 338] on span "Secured Claims" at bounding box center [71, 342] width 74 height 13
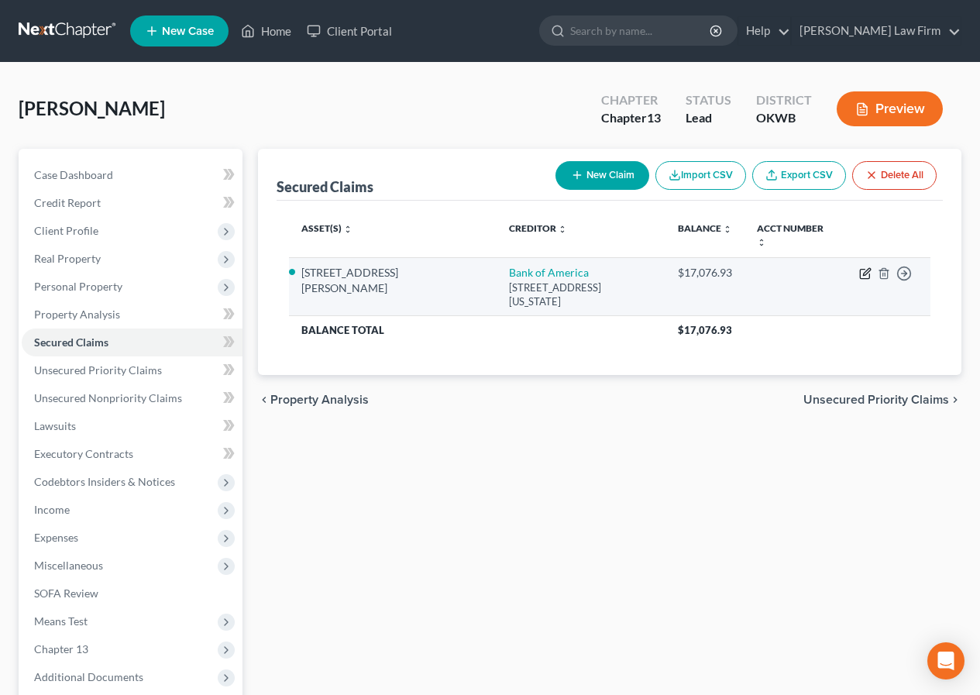
click at [863, 267] on icon "button" at bounding box center [865, 273] width 12 height 12
select select "37"
select select "0"
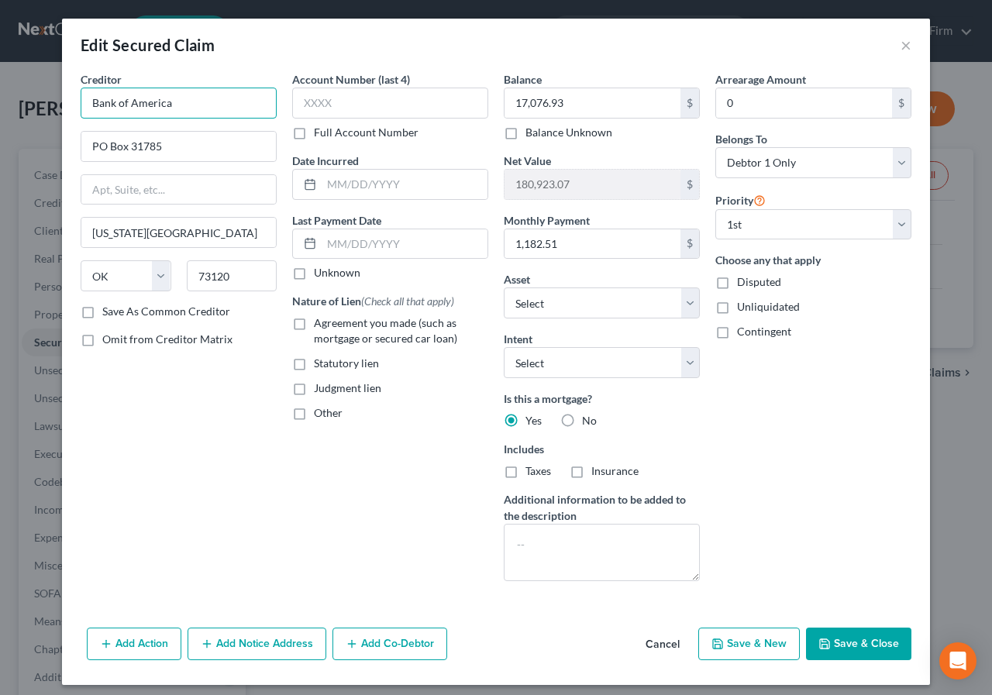
click at [170, 102] on input "Bank of America" at bounding box center [179, 103] width 196 height 31
type input "Bank of America (HELOC)"
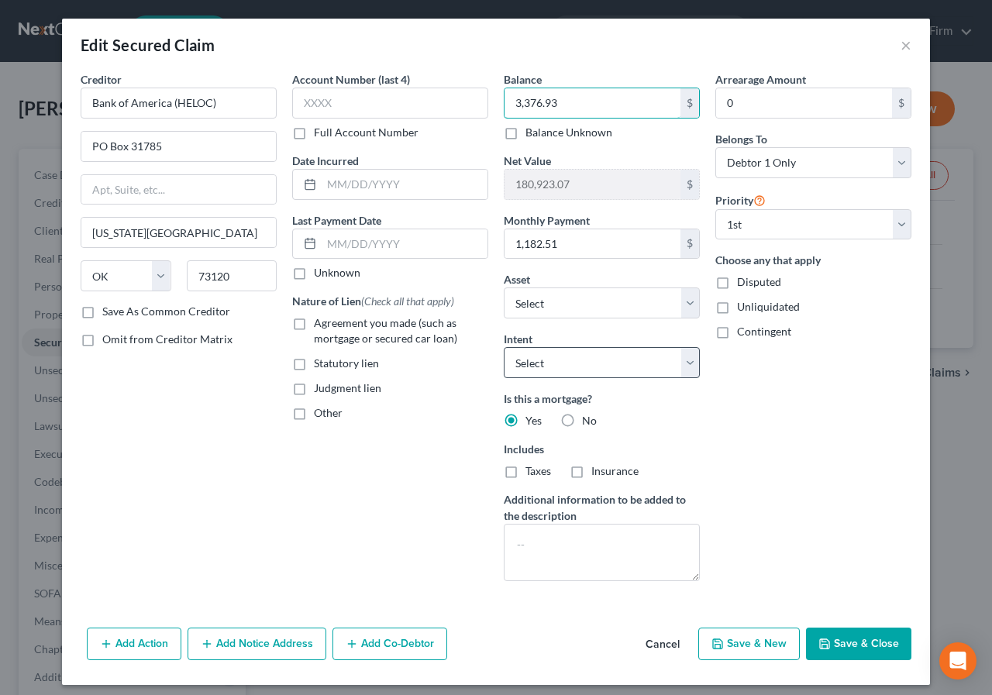
type input "3,376.93"
click at [681, 362] on select "Select Surrender Redeem Reaffirm Avoid Other" at bounding box center [602, 362] width 196 height 31
select select "4"
click at [504, 347] on select "Select Surrender Redeem Reaffirm Avoid Other" at bounding box center [602, 362] width 196 height 31
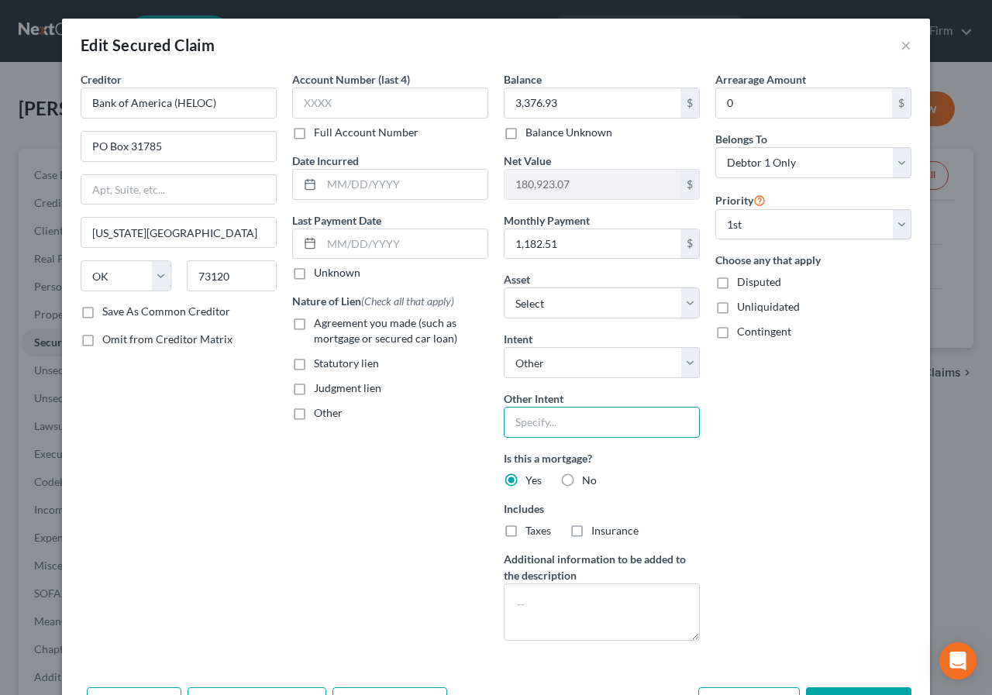
click at [510, 429] on input "text" at bounding box center [602, 422] width 196 height 31
type input "continue to make payments"
drag, startPoint x: 81, startPoint y: 235, endPoint x: 240, endPoint y: 231, distance: 158.9
click at [240, 231] on input "[US_STATE][GEOGRAPHIC_DATA]" at bounding box center [178, 232] width 195 height 29
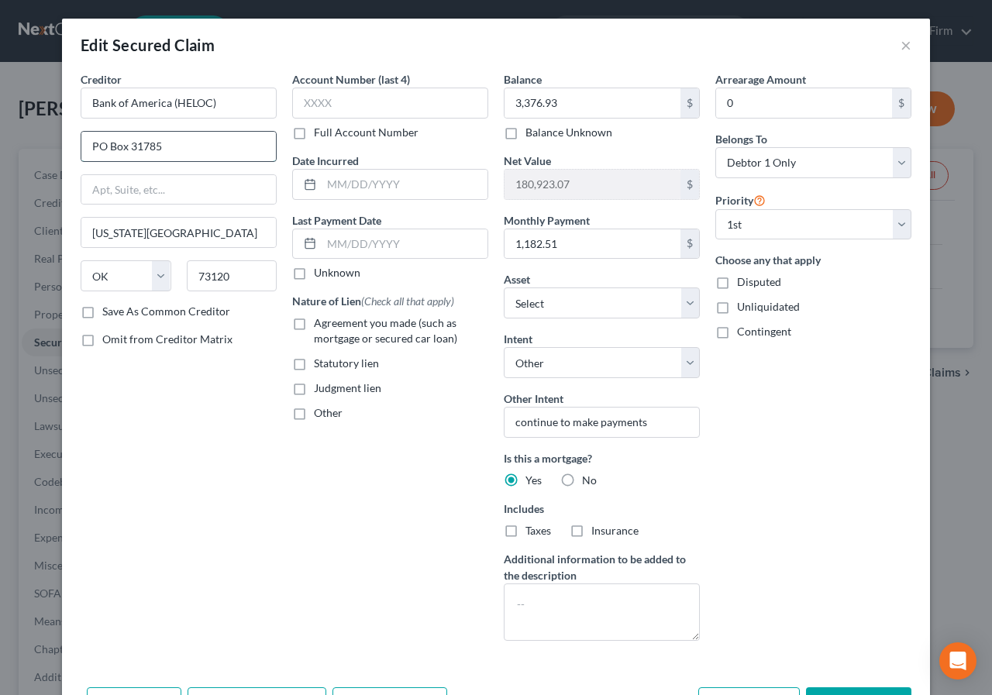
drag, startPoint x: 125, startPoint y: 145, endPoint x: 172, endPoint y: 141, distance: 47.4
click at [172, 141] on input "PO Box 31785" at bounding box center [178, 146] width 195 height 29
type input "PO Box 660861"
type input "[GEOGRAPHIC_DATA]"
select select "45"
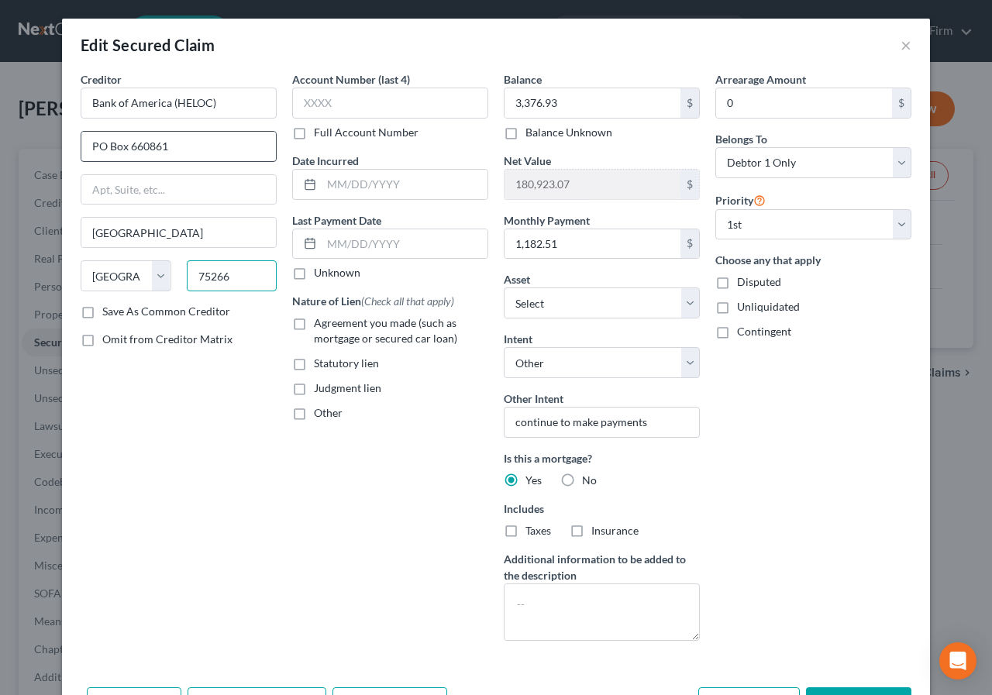
type input "75266"
click at [102, 316] on label "Save As Common Creditor" at bounding box center [166, 311] width 128 height 15
click at [108, 314] on input "Save As Common Creditor" at bounding box center [113, 309] width 10 height 10
checkbox input "true"
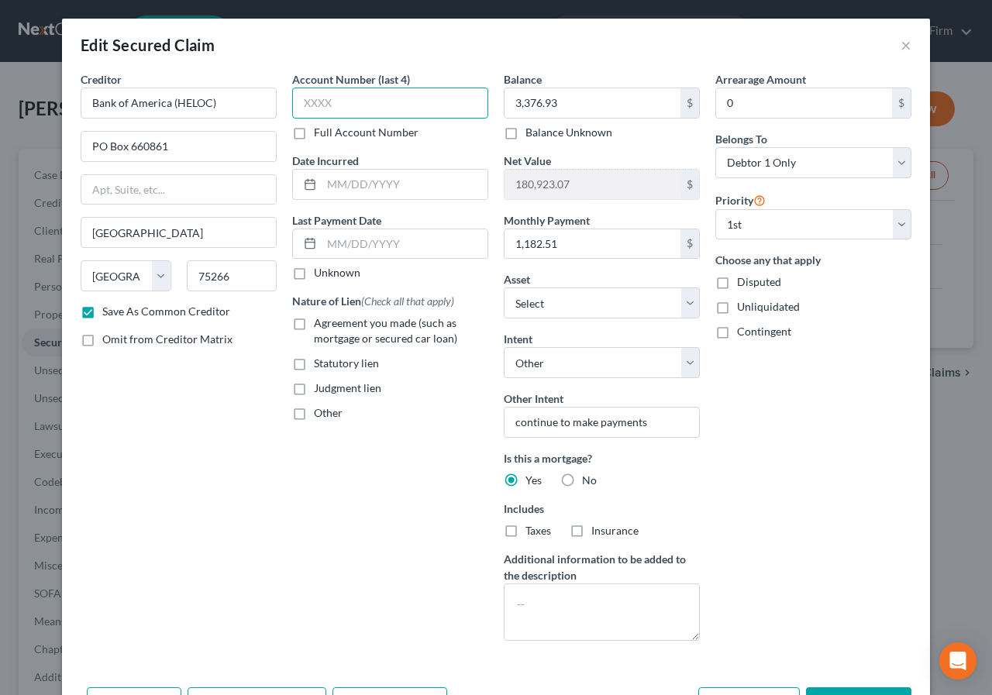
click at [297, 103] on input "text" at bounding box center [390, 103] width 196 height 31
type input "5300"
click at [322, 243] on input "text" at bounding box center [405, 243] width 166 height 29
click at [314, 324] on label "Agreement you made (such as mortgage or secured car loan)" at bounding box center [401, 330] width 174 height 31
click at [320, 324] on input "Agreement you made (such as mortgage or secured car loan)" at bounding box center [325, 320] width 10 height 10
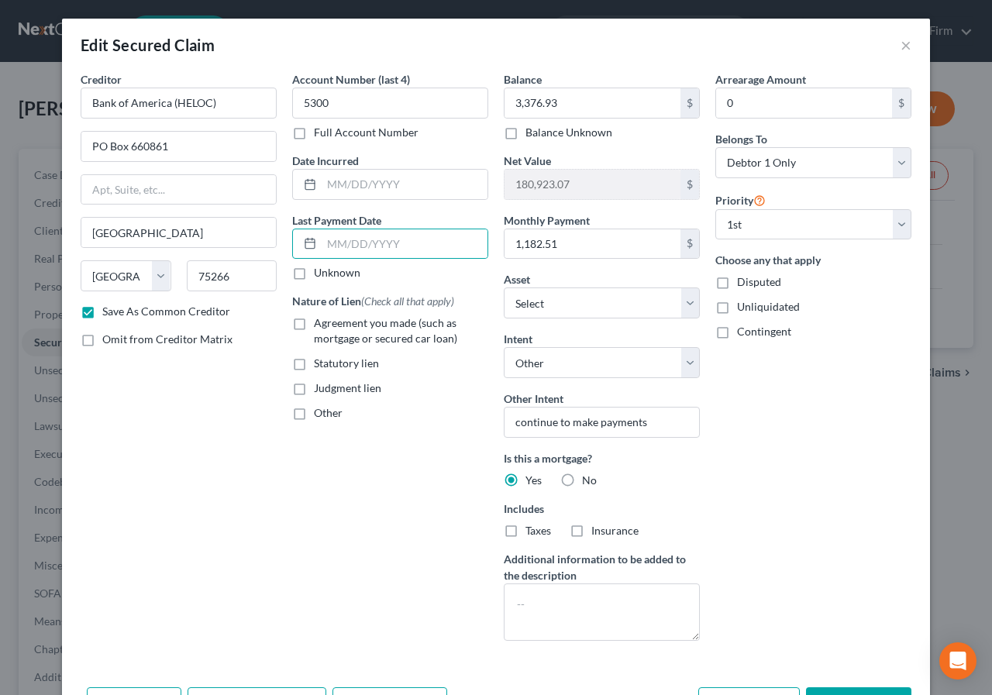
checkbox input "true"
click at [323, 239] on input "text" at bounding box center [405, 243] width 166 height 29
click at [313, 526] on div "Account Number (last 4) 5300 Full Account Number Date Incurred Last Payment Dat…" at bounding box center [390, 362] width 212 height 582
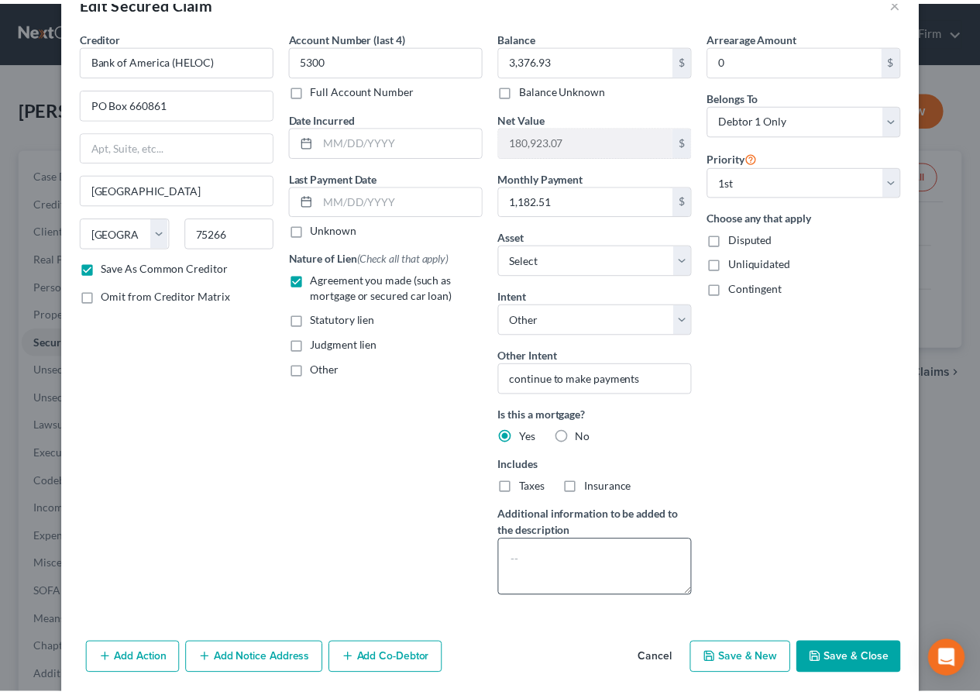
scroll to position [67, 0]
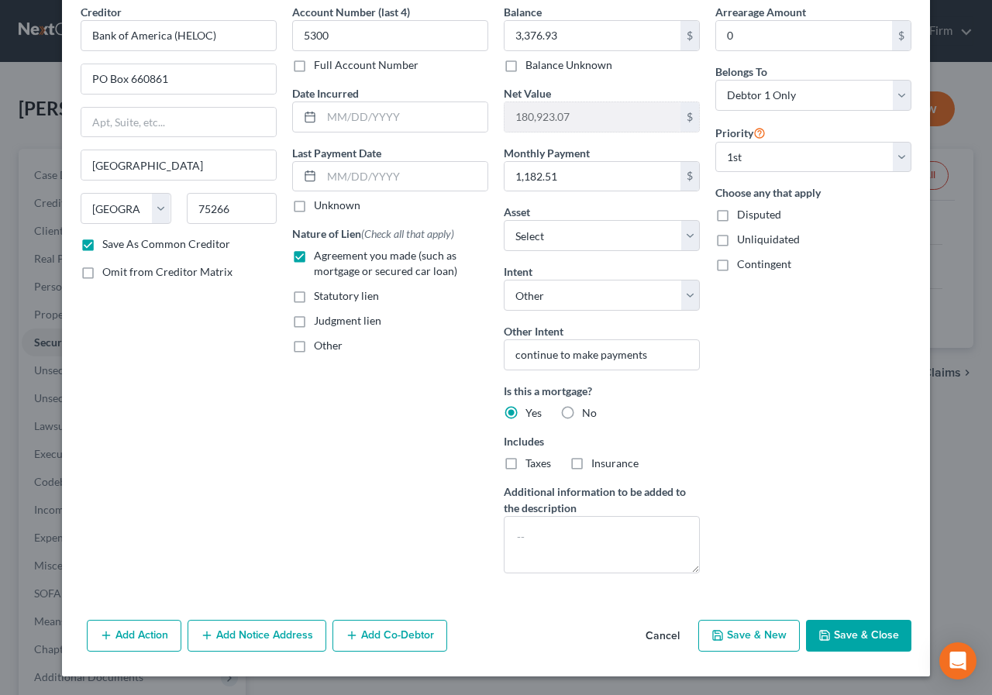
click at [852, 634] on button "Save & Close" at bounding box center [858, 636] width 105 height 33
checkbox input "false"
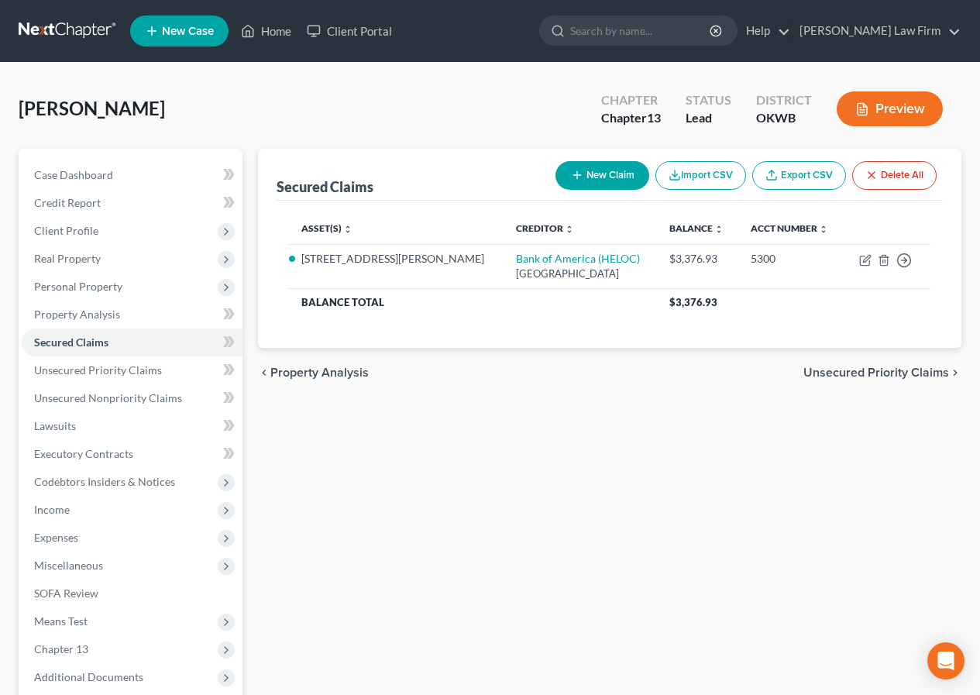
click at [834, 367] on span "Unsecured Priority Claims" at bounding box center [877, 373] width 146 height 12
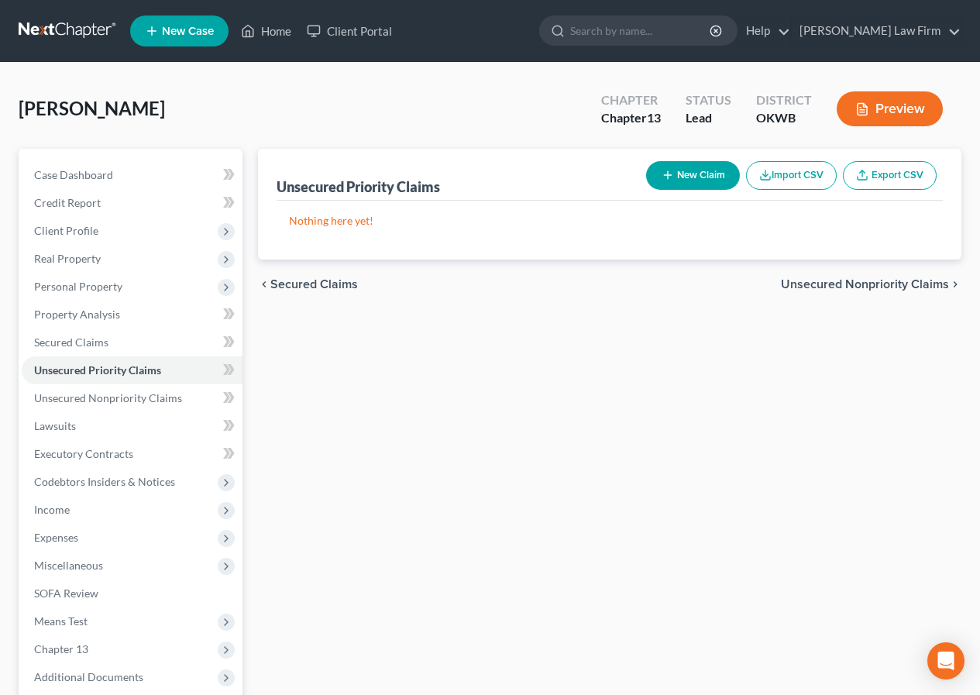
click at [838, 279] on span "Unsecured Nonpriority Claims" at bounding box center [865, 284] width 168 height 12
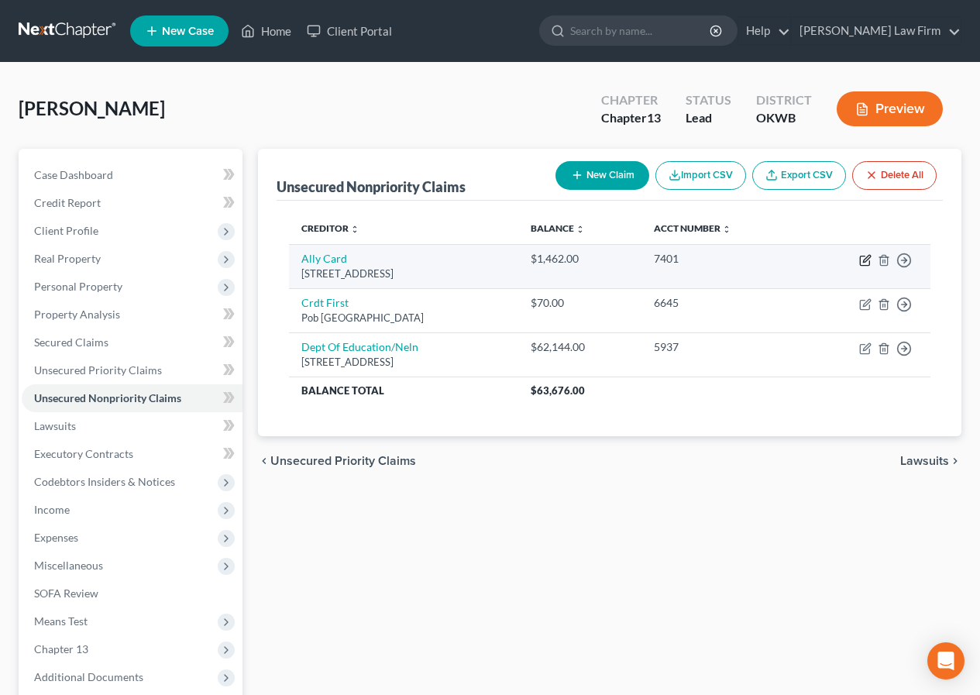
click at [865, 263] on icon "button" at bounding box center [865, 260] width 12 height 12
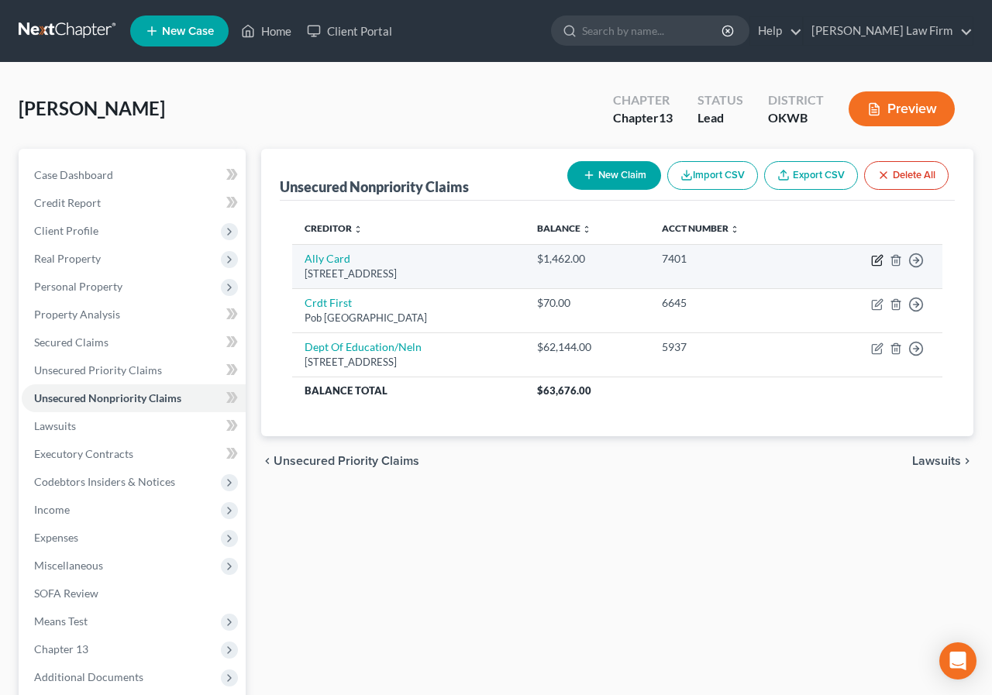
select select "35"
select select "2"
select select "0"
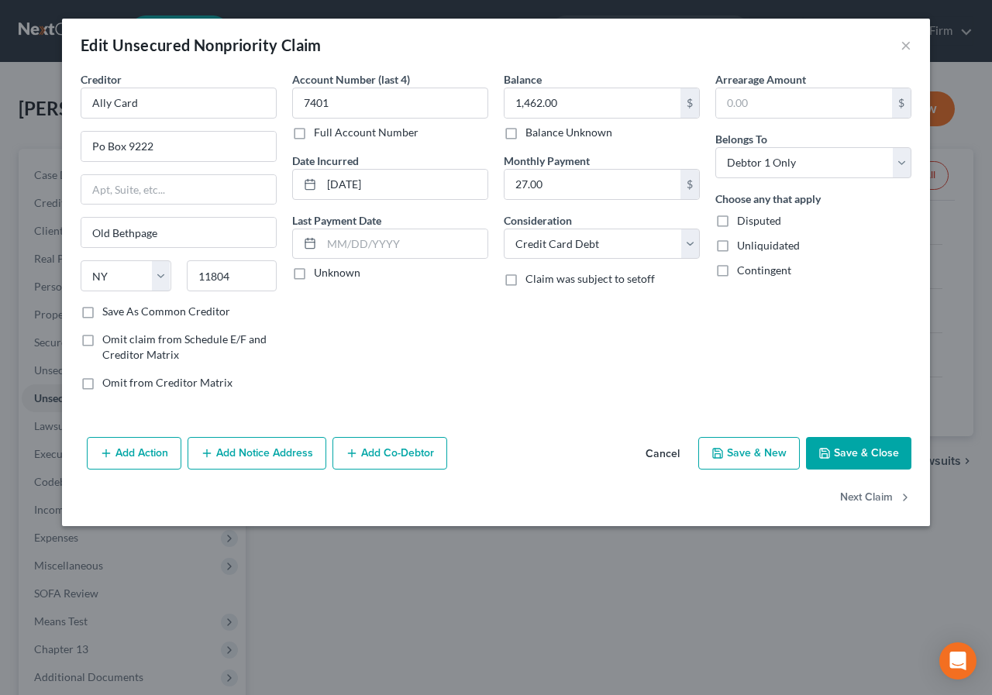
click at [102, 316] on label "Save As Common Creditor" at bounding box center [166, 311] width 128 height 15
click at [108, 314] on input "Save As Common Creditor" at bounding box center [113, 309] width 10 height 10
checkbox input "true"
click at [331, 247] on input "text" at bounding box center [405, 243] width 166 height 29
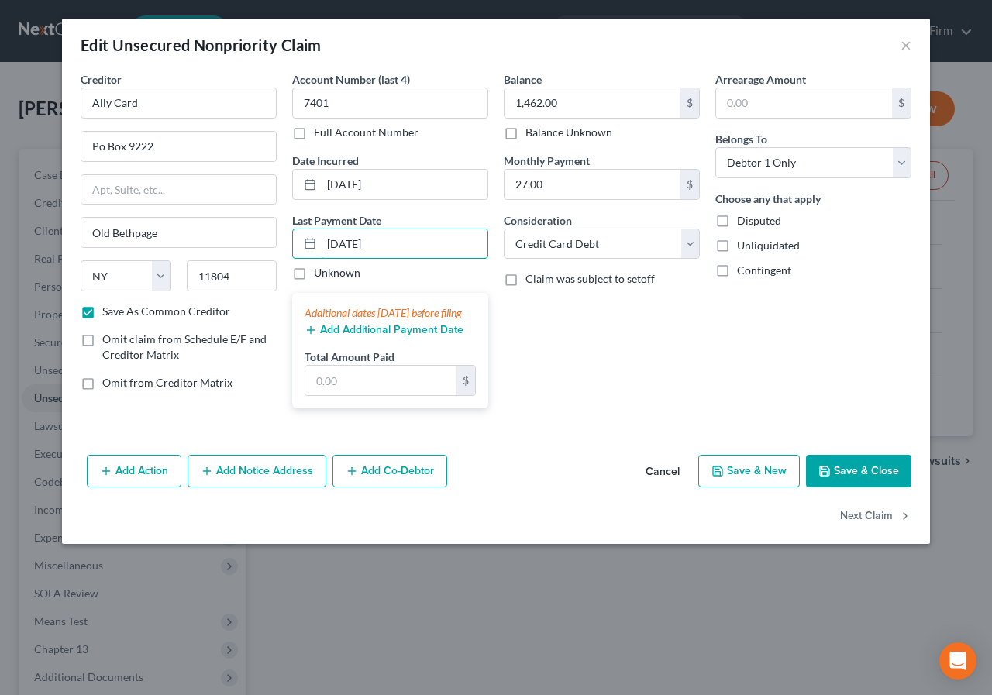
type input "[DATE]"
drag, startPoint x: 394, startPoint y: 245, endPoint x: 275, endPoint y: 253, distance: 119.6
click at [275, 253] on div "Creditor * Ally Card Po Box 9222 [GEOGRAPHIC_DATA] [US_STATE][GEOGRAPHIC_DATA] …" at bounding box center [496, 246] width 846 height 350
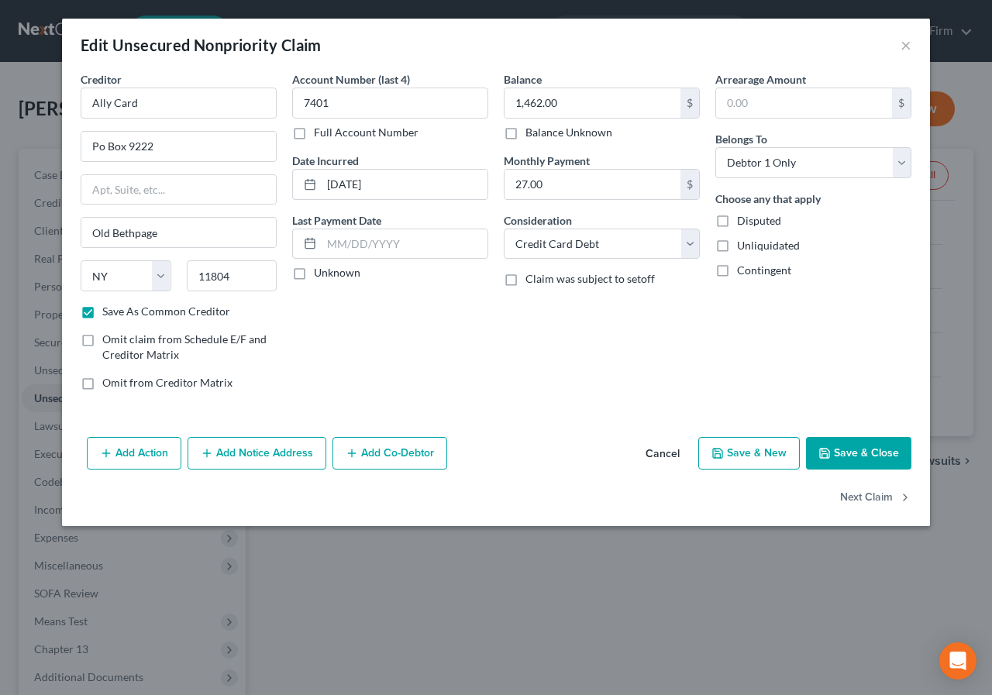
click at [314, 276] on label "Unknown" at bounding box center [337, 272] width 46 height 15
click at [320, 275] on input "Unknown" at bounding box center [325, 270] width 10 height 10
checkbox input "true"
click at [871, 497] on button "Next Claim" at bounding box center [875, 498] width 71 height 33
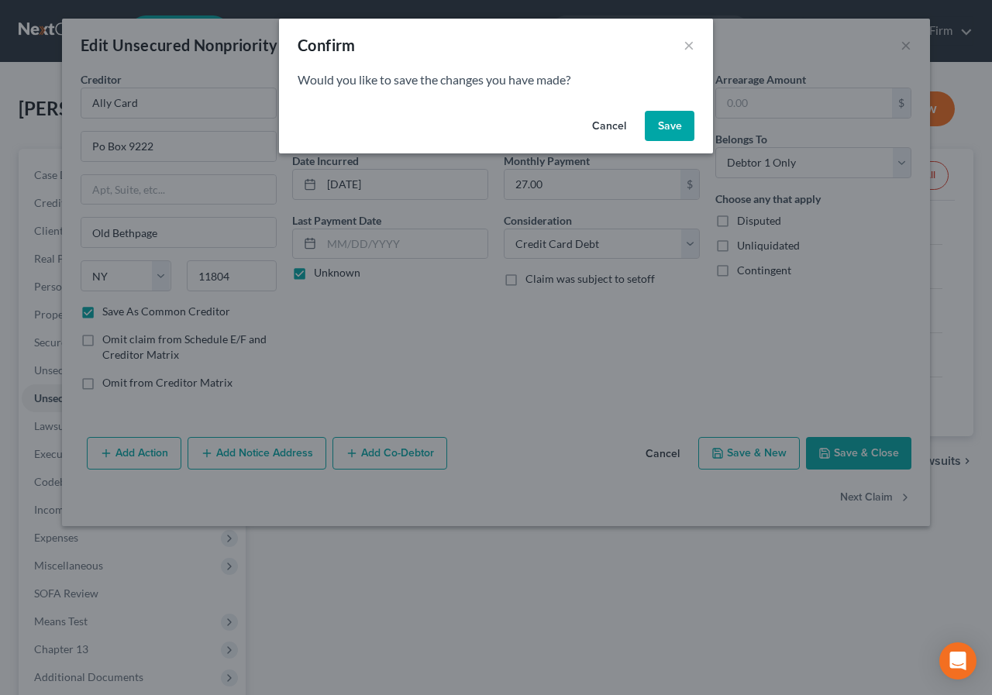
click at [666, 129] on button "Save" at bounding box center [670, 126] width 50 height 31
select select "36"
select select "2"
select select "0"
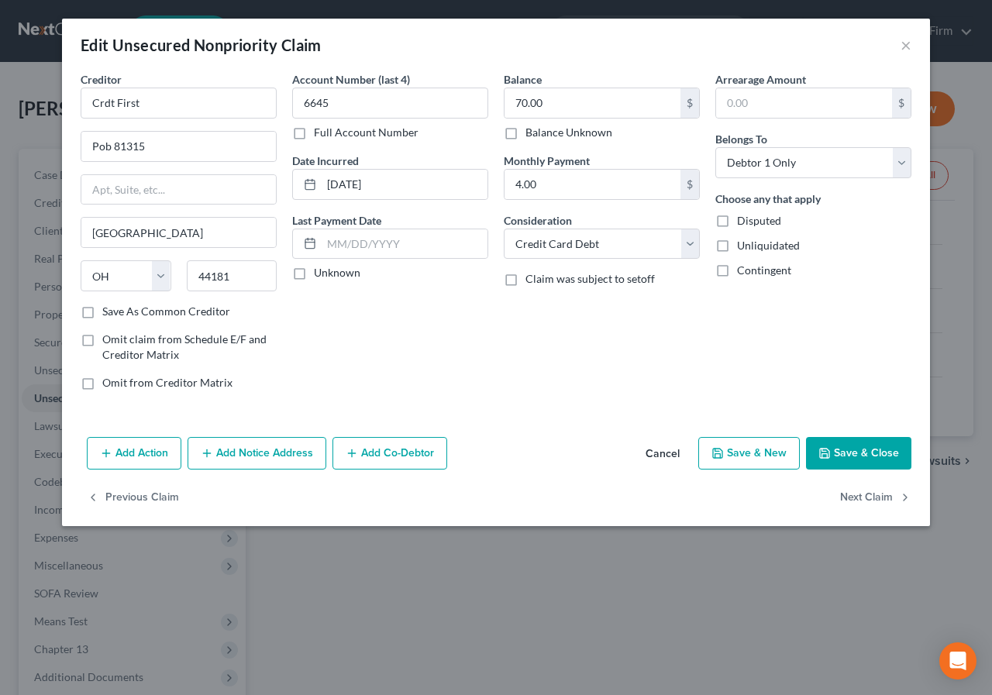
click at [102, 314] on label "Save As Common Creditor" at bounding box center [166, 311] width 128 height 15
click at [108, 314] on input "Save As Common Creditor" at bounding box center [113, 309] width 10 height 10
checkbox input "true"
click at [314, 271] on label "Unknown" at bounding box center [337, 272] width 46 height 15
click at [320, 271] on input "Unknown" at bounding box center [325, 270] width 10 height 10
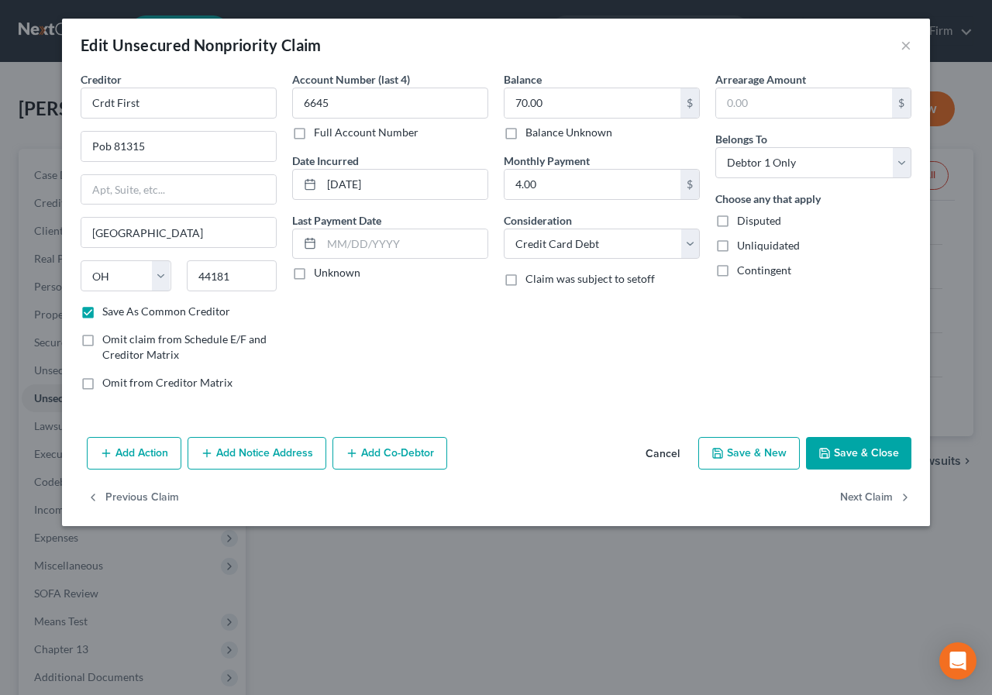
checkbox input "true"
click at [861, 494] on button "Next Claim" at bounding box center [875, 498] width 71 height 33
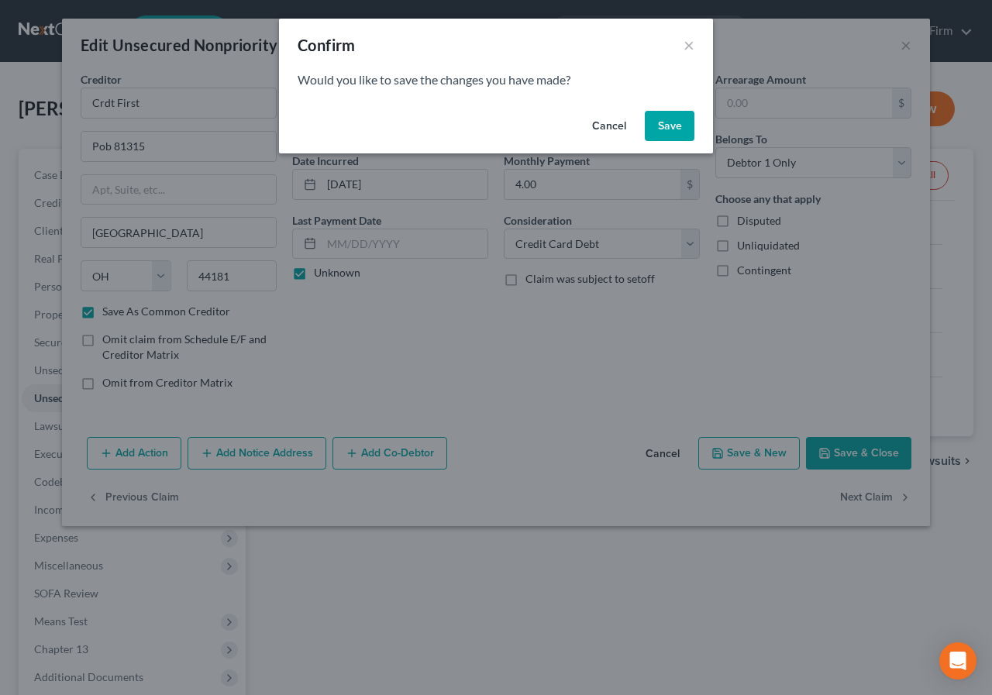
click at [669, 124] on button "Save" at bounding box center [670, 126] width 50 height 31
select select "30"
select select "17"
select select "0"
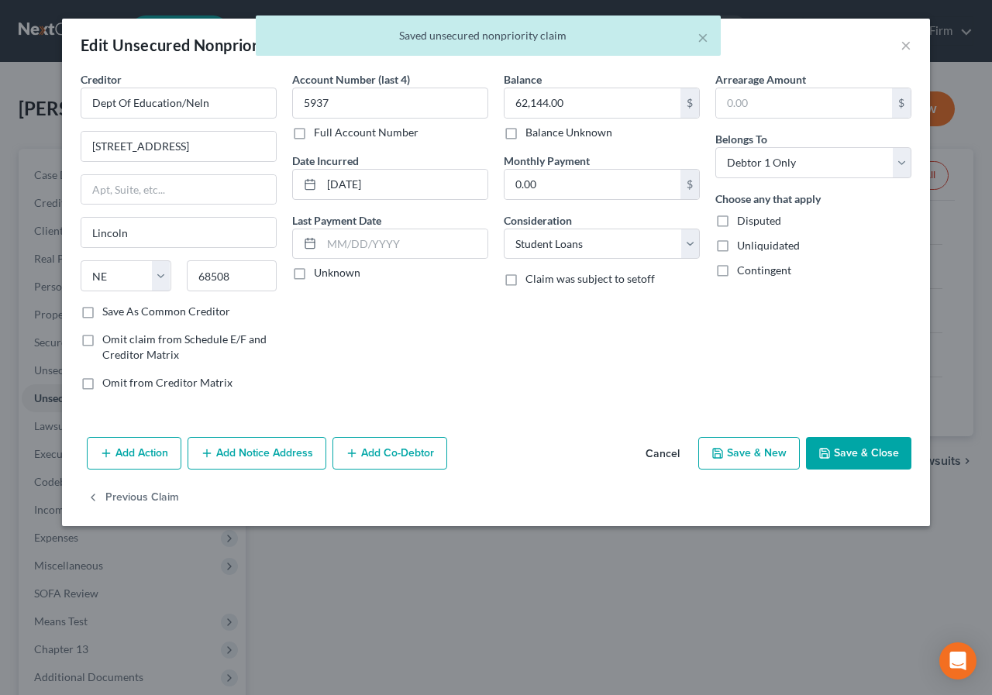
click at [102, 317] on label "Save As Common Creditor" at bounding box center [166, 311] width 128 height 15
click at [108, 314] on input "Save As Common Creditor" at bounding box center [113, 309] width 10 height 10
checkbox input "true"
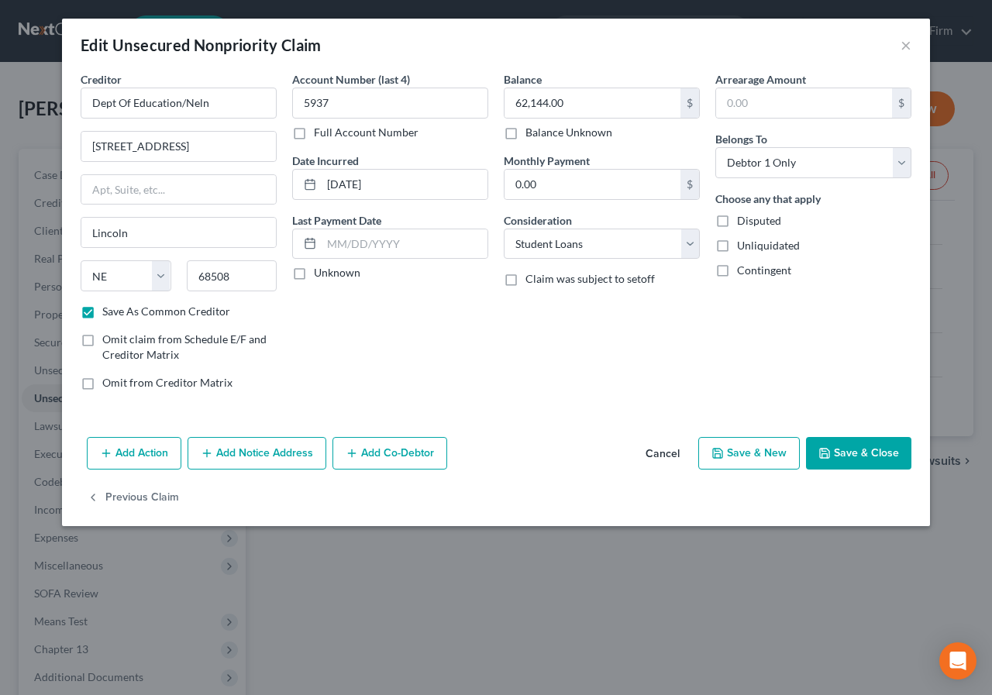
click at [314, 274] on label "Unknown" at bounding box center [337, 272] width 46 height 15
click at [320, 274] on input "Unknown" at bounding box center [325, 270] width 10 height 10
checkbox input "true"
click at [883, 448] on button "Save & Close" at bounding box center [858, 453] width 105 height 33
checkbox input "false"
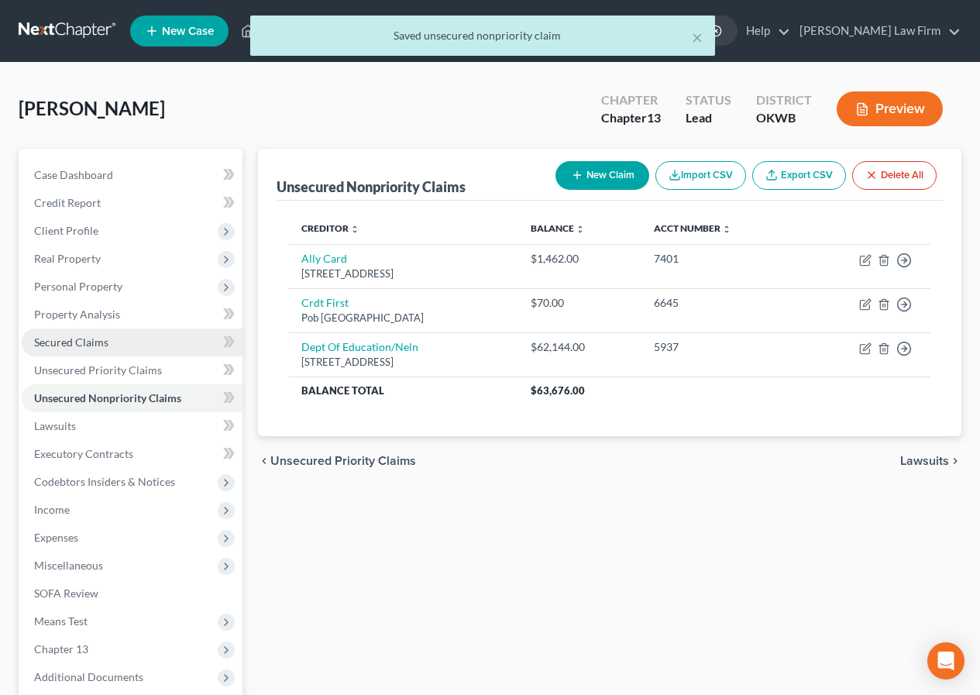
click at [71, 346] on span "Secured Claims" at bounding box center [71, 342] width 74 height 13
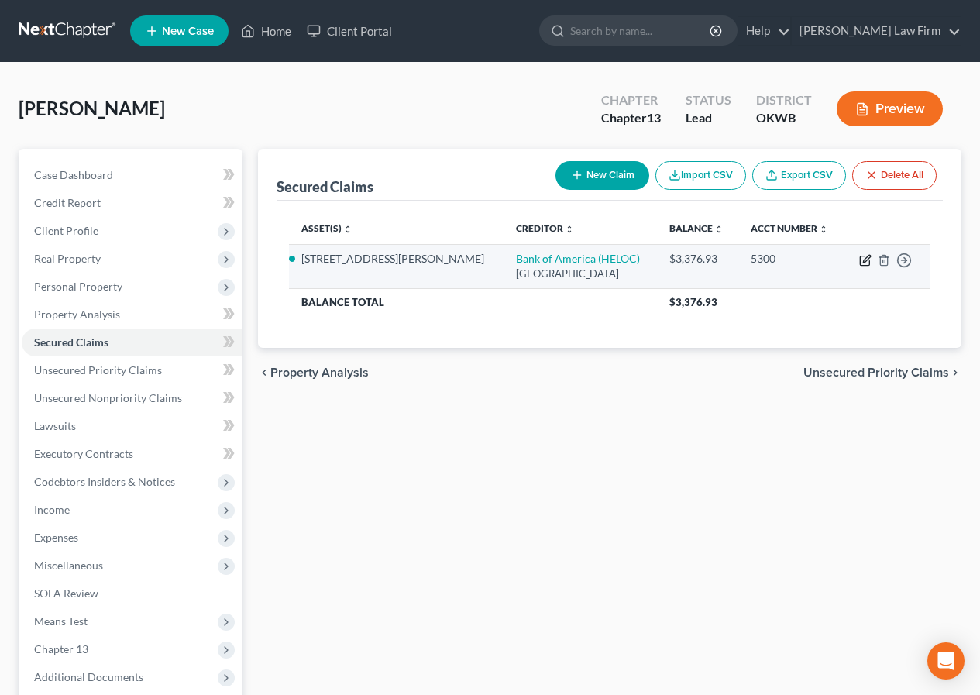
click at [868, 260] on icon "button" at bounding box center [865, 260] width 12 height 12
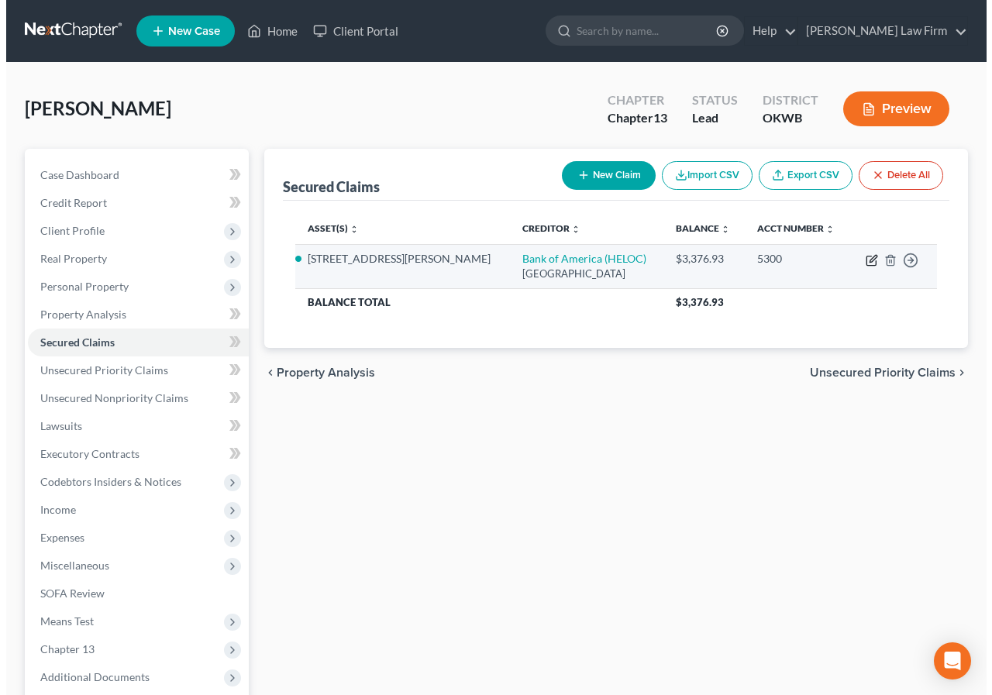
select select "45"
select select "5"
select select "4"
select select "0"
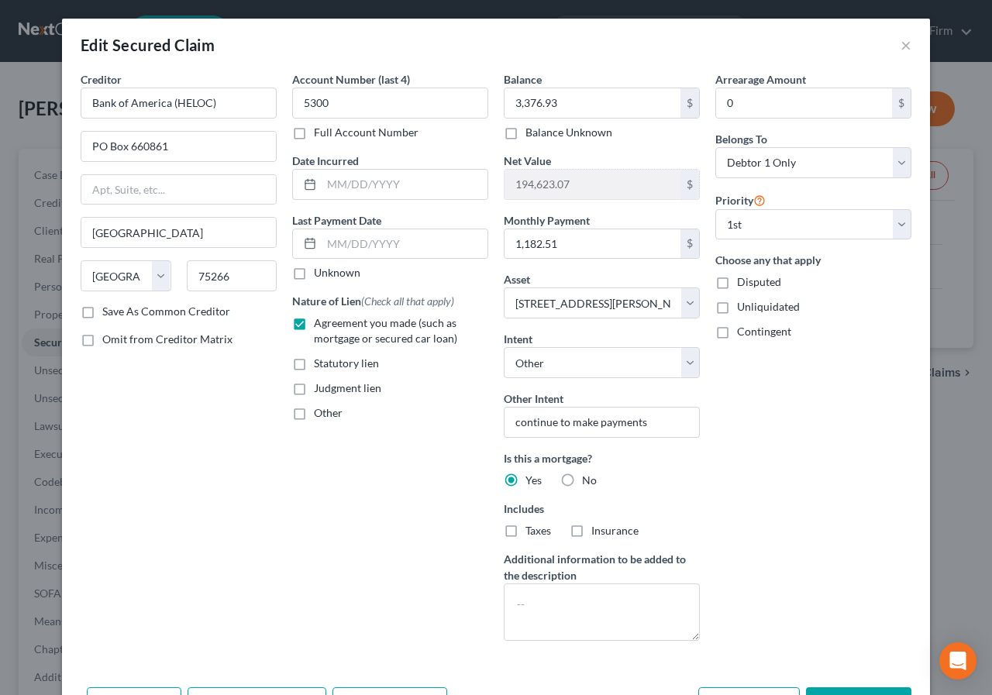
click at [102, 311] on label "Save As Common Creditor" at bounding box center [166, 311] width 128 height 15
click at [108, 311] on input "Save As Common Creditor" at bounding box center [113, 309] width 10 height 10
checkbox input "true"
click at [314, 274] on label "Unknown" at bounding box center [337, 272] width 46 height 15
click at [320, 274] on input "Unknown" at bounding box center [325, 270] width 10 height 10
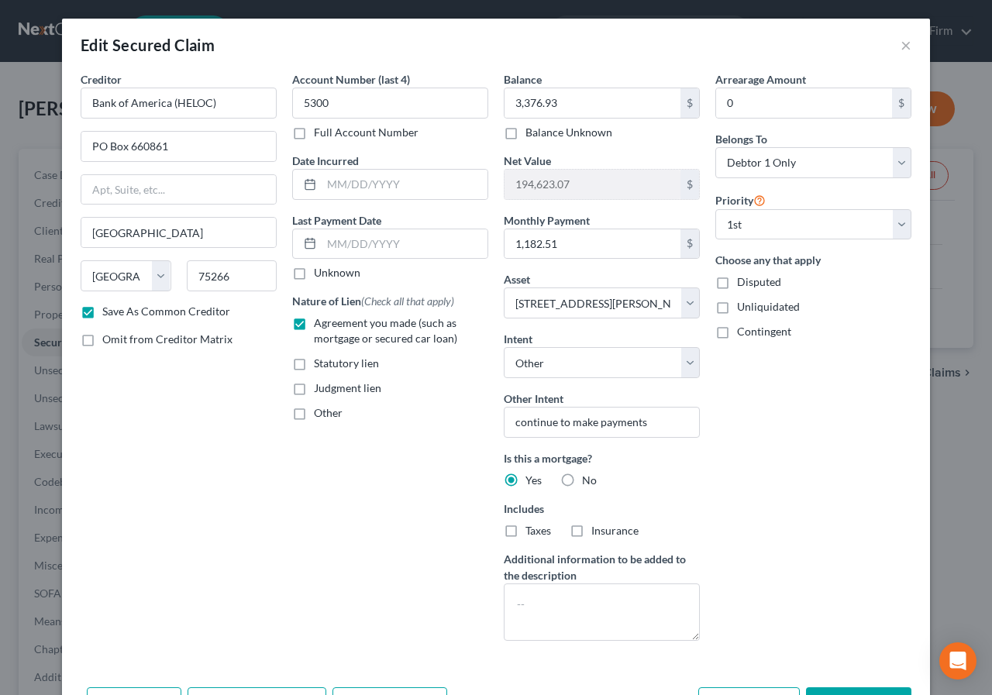
checkbox input "true"
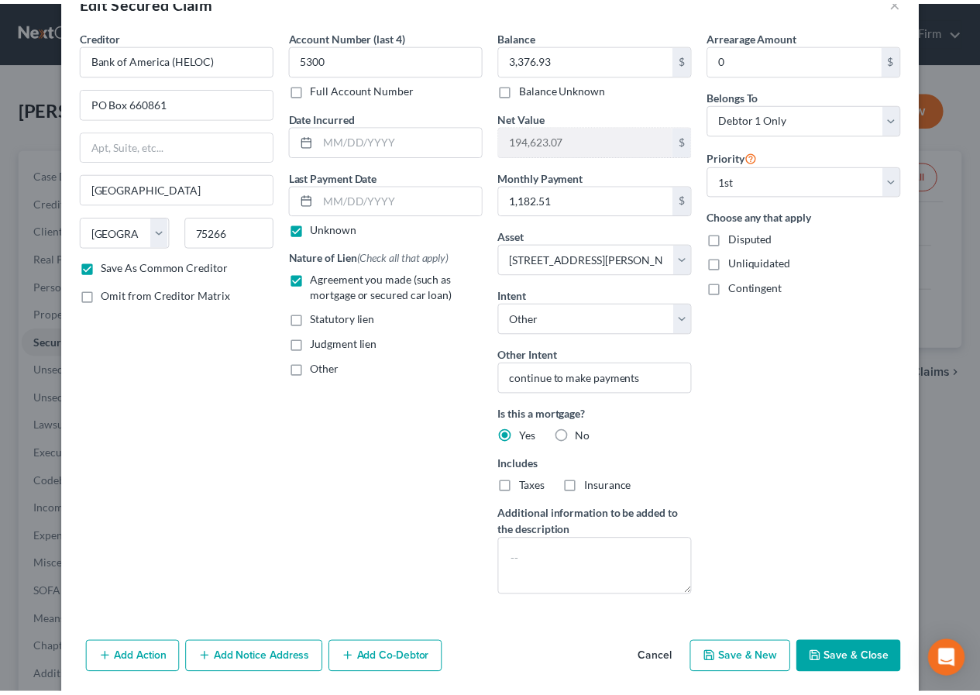
scroll to position [67, 0]
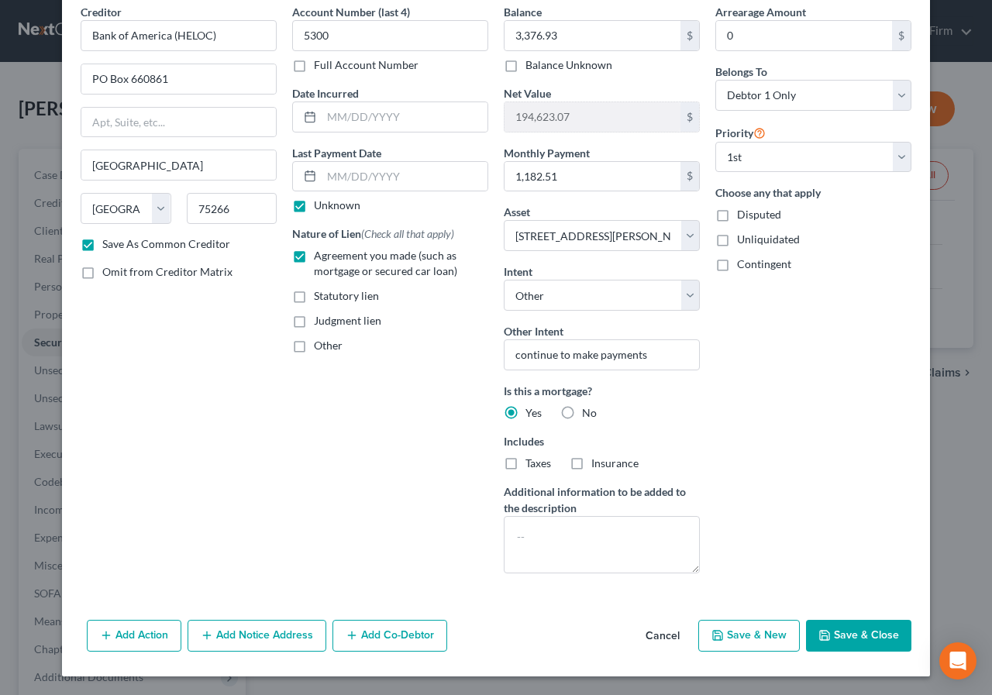
click at [842, 632] on button "Save & Close" at bounding box center [858, 636] width 105 height 33
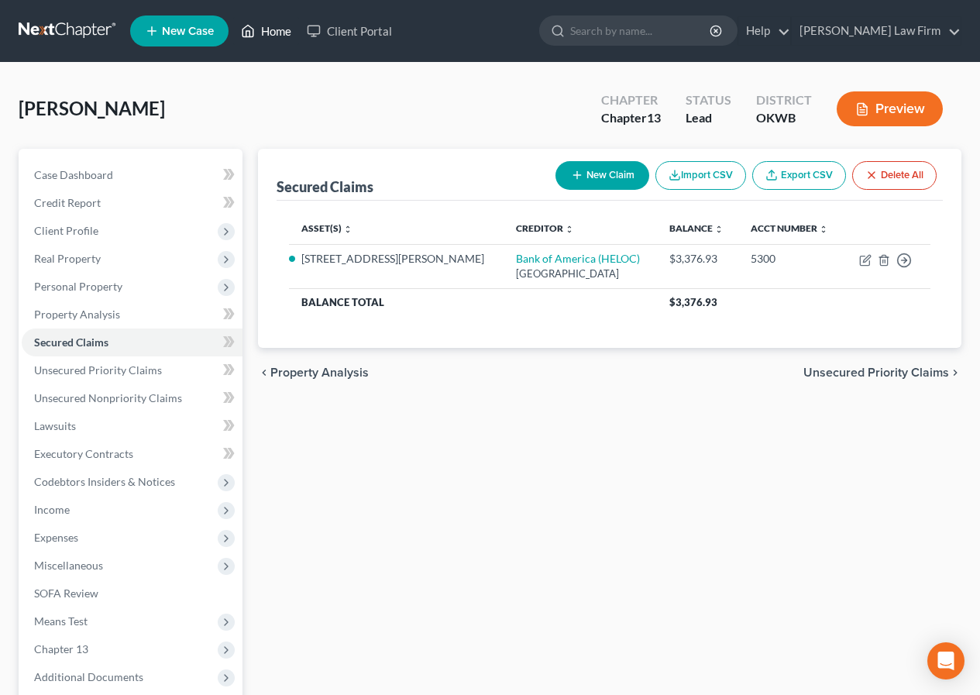
click at [263, 34] on link "Home" at bounding box center [266, 31] width 66 height 28
